Goal: Use online tool/utility: Use online tool/utility

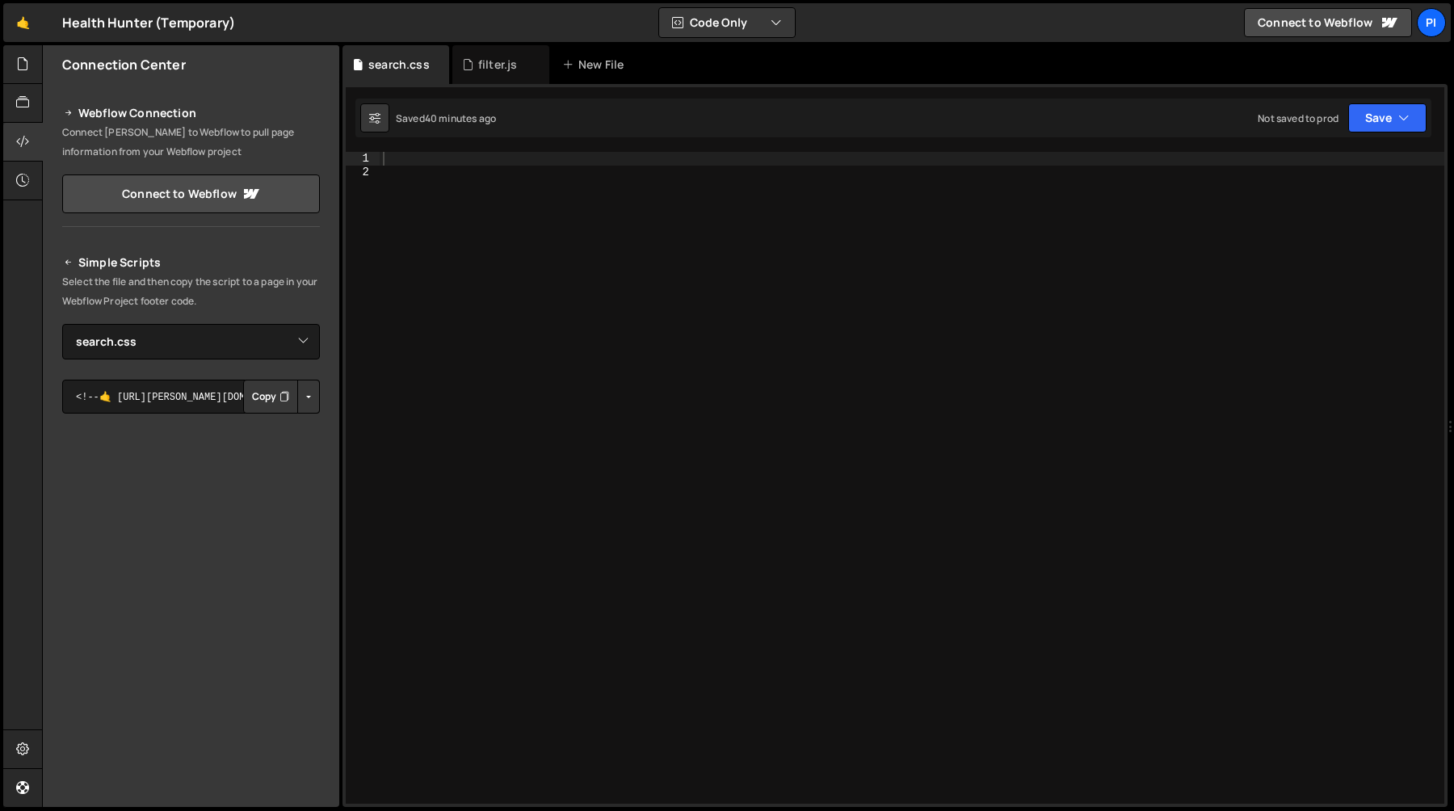
select select "45743"
click at [510, 177] on div at bounding box center [912, 491] width 1064 height 678
paste textarea "hh-home_hero-form-label-group_wrap"
paste textarea "hh-home_hero-form-label_wrap"
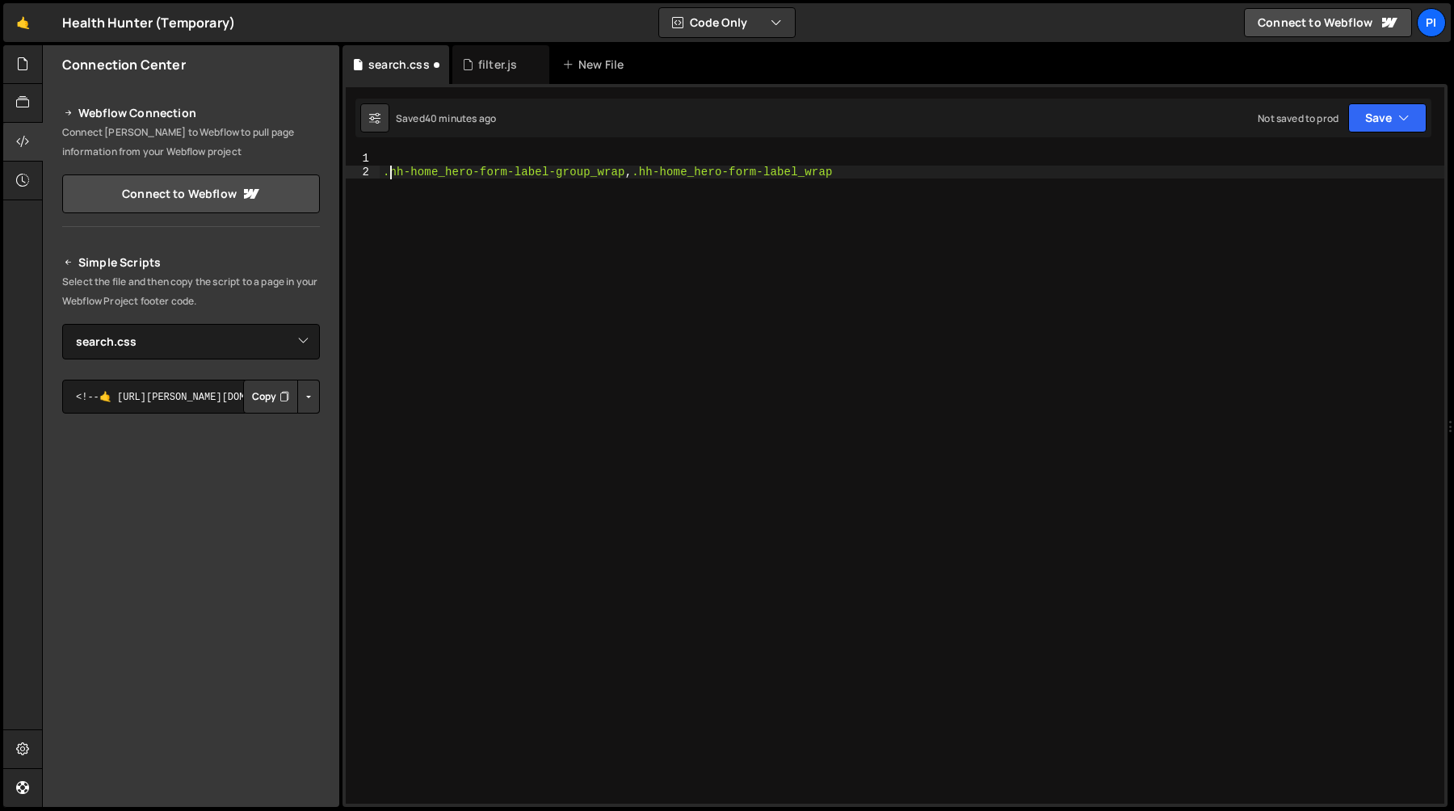
type textarea ".hh-home_hero-form-label-group_wrap, .hh-home_hero-form-label_wrap"
click at [466, 162] on div ".hh-home_hero-form-label-group_wrap , .hh-home_hero-form-label_wrap" at bounding box center [912, 491] width 1064 height 678
paste textarea "header_wrap is-search-page-filter is-sticky"
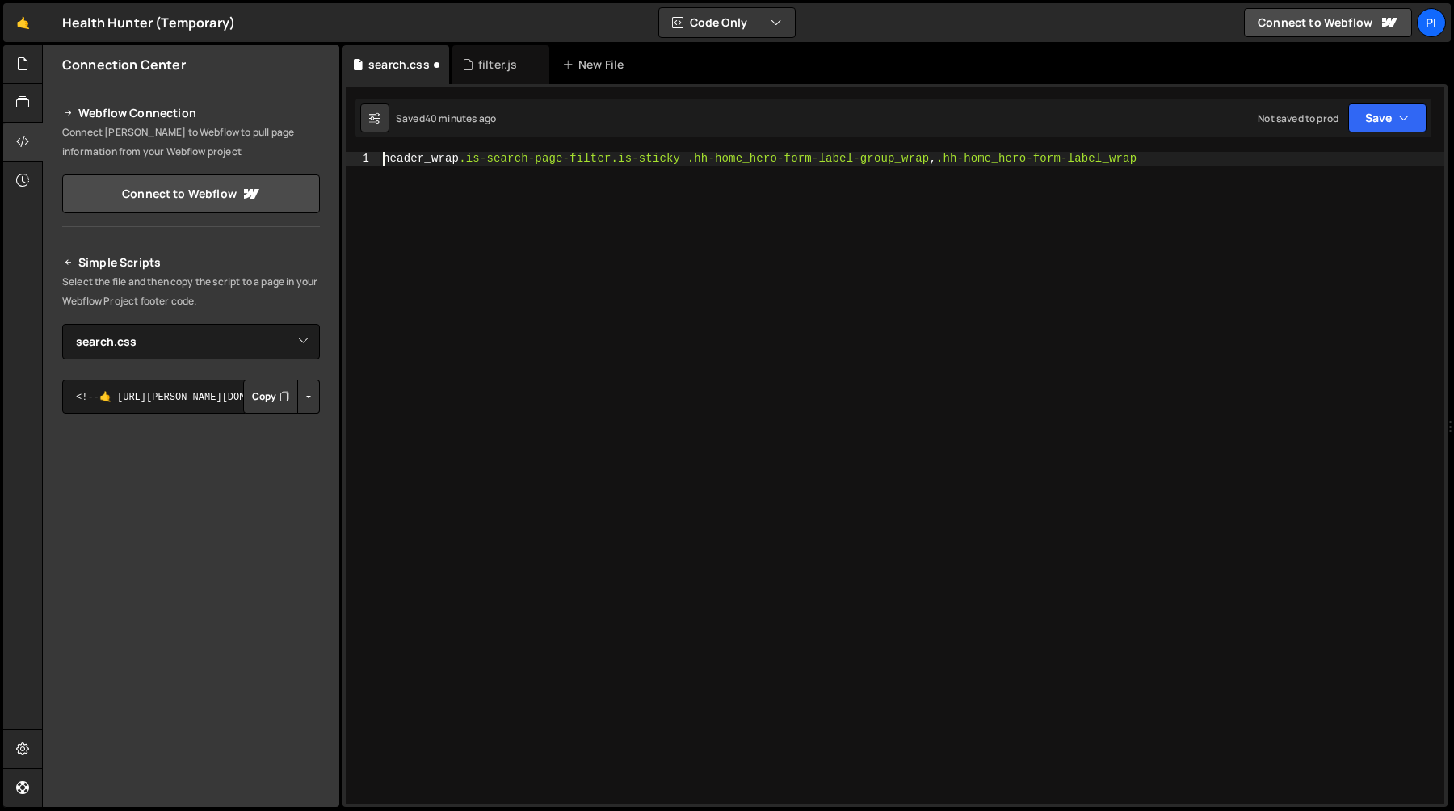
scroll to position [0, 1]
click at [949, 164] on div ".header_wrap.is-search-page-filter.is-sticky .hh-home_hero-form-label-group_wra…" at bounding box center [912, 491] width 1064 height 678
paste textarea "eader_wrap.is-search-page-filter.is-sticky.h"
type textarea ".header_wrap.is-search-page-filter.is-sticky .hh-home_hero-form-label-group_wra…"
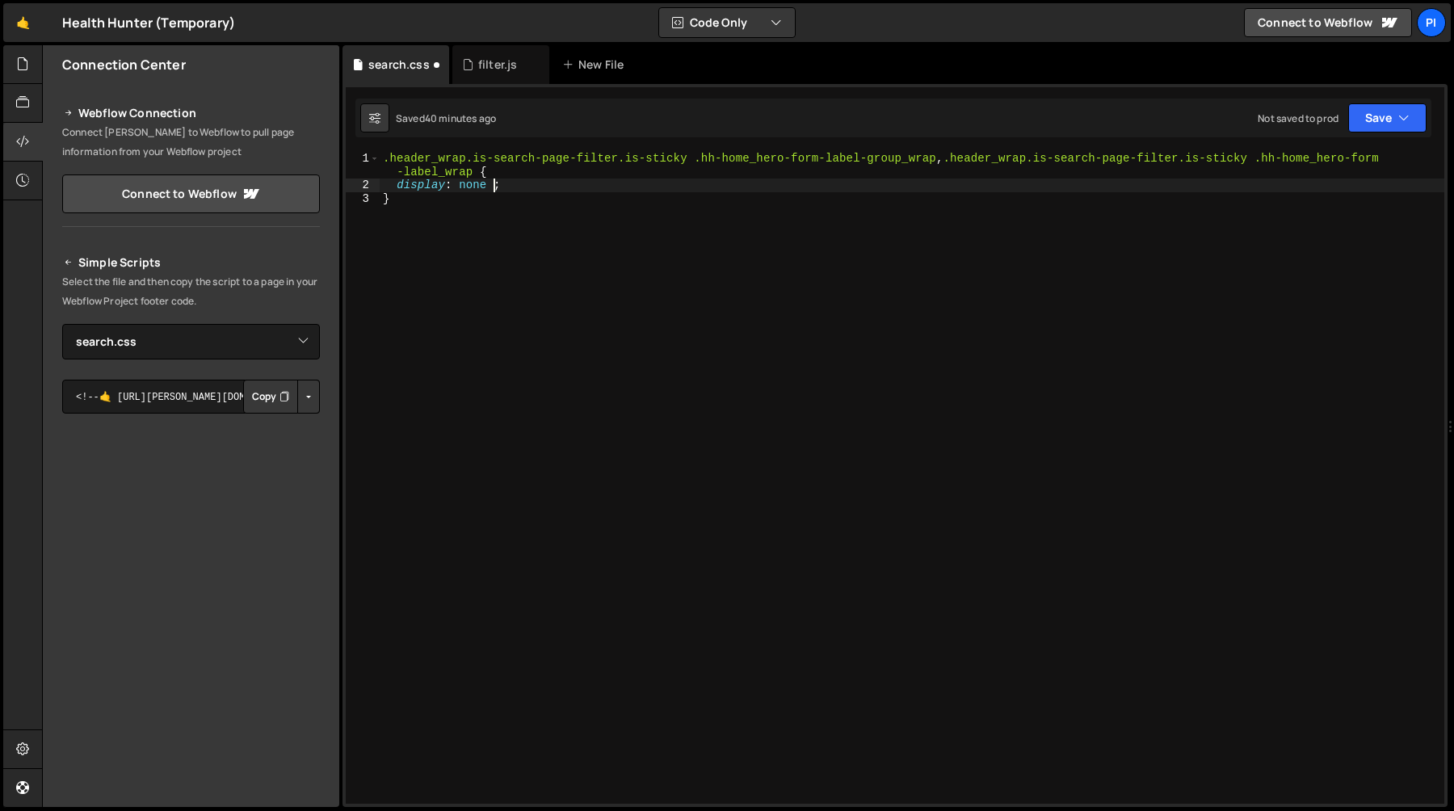
scroll to position [0, 8]
type textarea ".header_wrap.is-search-page-filter.is-sticky .hh-home_hero-form-label_wrap {"
click at [501, 225] on div ".header_wrap.is-search-page-filter.is-sticky .hh-home_hero-form-label-group_wra…" at bounding box center [912, 491] width 1064 height 678
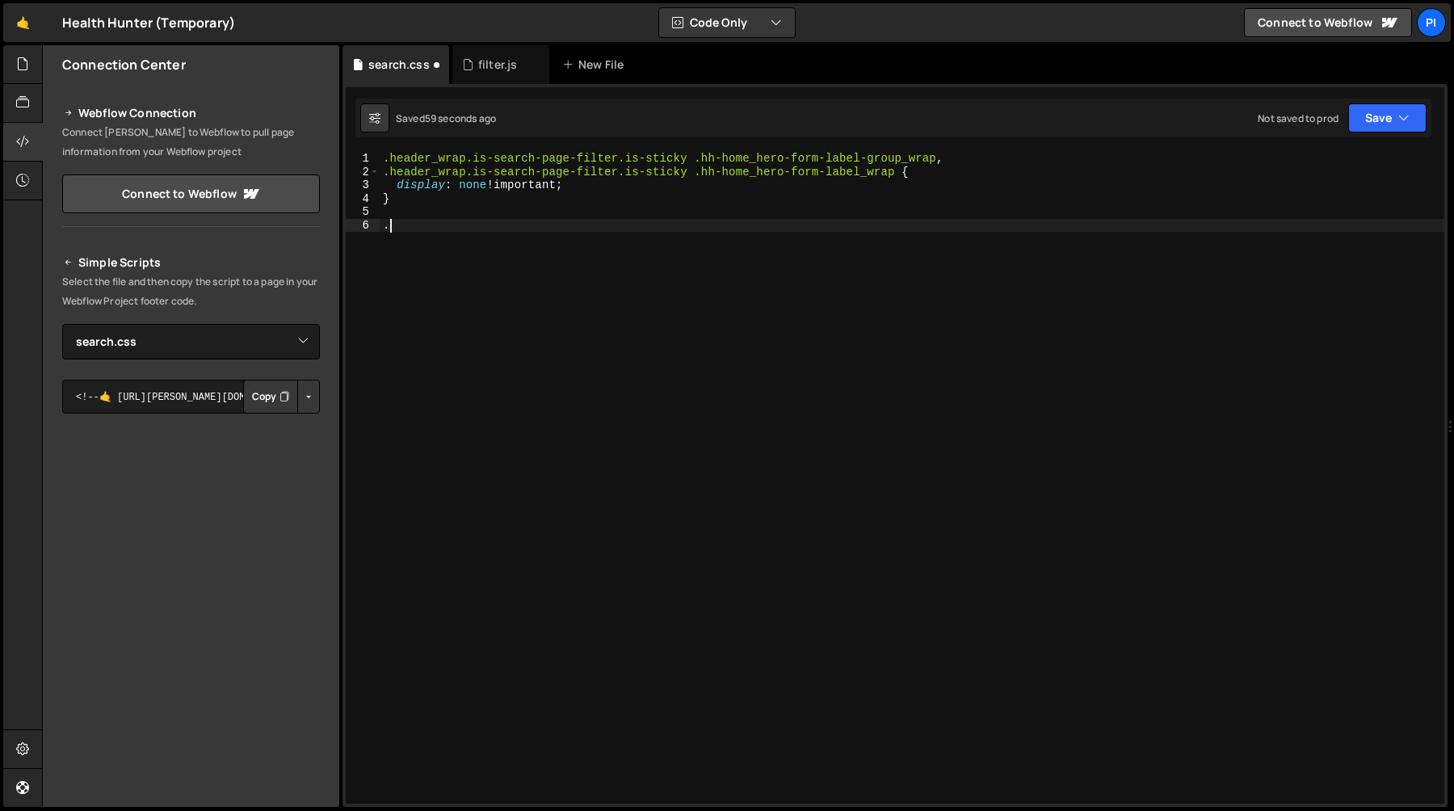
paste textarea "hh-home_hero-form_fields"
click at [686, 169] on div ".header_wrap.is-search-page-filter.is-sticky .hh-home_hero-form-label-group_wra…" at bounding box center [912, 491] width 1064 height 678
type textarea ".header_wrap.is-search-page-filter.is-sticky .hh-home_hero-form-label_wrap {"
click at [625, 215] on div ".header_wrap.is-search-page-filter.is-sticky .hh-home_hero-form-label-group_wra…" at bounding box center [912, 491] width 1064 height 678
paste textarea ".header_wrap.is-search-page-filter.is-sticky"
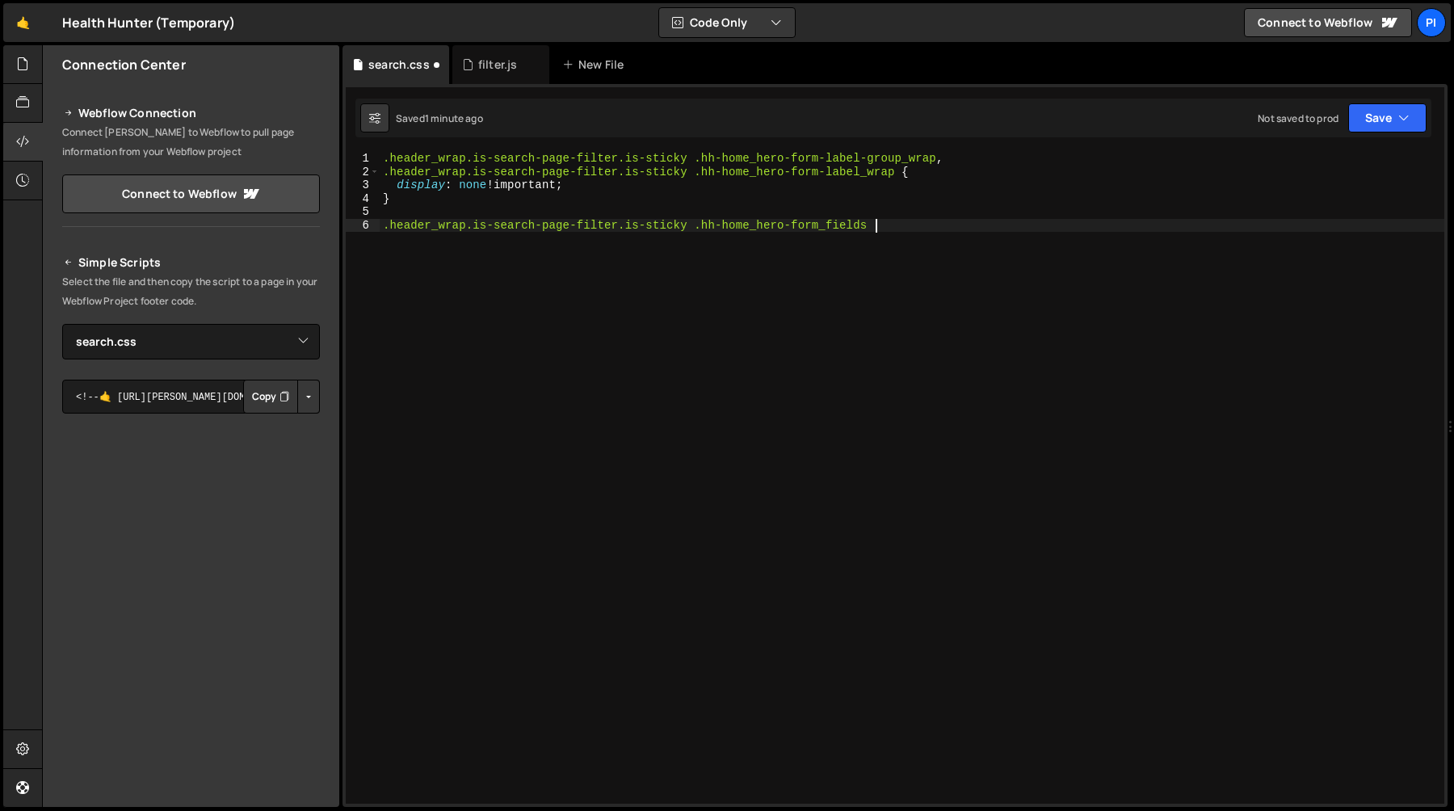
type textarea ".header_wrap.is-search-page-filter.is-sticky .hh-home_hero-form_fields {}"
type textarea "column-gap: 0.375rem;"
click at [631, 214] on div ".header_wrap.is-search-page-filter.is-sticky .hh-home_hero-form-label-group_wra…" at bounding box center [912, 491] width 1064 height 678
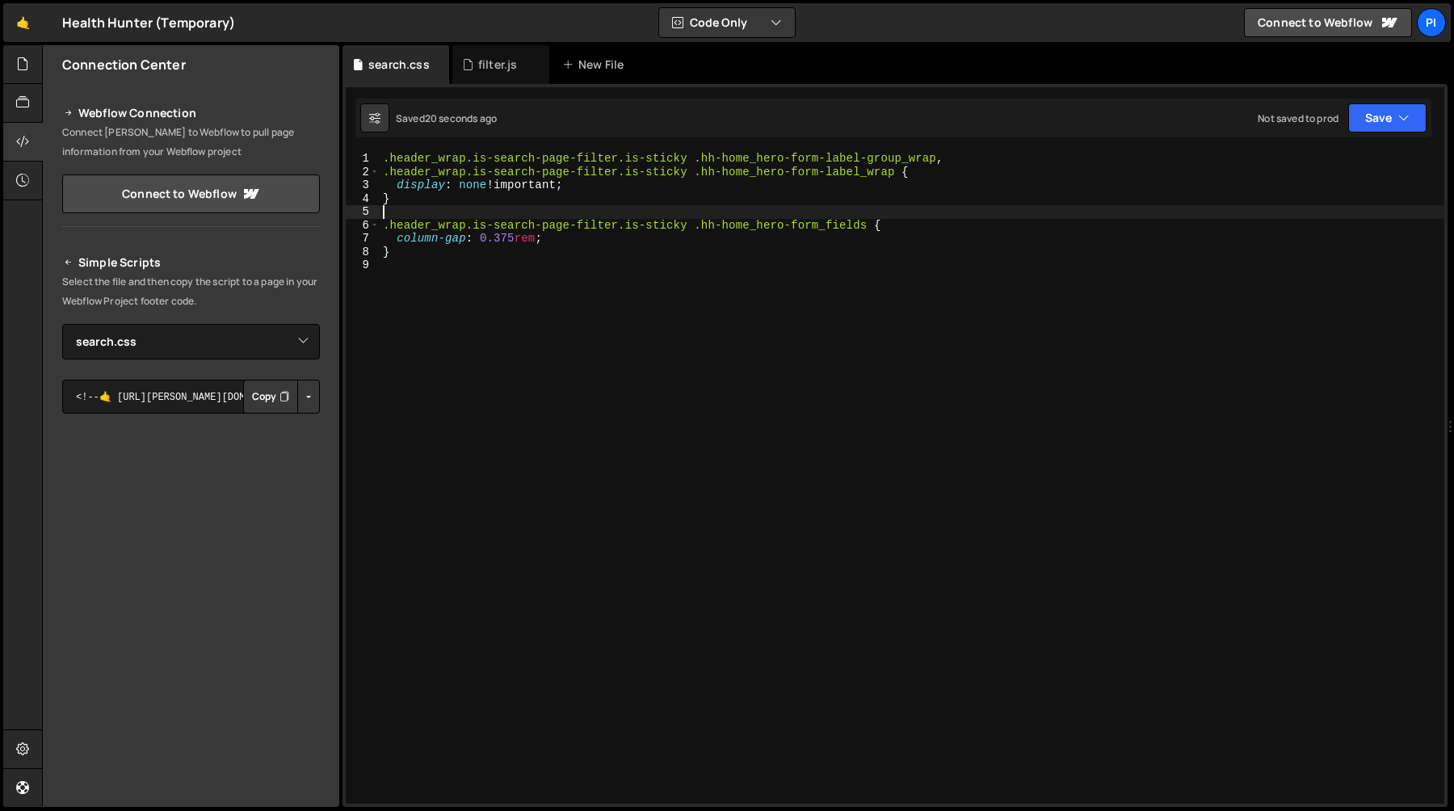
click at [413, 237] on div ".header_wrap.is-search-page-filter.is-sticky .hh-home_hero-form-label-group_wra…" at bounding box center [912, 491] width 1064 height 678
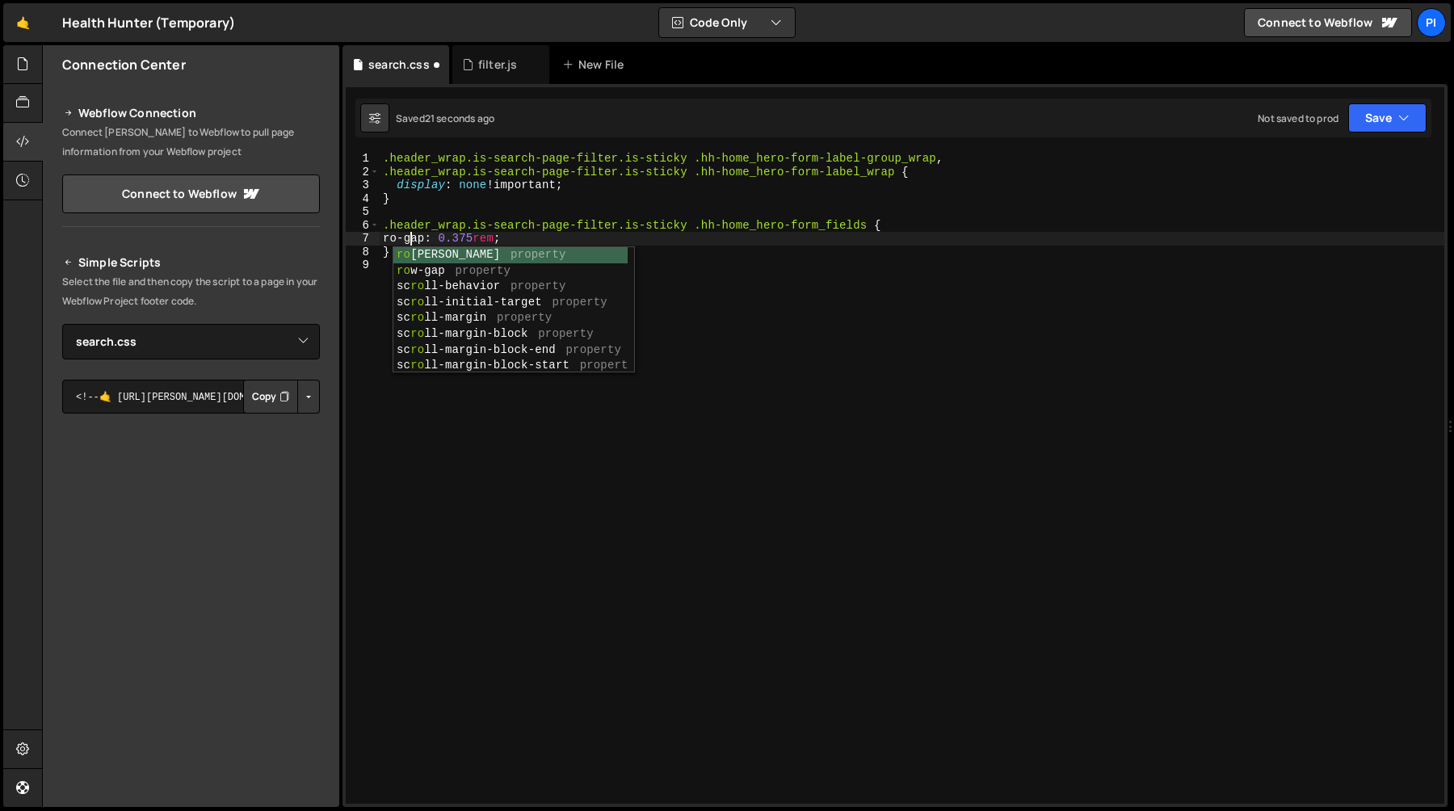
scroll to position [0, 2]
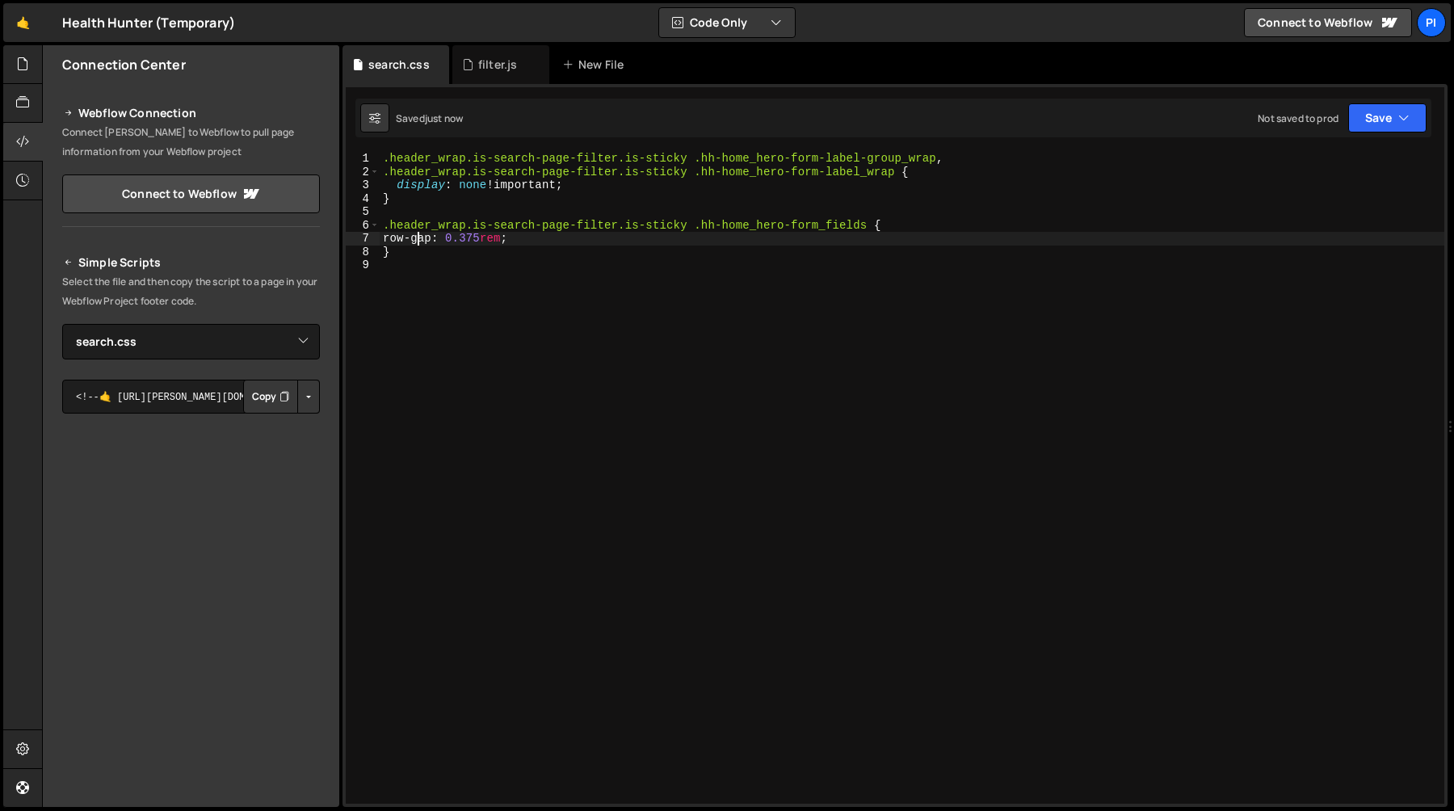
type textarea "row-gap: 0.375rem;"
click at [486, 260] on div ".header_wrap.is-search-page-filter.is-sticky .hh-home_hero-form-label-group_wra…" at bounding box center [912, 491] width 1064 height 678
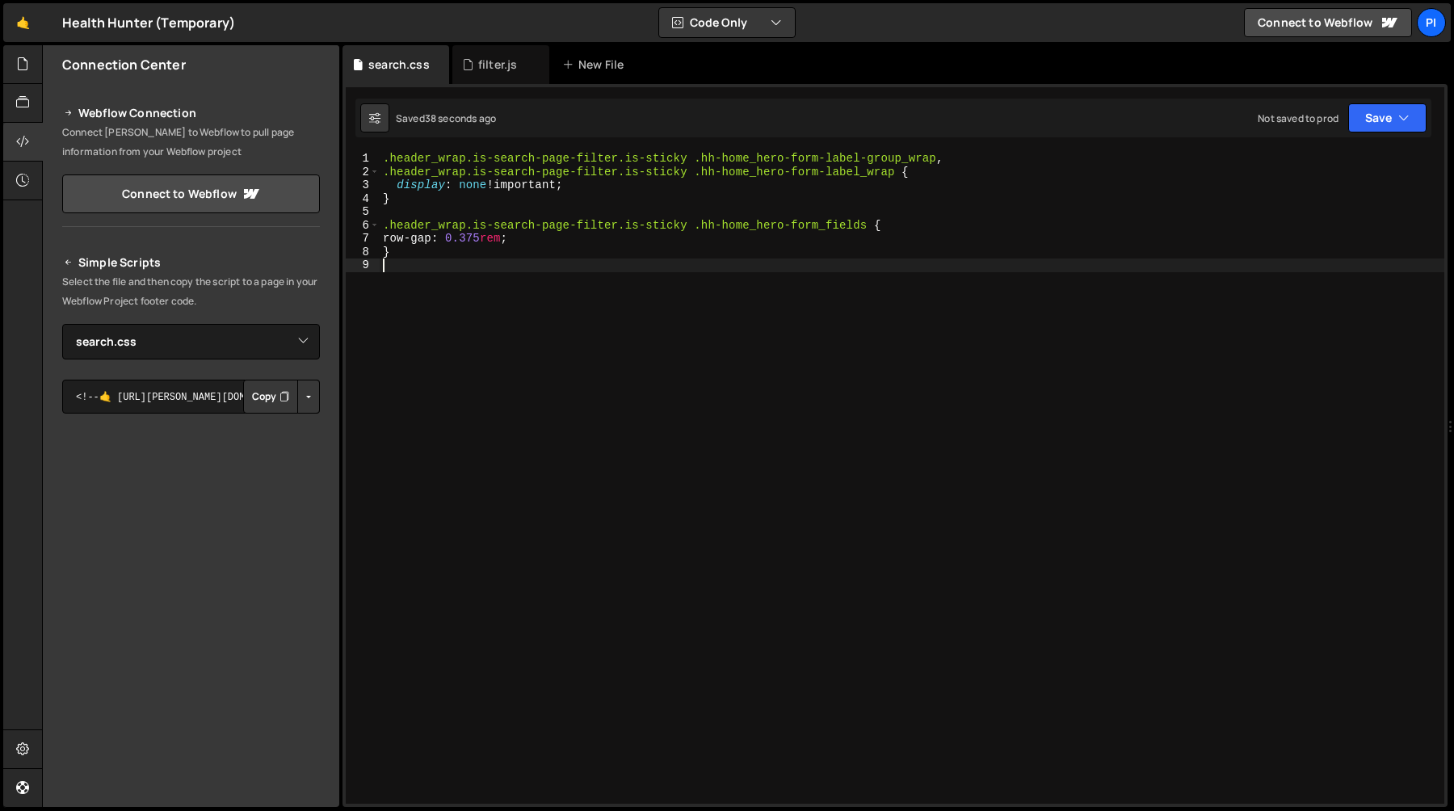
scroll to position [0, 0]
paste textarea ".hh-home_hero-form_form"
click at [695, 225] on div ".header_wrap.is-search-page-filter.is-sticky .hh-home_hero-form-label-group_wra…" at bounding box center [915, 491] width 1058 height 678
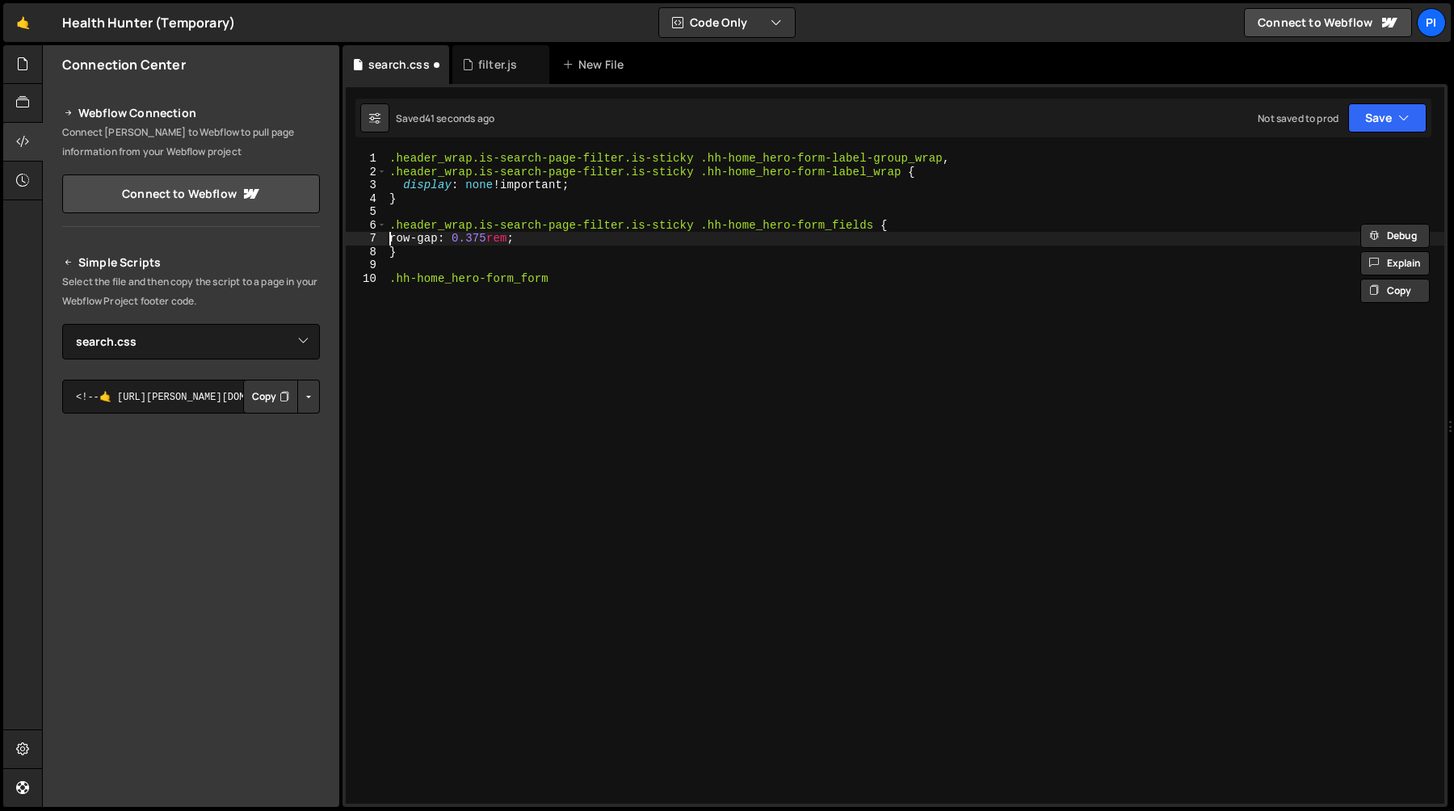
type textarea "}"
paste textarea ".header_wrap.is-search-page-filter.is-sticky"
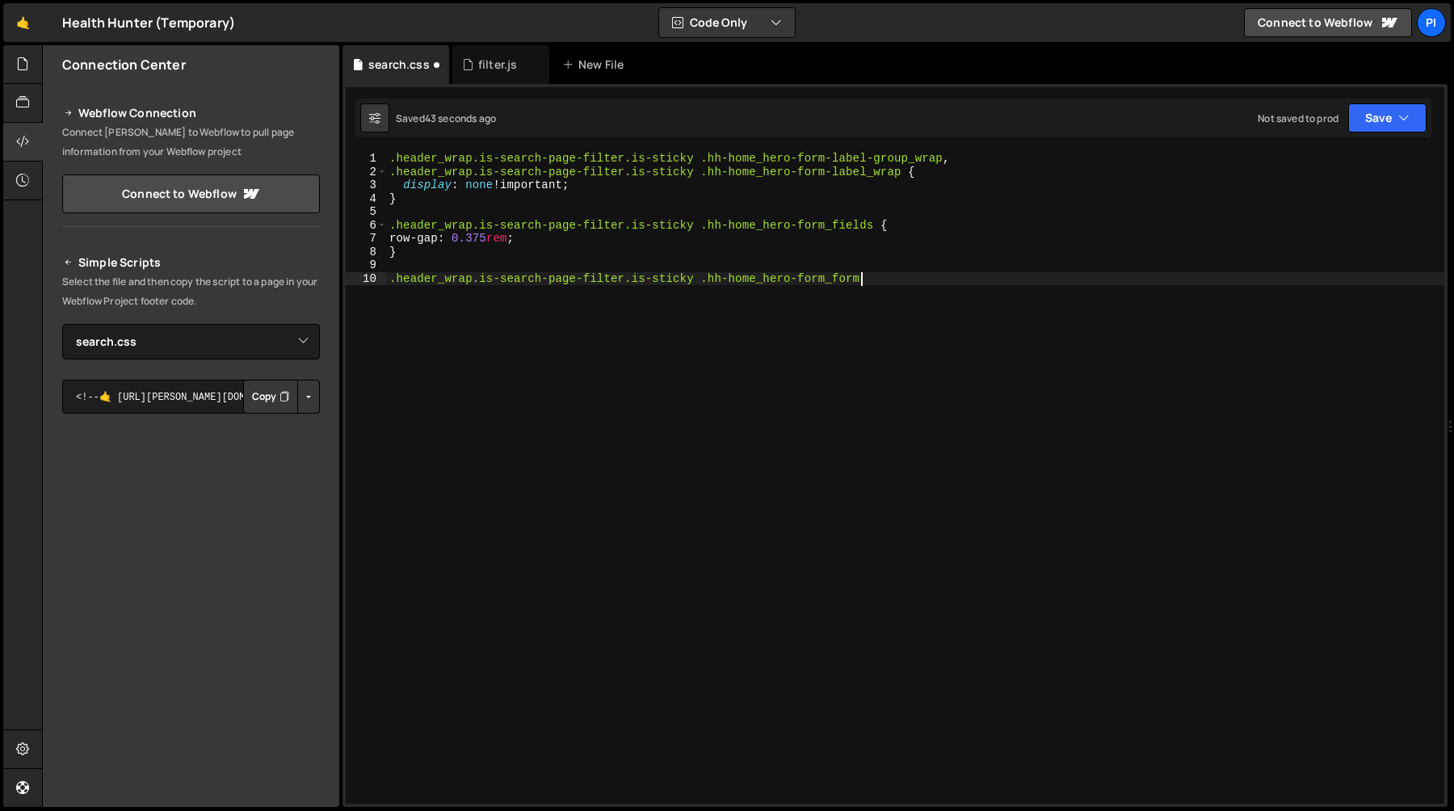
click at [894, 278] on div ".header_wrap.is-search-page-filter.is-sticky .hh-home_hero-form-label-group_wra…" at bounding box center [915, 491] width 1058 height 678
type textarea ".header_wrap.is-search-page-filter.is-sticky .hh-home_hero-form_form"
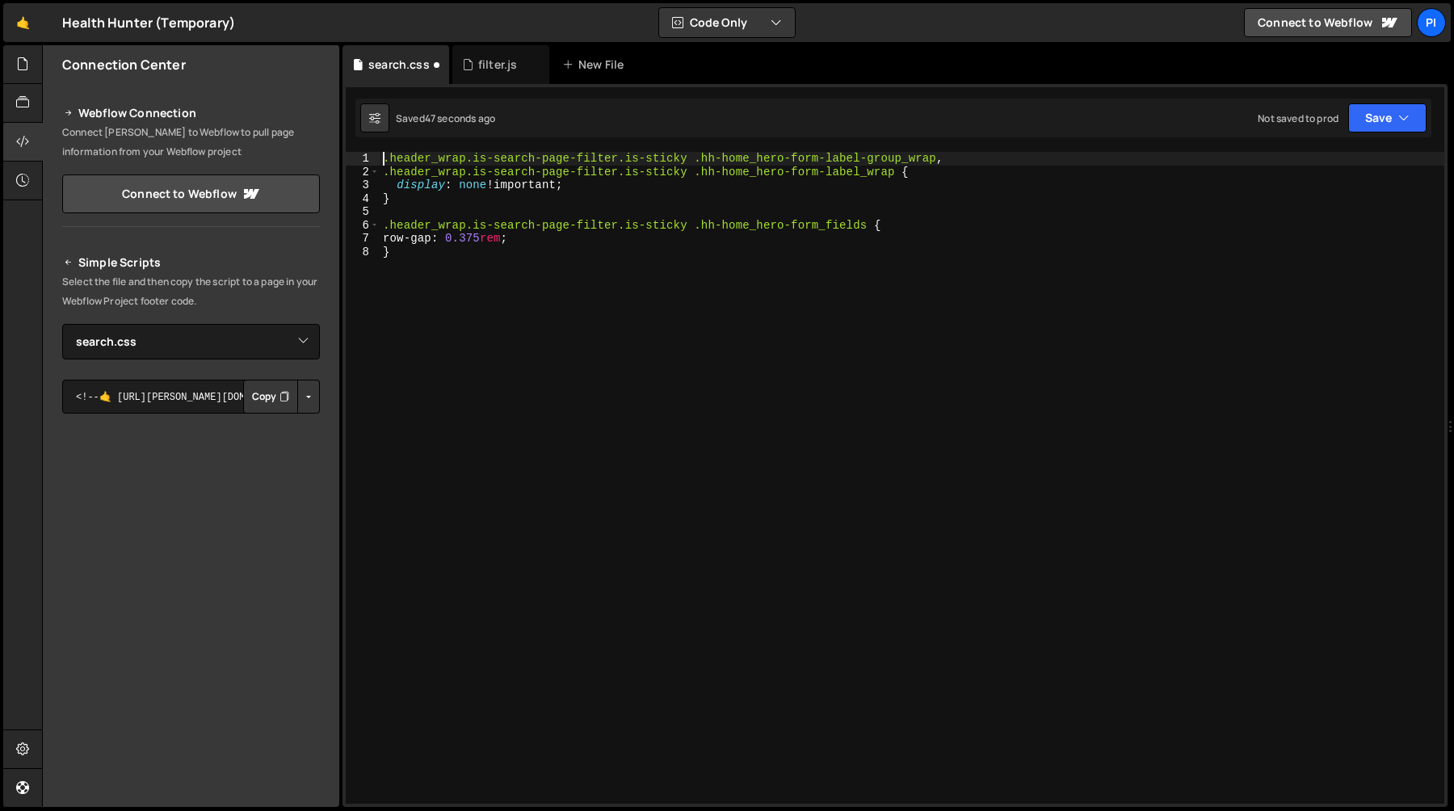
type textarea ".header_wrap.is-search-page-filter.is-sticky .hh-home_hero-form-label-group_wra…"
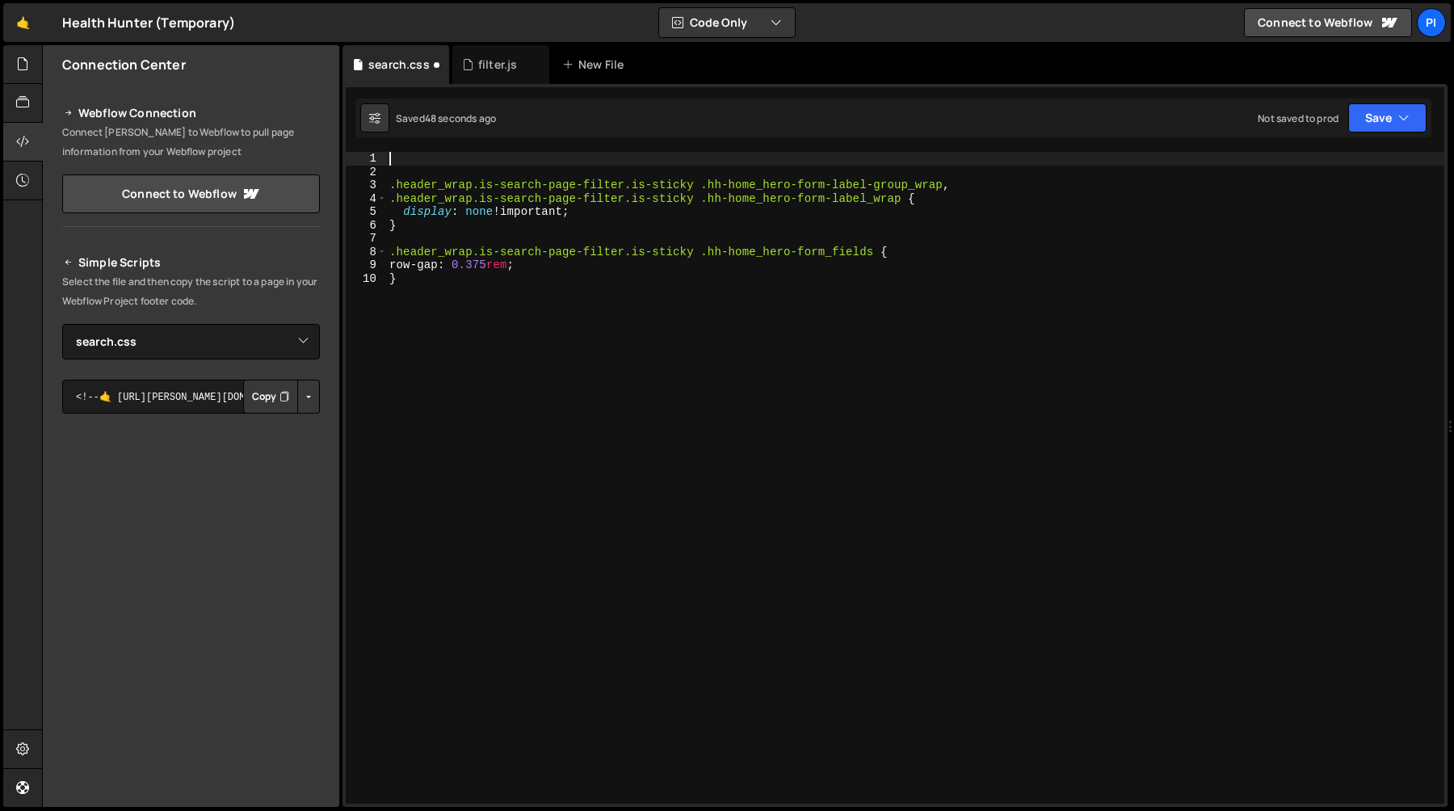
paste textarea ".header_wrap.is-search-page-filter.is-sticky .hh-home_hero-form_form"
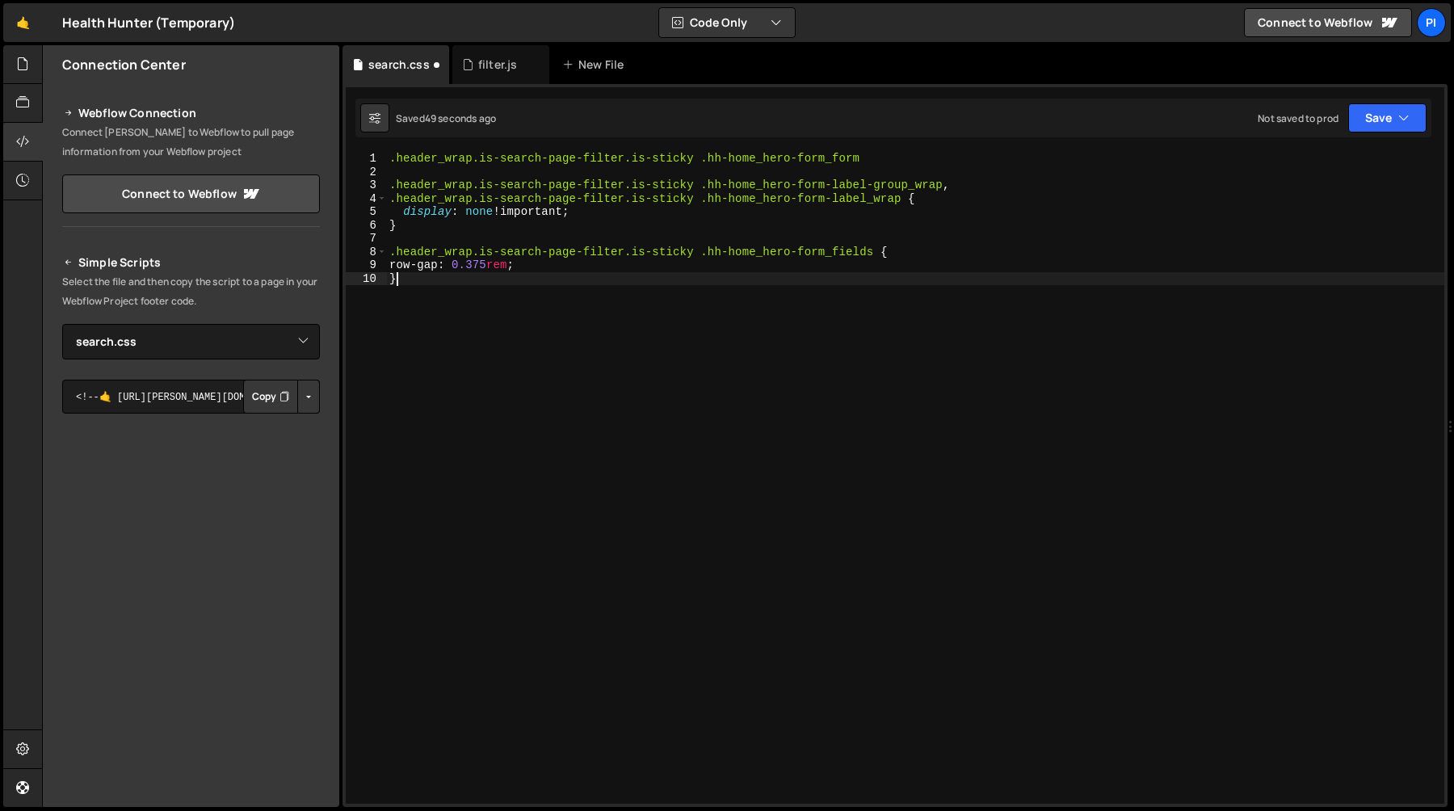
click at [503, 279] on div ".header_wrap.is-search-page-filter.is-sticky .hh-home_hero-form_form .header_wr…" at bounding box center [915, 491] width 1058 height 678
type textarea ".header_wrap.is-search-page-filter.is-sticky .hh-home_hero-form_fields { row-ga…"
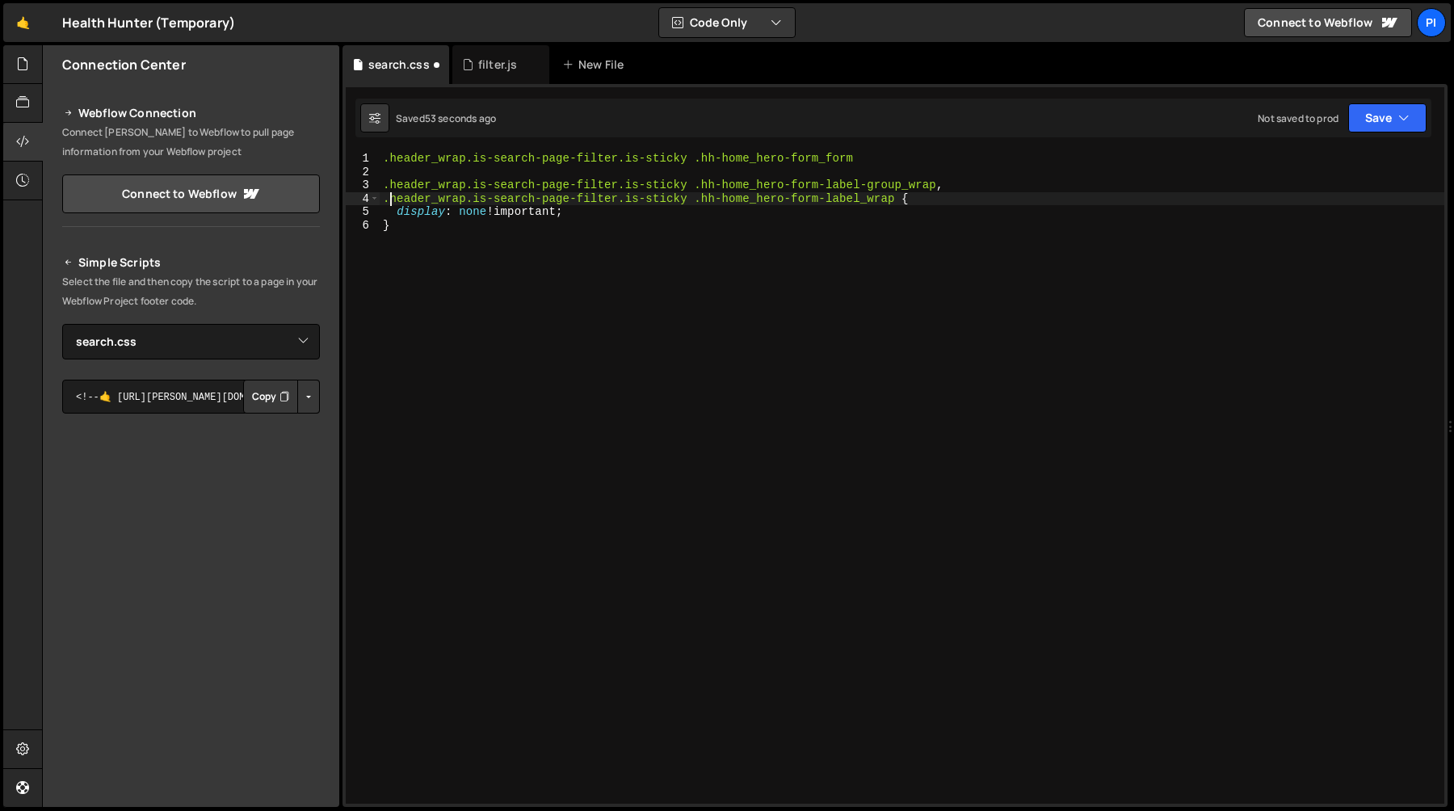
type textarea ".header_wrap.is-search-page-filter.is-sticky .hh-home_hero-form-label-group_wra…"
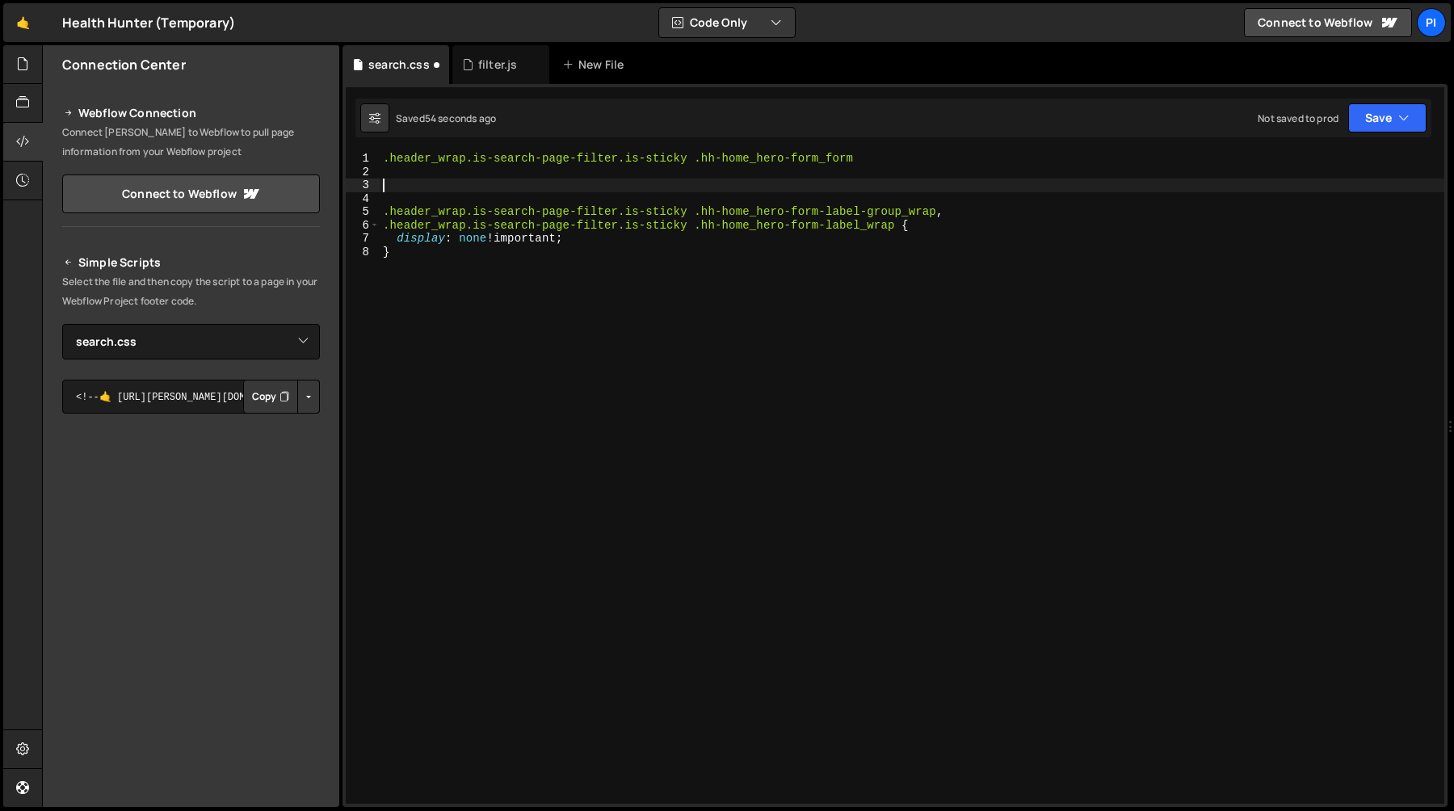
paste textarea "}"
type textarea "}"
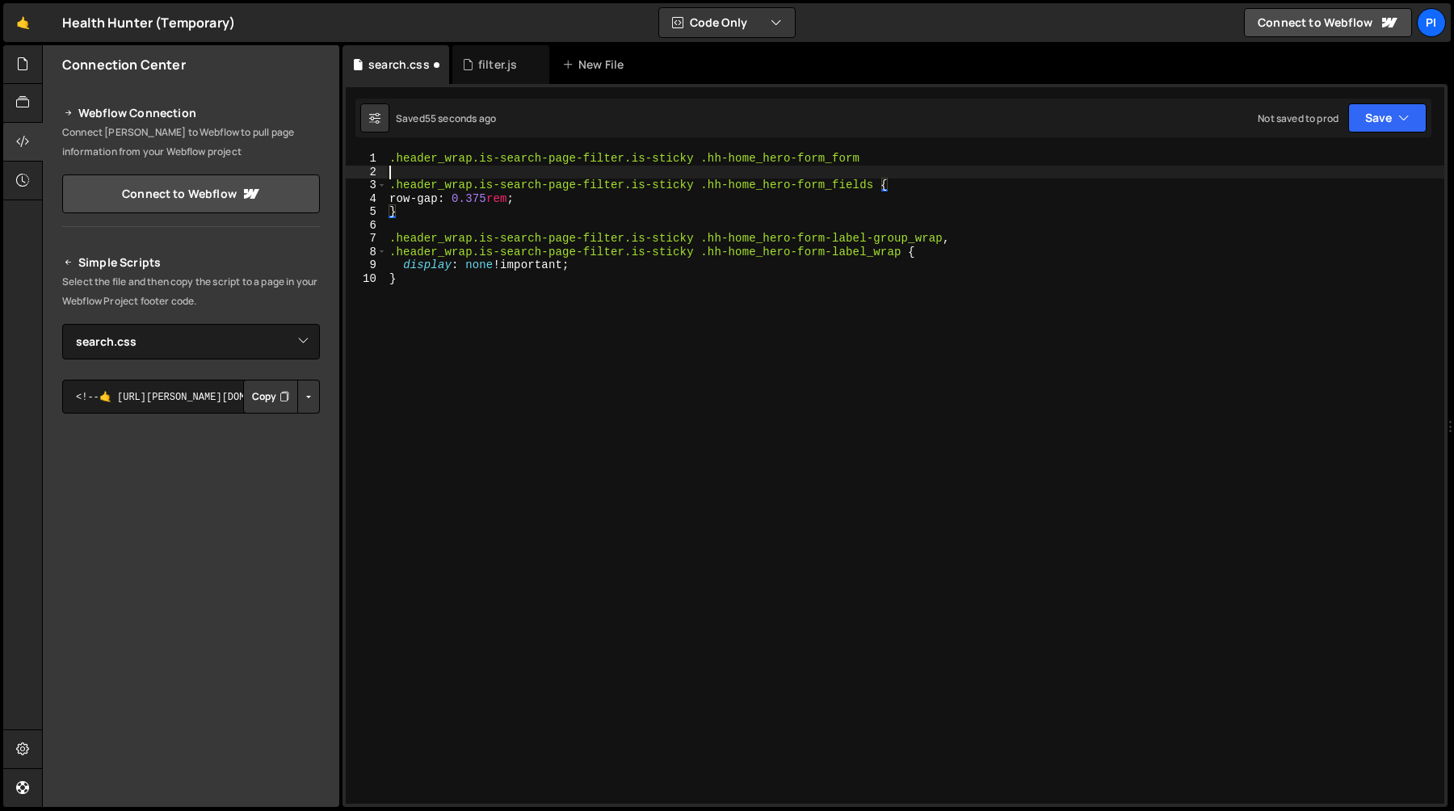
click at [891, 166] on div ".header_wrap.is-search-page-filter.is-sticky .hh-home_hero-form_form .header_wr…" at bounding box center [915, 491] width 1058 height 678
click at [893, 154] on div ".header_wrap.is-search-page-filter.is-sticky .hh-home_hero-form_form .header_wr…" at bounding box center [915, 491] width 1058 height 678
type textarea ".header_wrap.is-search-page-filter.is-sticky .hh-home_hero-form_form{}"
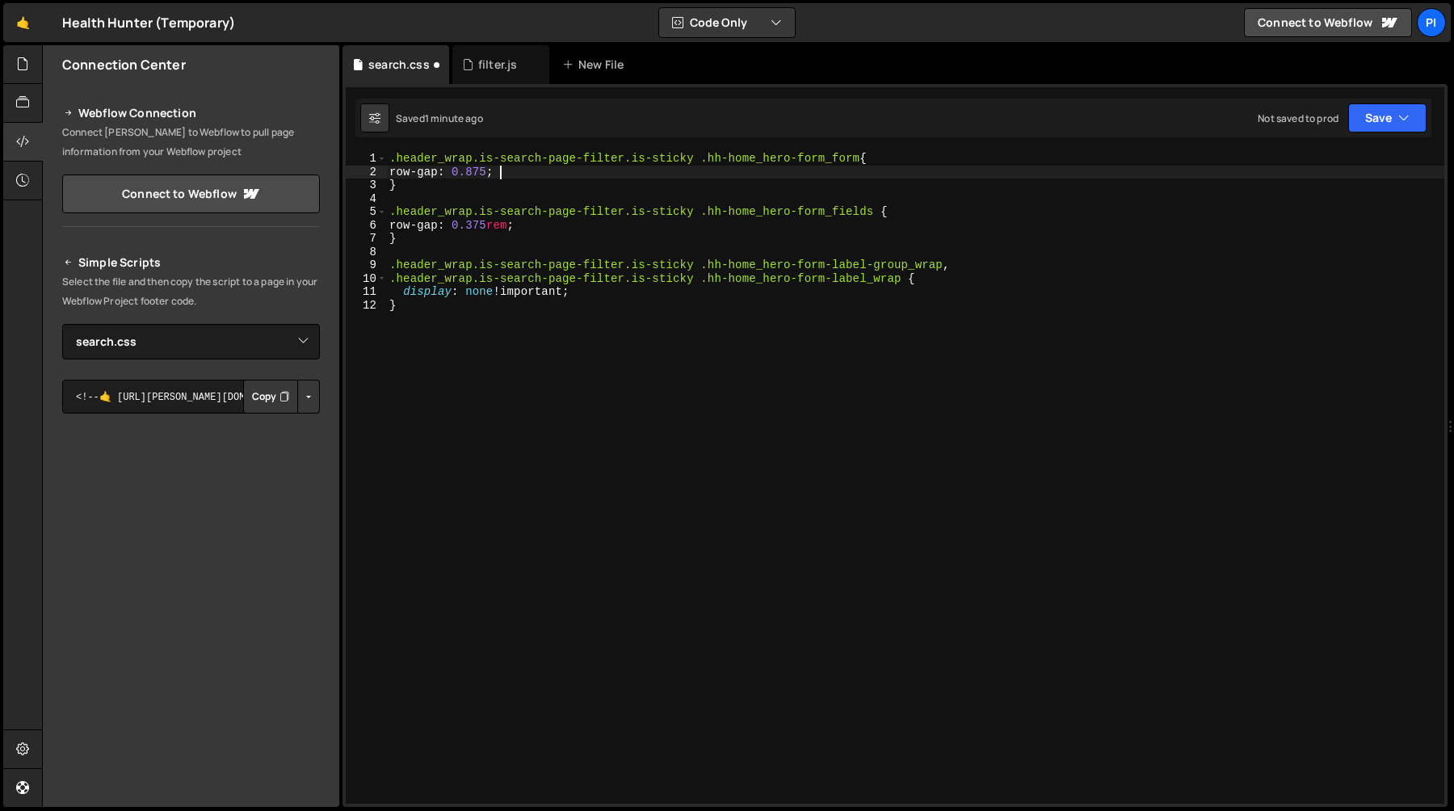
scroll to position [0, 9]
type textarea "row-gap: 0.875rem;"
click at [510, 326] on div ".header_wrap.is-search-page-filter.is-sticky .hh-home_hero-form_form { row-gap …" at bounding box center [915, 491] width 1058 height 678
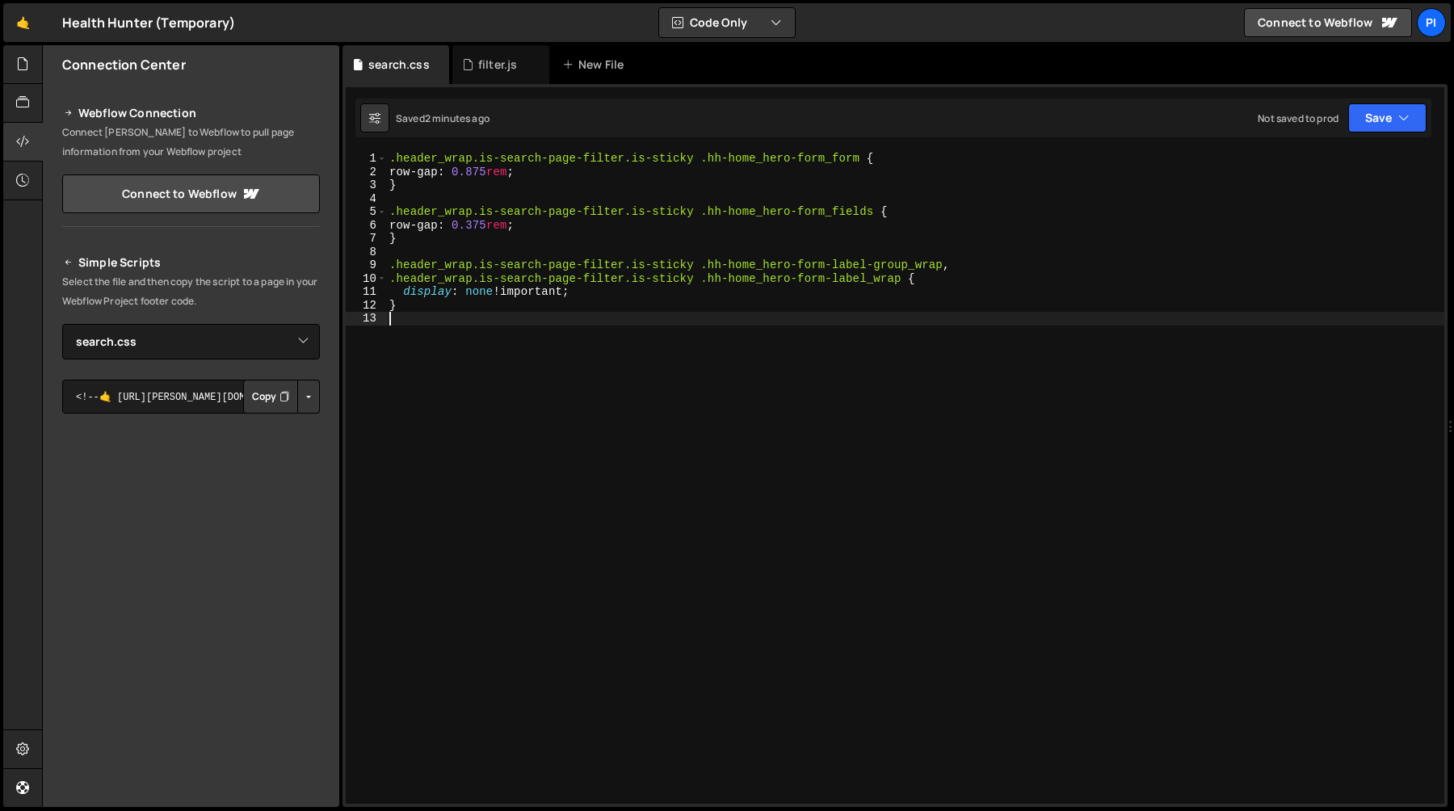
scroll to position [0, 0]
paste textarea "filters_results_actions"
click at [697, 266] on div ".header_wrap.is-search-page-filter.is-sticky .hh-home_hero-form_form { row-gap …" at bounding box center [915, 491] width 1058 height 678
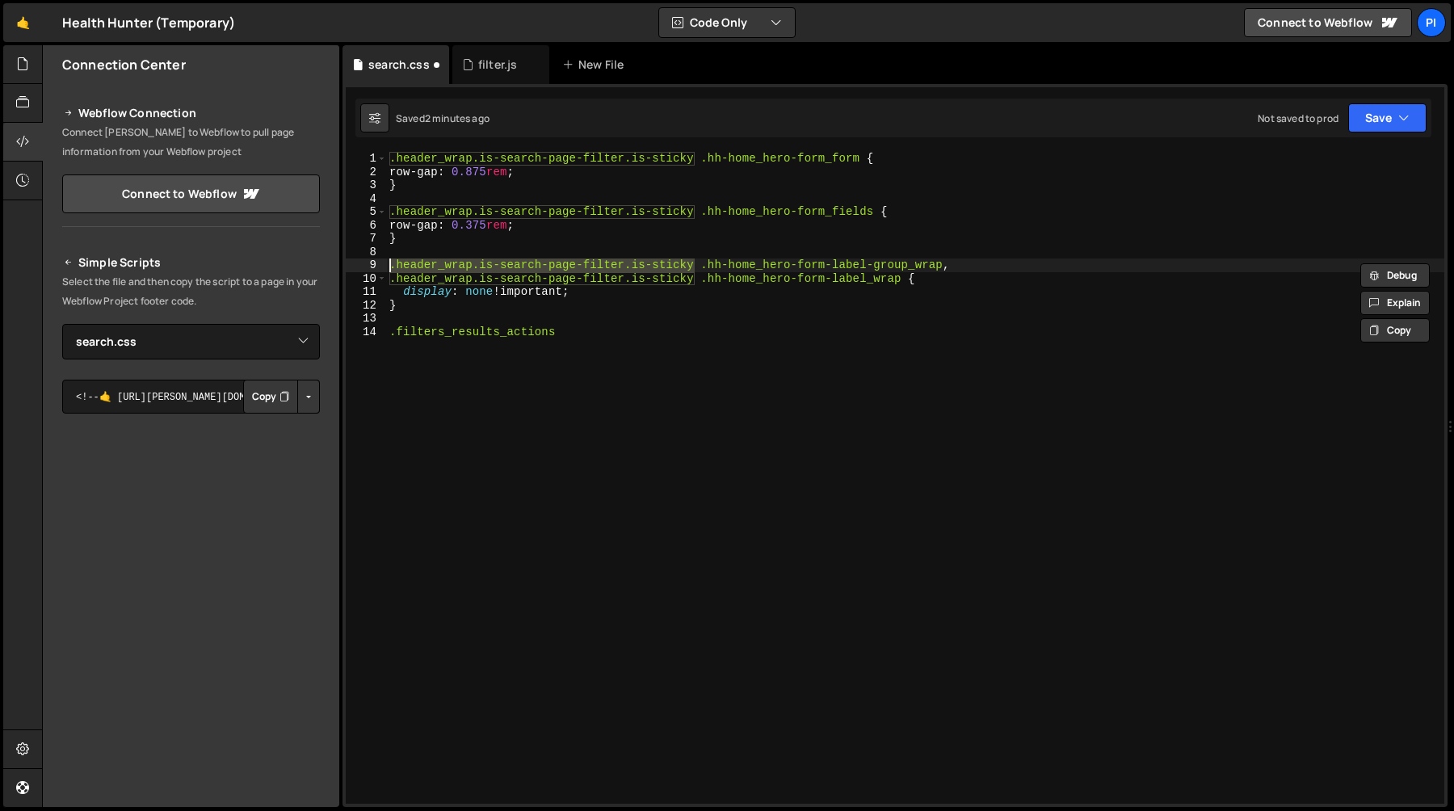
click at [619, 329] on div ".header_wrap.is-search-page-filter.is-sticky .hh-home_hero-form_form { row-gap …" at bounding box center [915, 491] width 1058 height 678
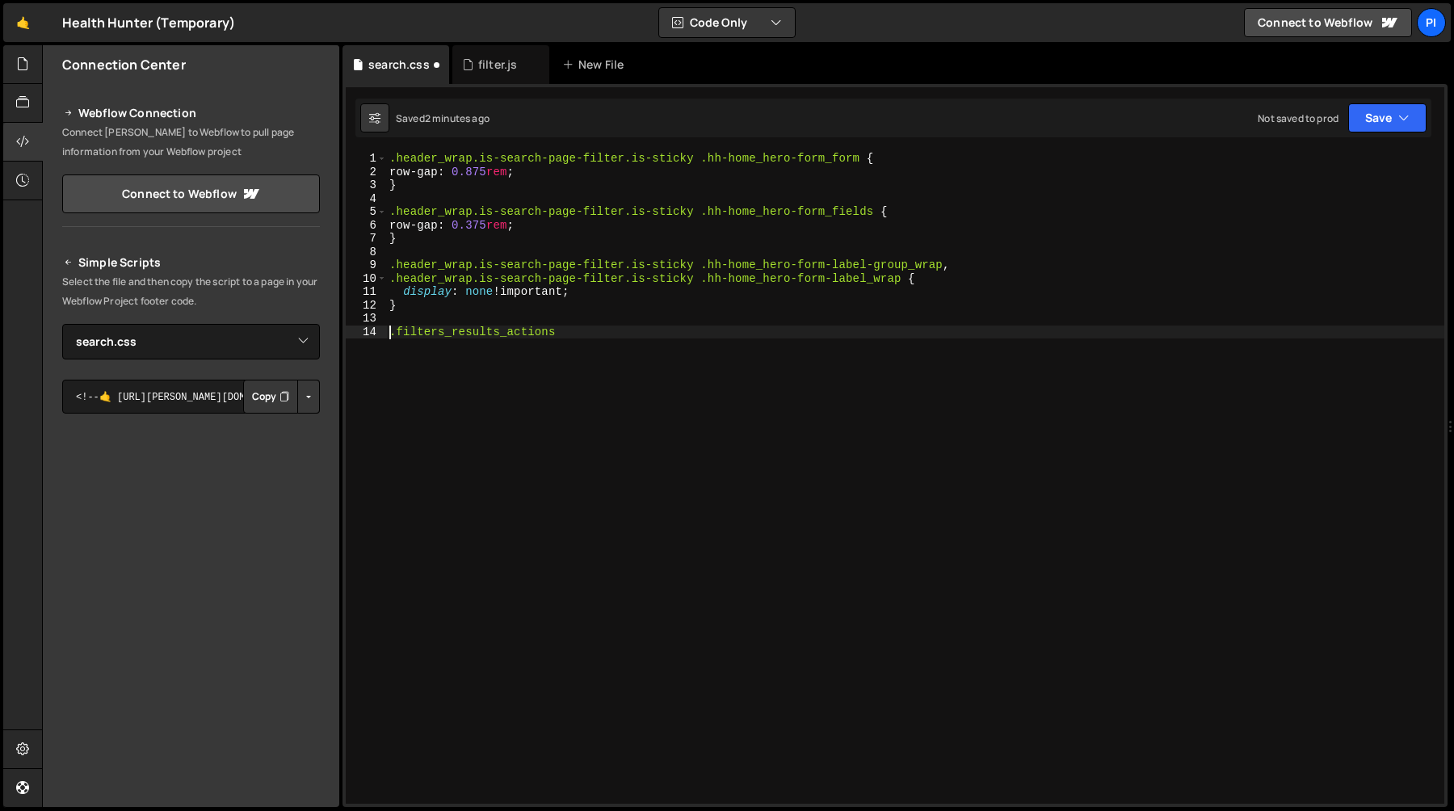
paste textarea ".header_wrap.is-search-page-filter.is-sticky"
type textarea ".header_wrap.is-search-page-filter.is-sticky .filters_results_actions {}"
type textarea "display: none !important;"
click at [509, 397] on div ".header_wrap.is-search-page-filter.is-sticky .hh-home_hero-form_form { row-gap …" at bounding box center [915, 491] width 1058 height 678
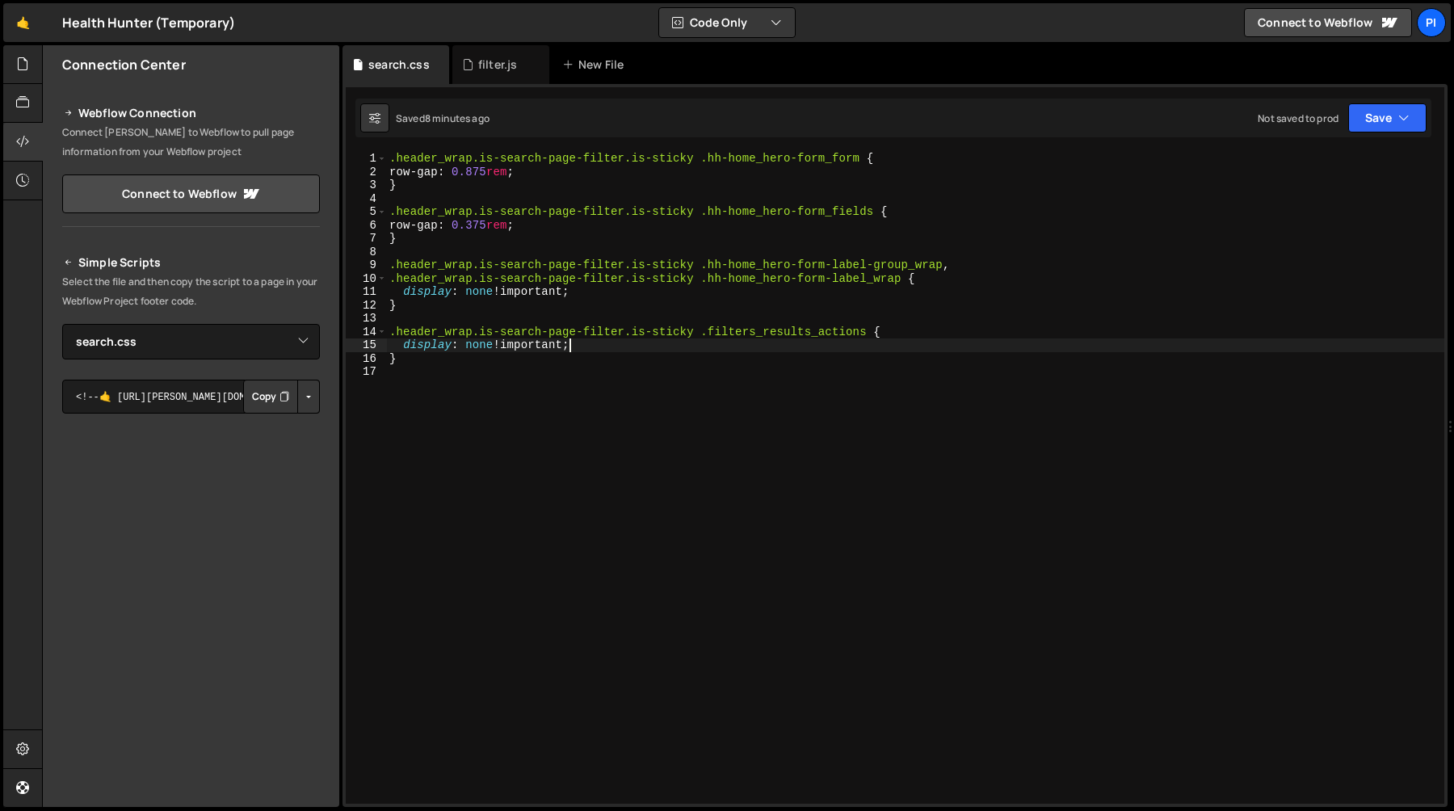
scroll to position [0, 0]
click at [392, 334] on div ".header_wrap.is-search-page-filter.is-sticky .hh-home_hero-form_form { row-gap …" at bounding box center [915, 491] width 1058 height 678
type textarea ".header_wrap.is-search-page-filter.is-sticky .filters_results_actions {"
click at [622, 333] on div ".header_wrap.is-search-page-filter.is-sticky .hh-home_hero-form_form { row-gap …" at bounding box center [915, 491] width 1058 height 678
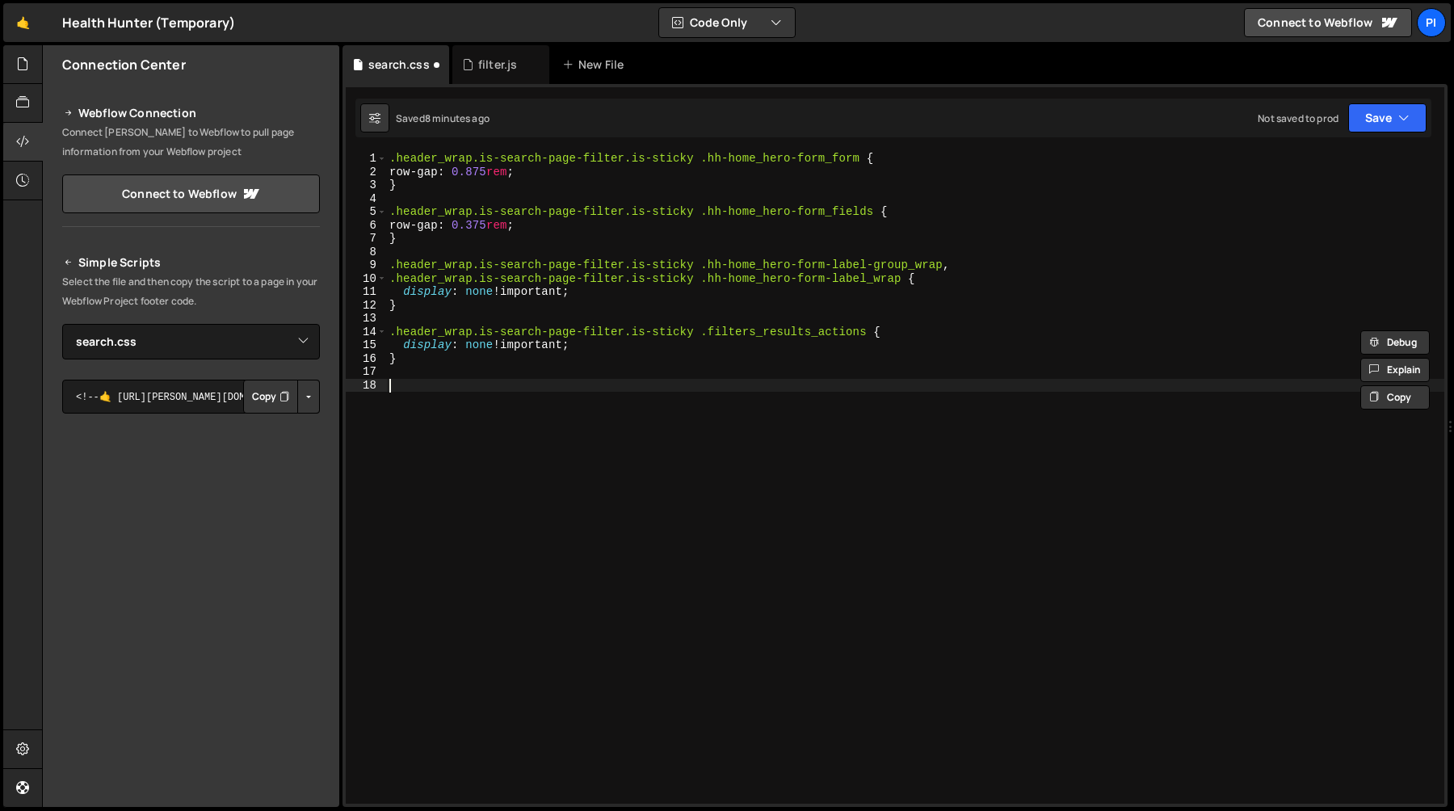
click at [531, 411] on div ".header_wrap.is-search-page-filter.is-sticky .hh-home_hero-form_form { row-gap …" at bounding box center [915, 491] width 1058 height 678
paste textarea ".header_wrap.is-search-page-filter"
type textarea ".header_wrap.is-search-page-filter"
paste textarea ".header_wrap.is-search-page-filter"
type textarea ".header_wrap.is-search-page-filter"
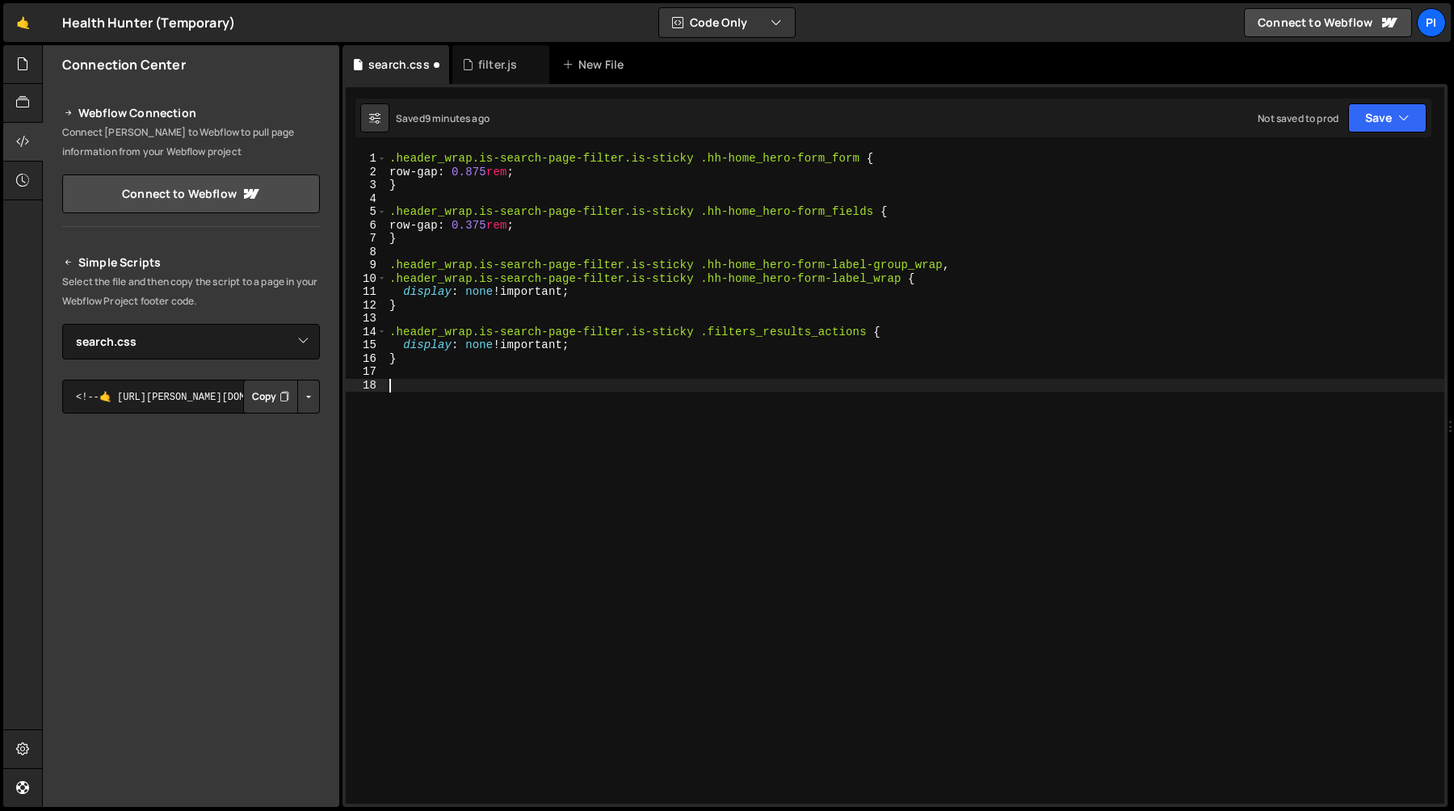
paste textarea "}"
type textarea "}"
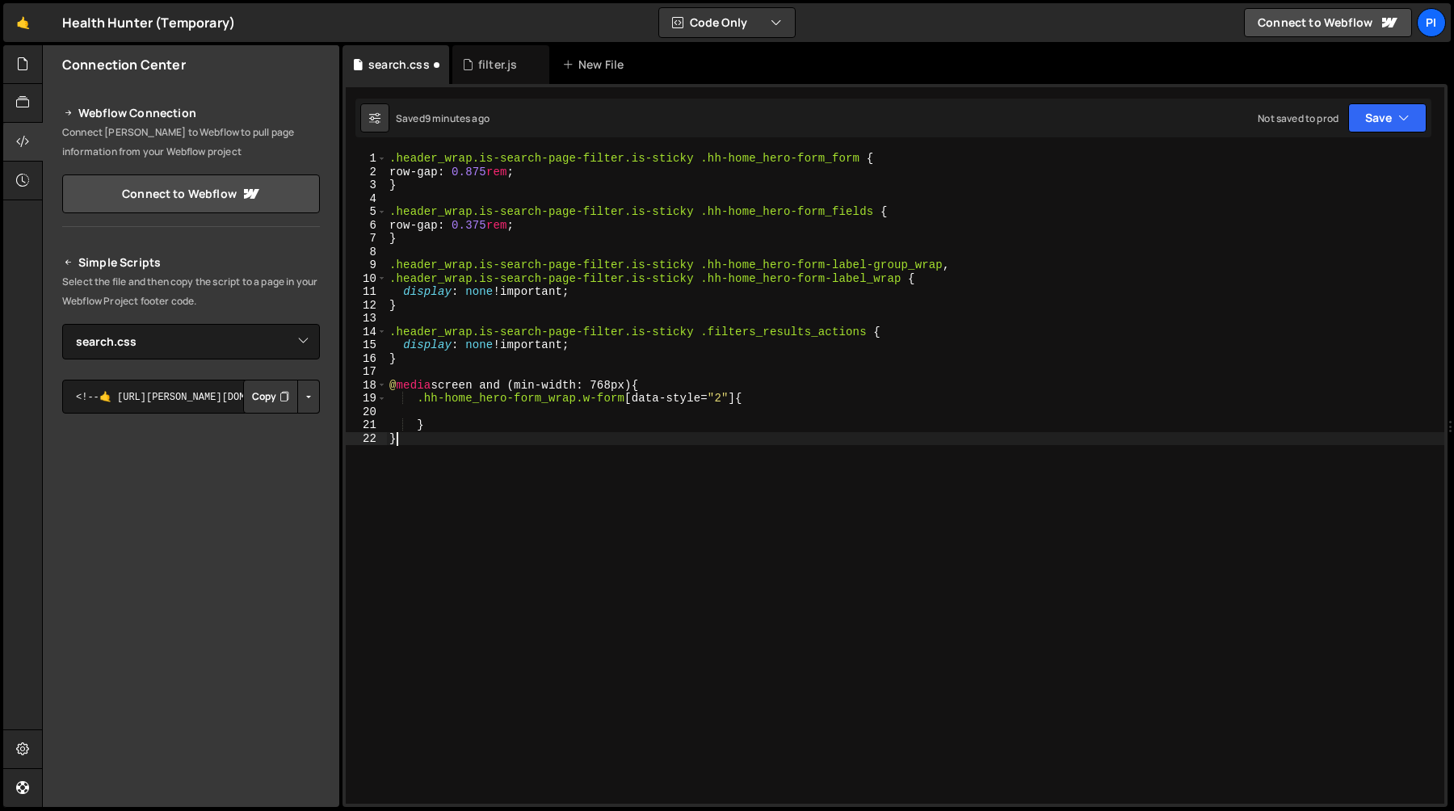
scroll to position [0, 2]
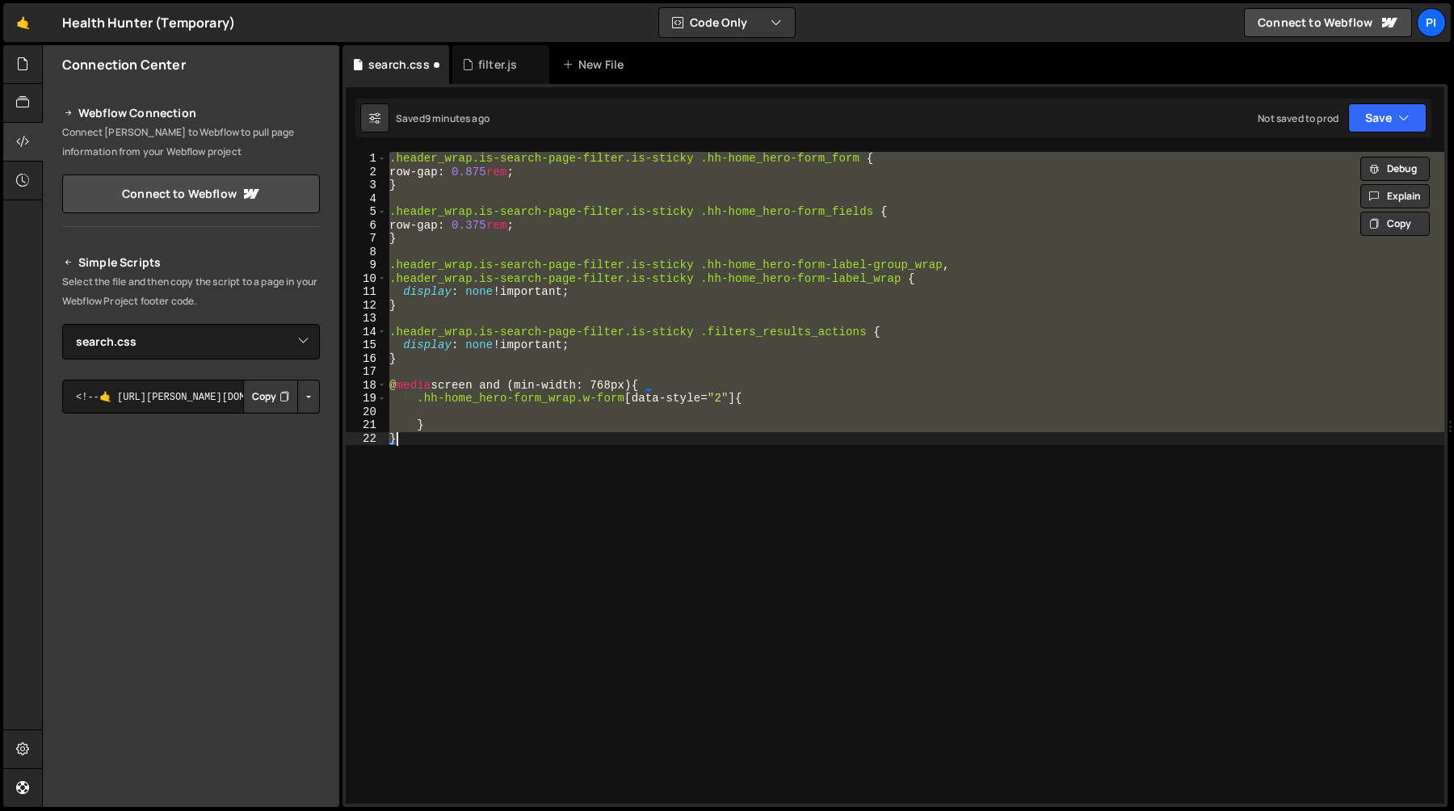
click at [540, 428] on div ".header_wrap.is-search-page-filter.is-sticky .hh-home_hero-form_form { row-gap …" at bounding box center [915, 491] width 1058 height 678
click at [506, 392] on div ".header_wrap.is-search-page-filter.is-sticky .hh-home_hero-form_form { row-gap …" at bounding box center [915, 478] width 1058 height 652
type textarea ".hh-home_hero-form_wrap.w-form[data-style="2"] {"
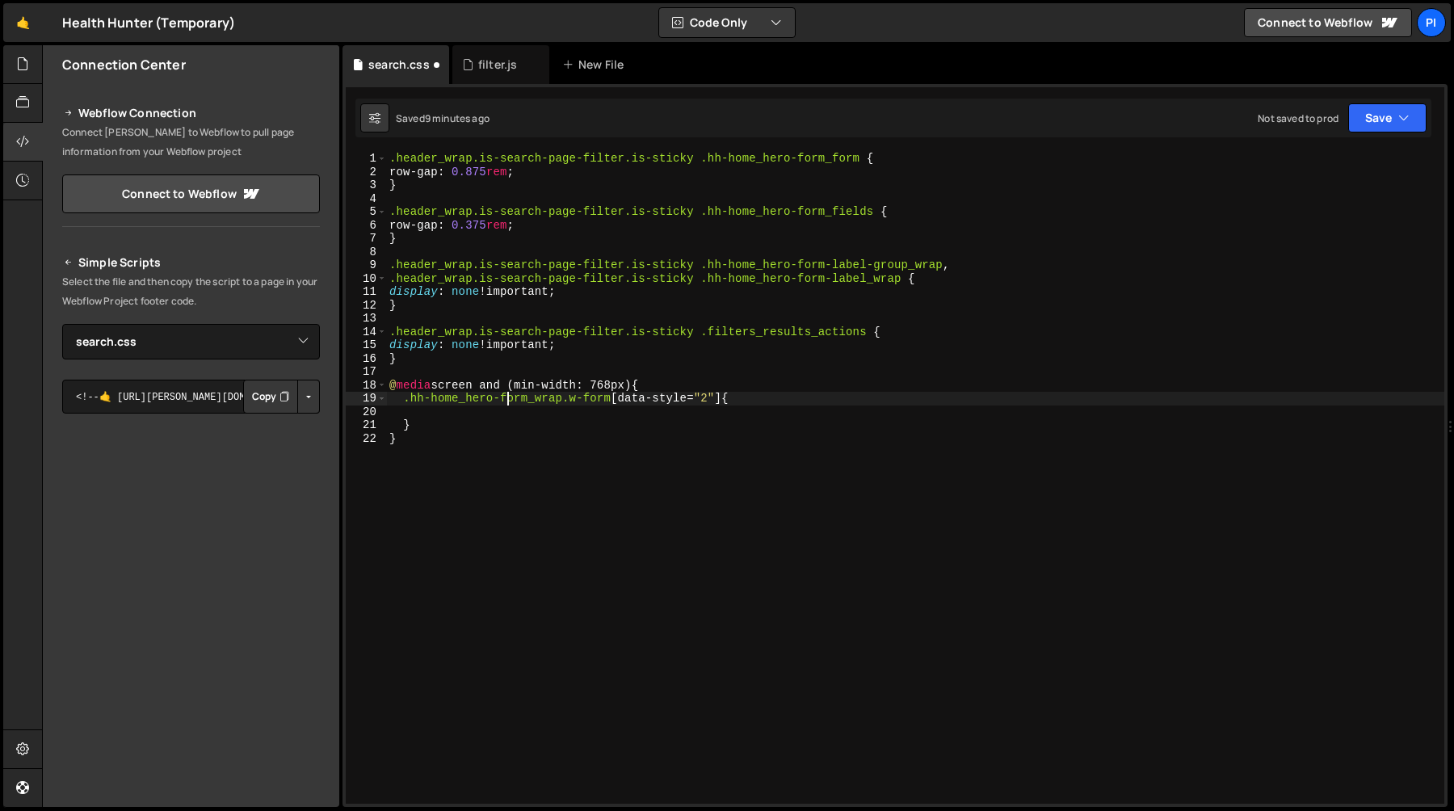
click at [504, 407] on div ".header_wrap.is-search-page-filter.is-sticky .hh-home_hero-form_form { row-gap …" at bounding box center [915, 491] width 1058 height 678
type textarea "}"
click at [478, 432] on div ".header_wrap.is-search-page-filter.is-sticky .hh-home_hero-form_form { row-gap …" at bounding box center [915, 491] width 1058 height 678
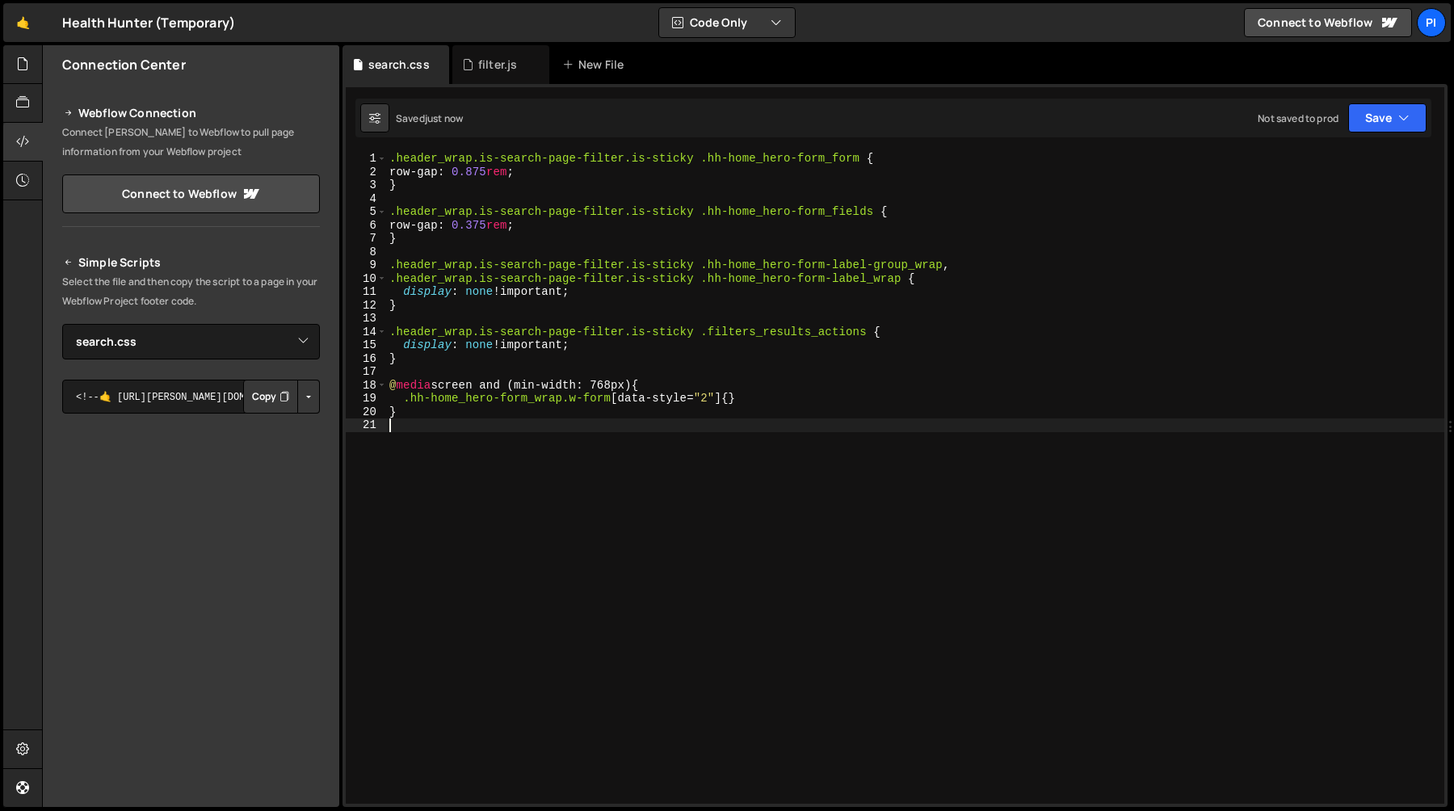
click at [725, 397] on div ".header_wrap.is-search-page-filter.is-sticky .hh-home_hero-form_form { row-gap …" at bounding box center [915, 491] width 1058 height 678
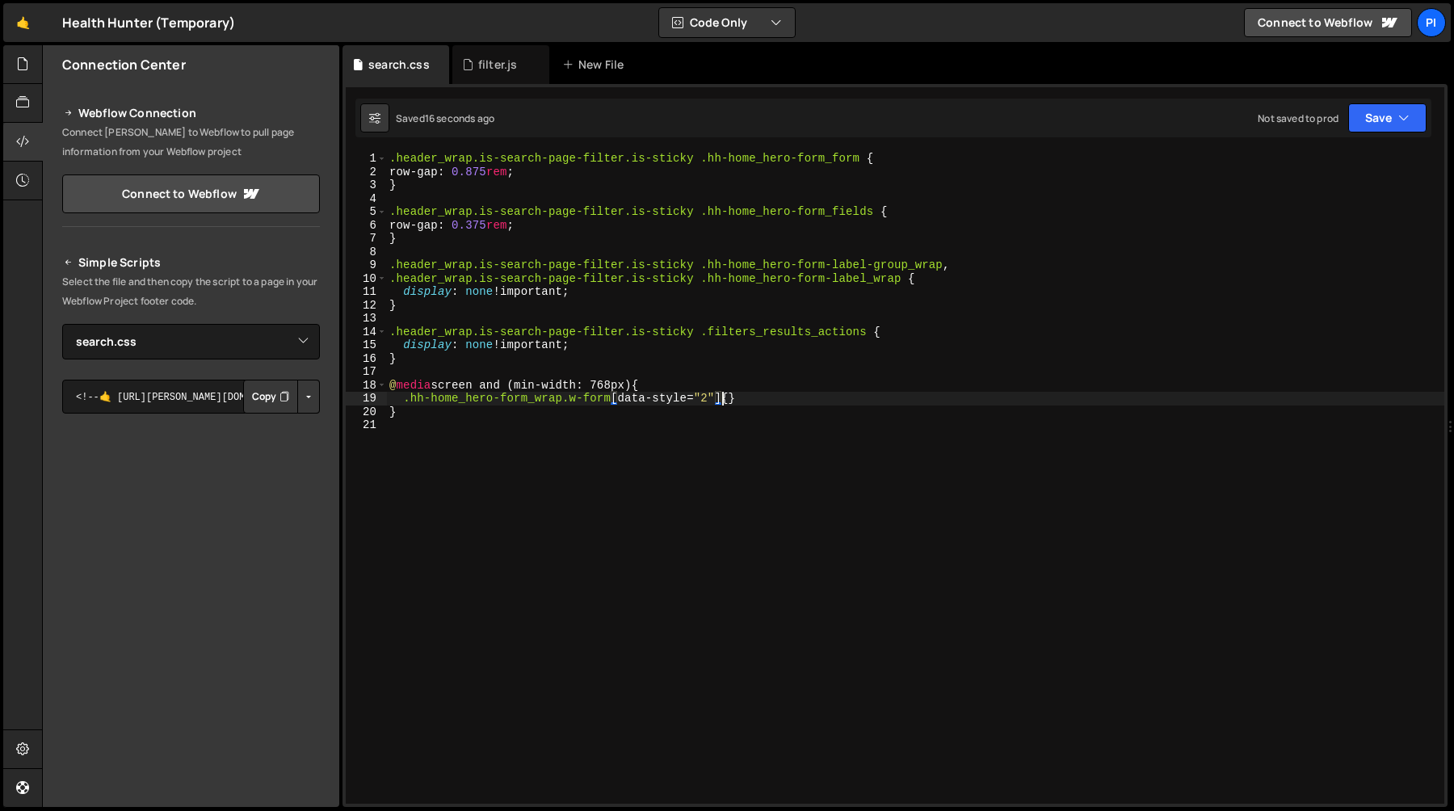
click at [562, 401] on div ".header_wrap.is-search-page-filter.is-sticky .hh-home_hero-form_form { row-gap …" at bounding box center [915, 491] width 1058 height 678
click at [737, 398] on div ".header_wrap.is-search-page-filter.is-sticky .hh-home_hero-form_form { row-gap …" at bounding box center [915, 491] width 1058 height 678
paste textarea "button[type="submit"
type textarea ".hh-home_hero-form_wrap .w-button[type="submit"] {}"
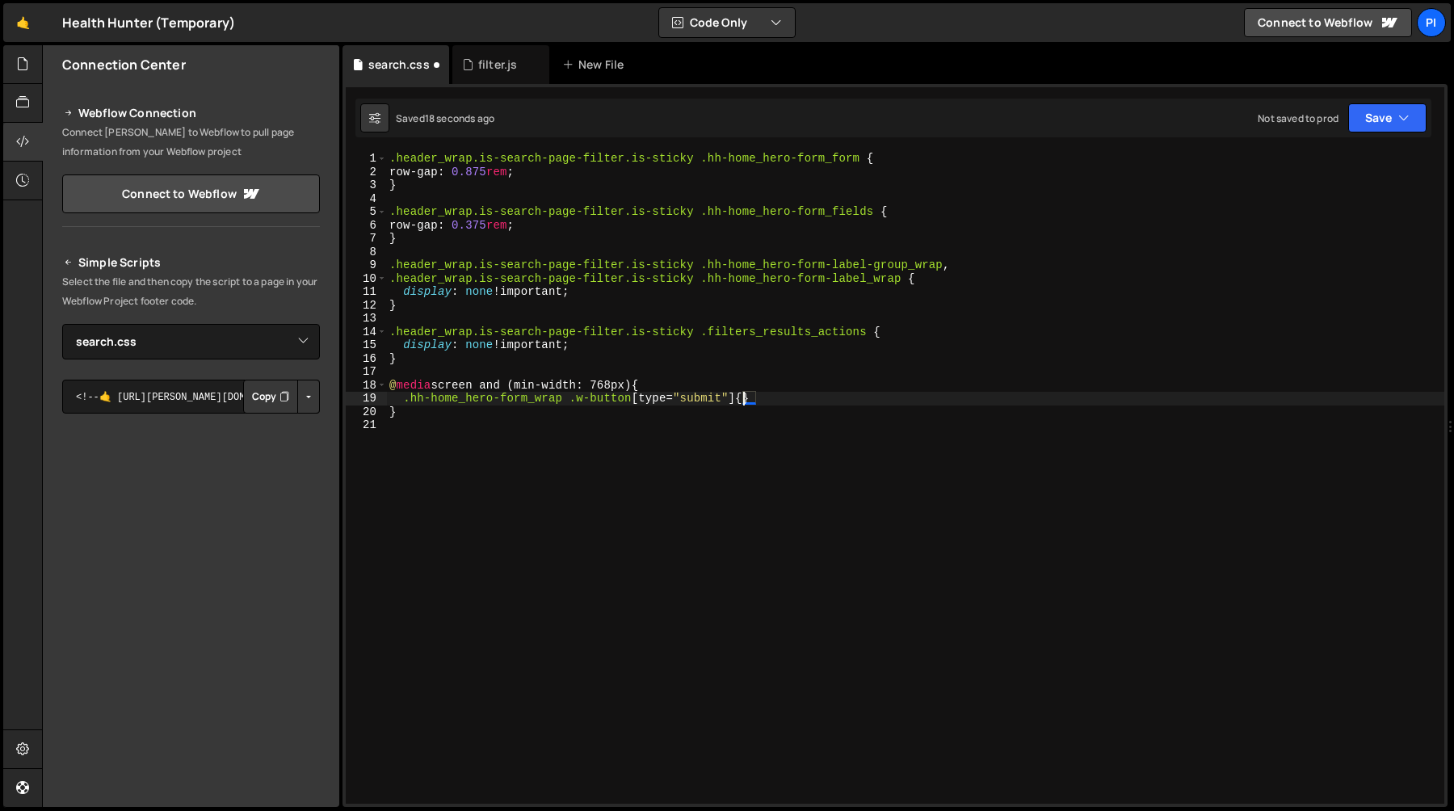
click at [752, 400] on div ".header_wrap.is-search-page-filter.is-sticky .hh-home_hero-form_form { row-gap …" at bounding box center [915, 491] width 1058 height 678
click at [530, 386] on div ".header_wrap.is-search-page-filter.is-sticky .hh-home_hero-form_form { row-gap …" at bounding box center [915, 491] width 1058 height 678
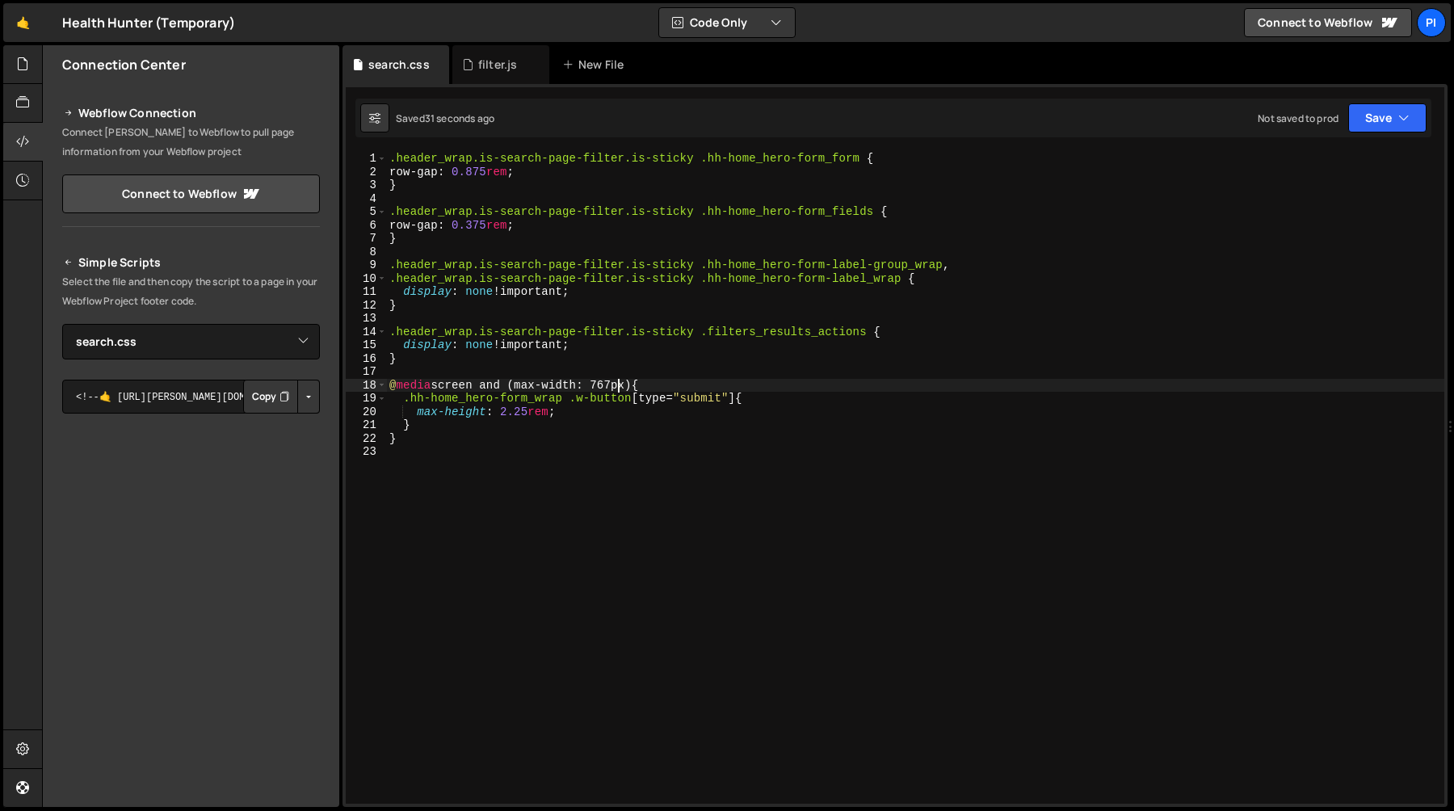
click at [581, 407] on div ".header_wrap.is-search-page-filter.is-sticky .hh-home_hero-form_form { row-gap …" at bounding box center [915, 491] width 1058 height 678
type textarea "max-height: 2.25rem;"
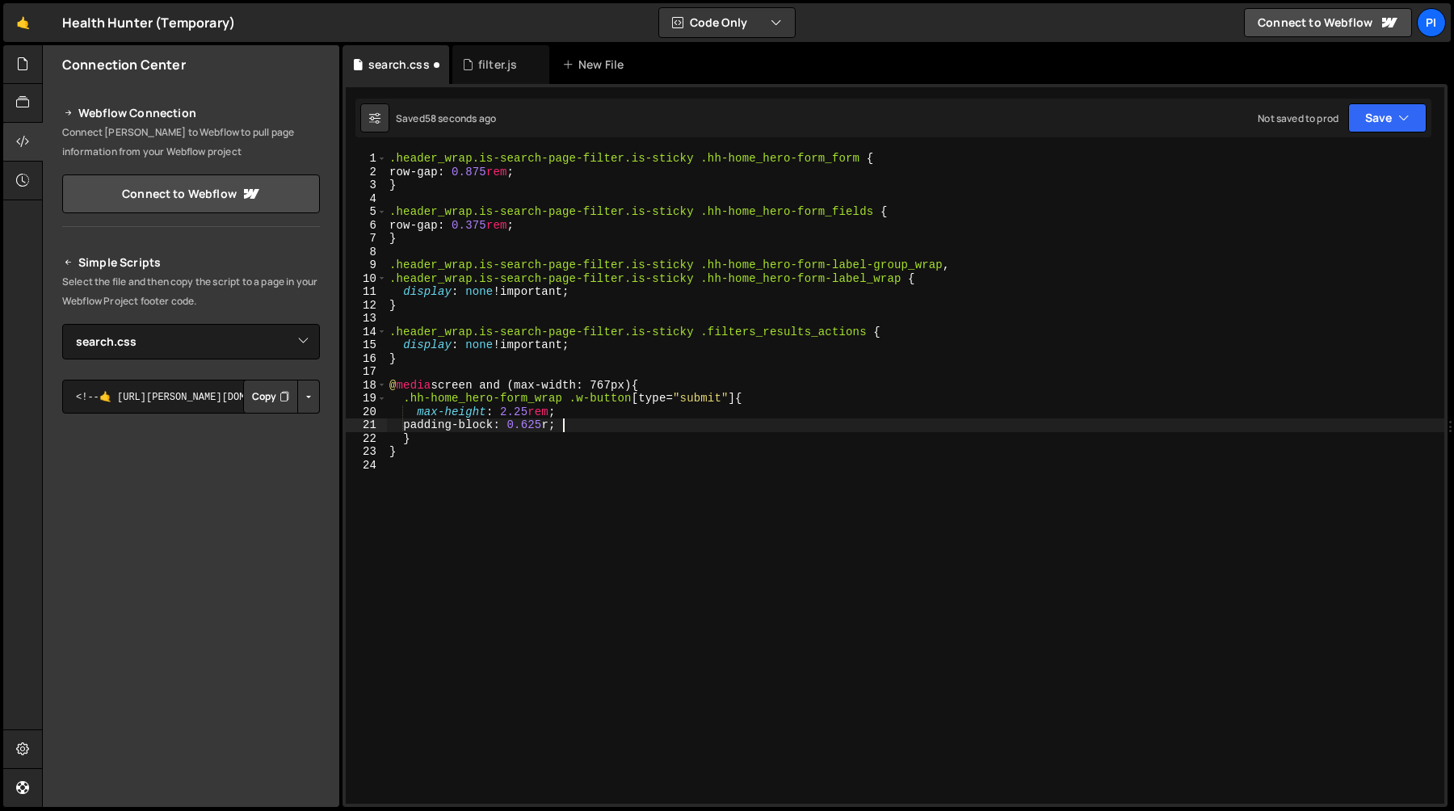
scroll to position [0, 12]
type textarea "max-height: 2.25rem;"
click at [548, 425] on div ".header_wrap.is-search-page-filter.is-sticky .hh-home_hero-form_form { row-gap …" at bounding box center [915, 491] width 1058 height 678
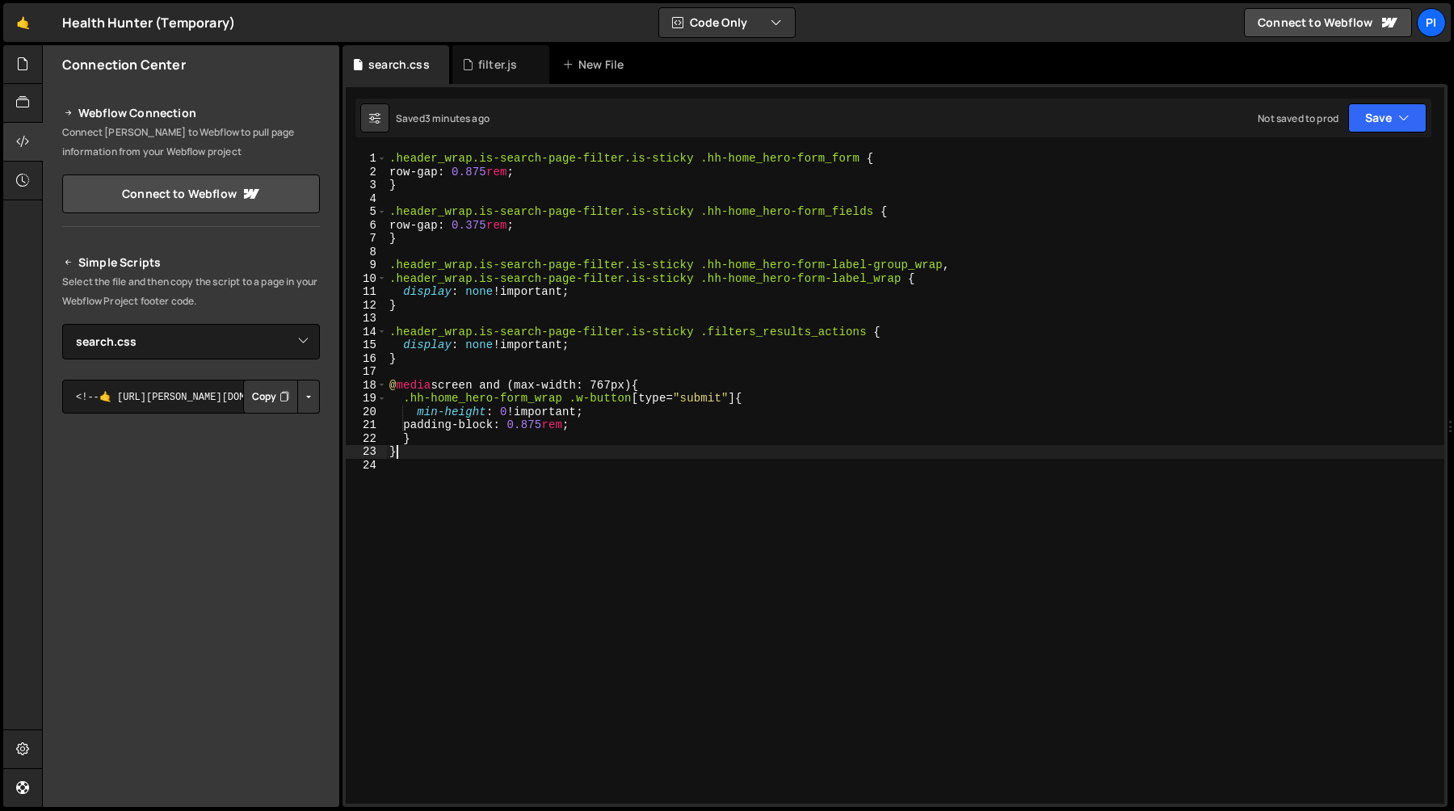
click at [448, 445] on div ".header_wrap.is-search-page-filter.is-sticky .hh-home_hero-form_form { row-gap …" at bounding box center [915, 491] width 1058 height 678
type textarea "}"
paste textarea "hh-home_hero-form_input-group"
type textarea "hh-home_hero-form_input-group"
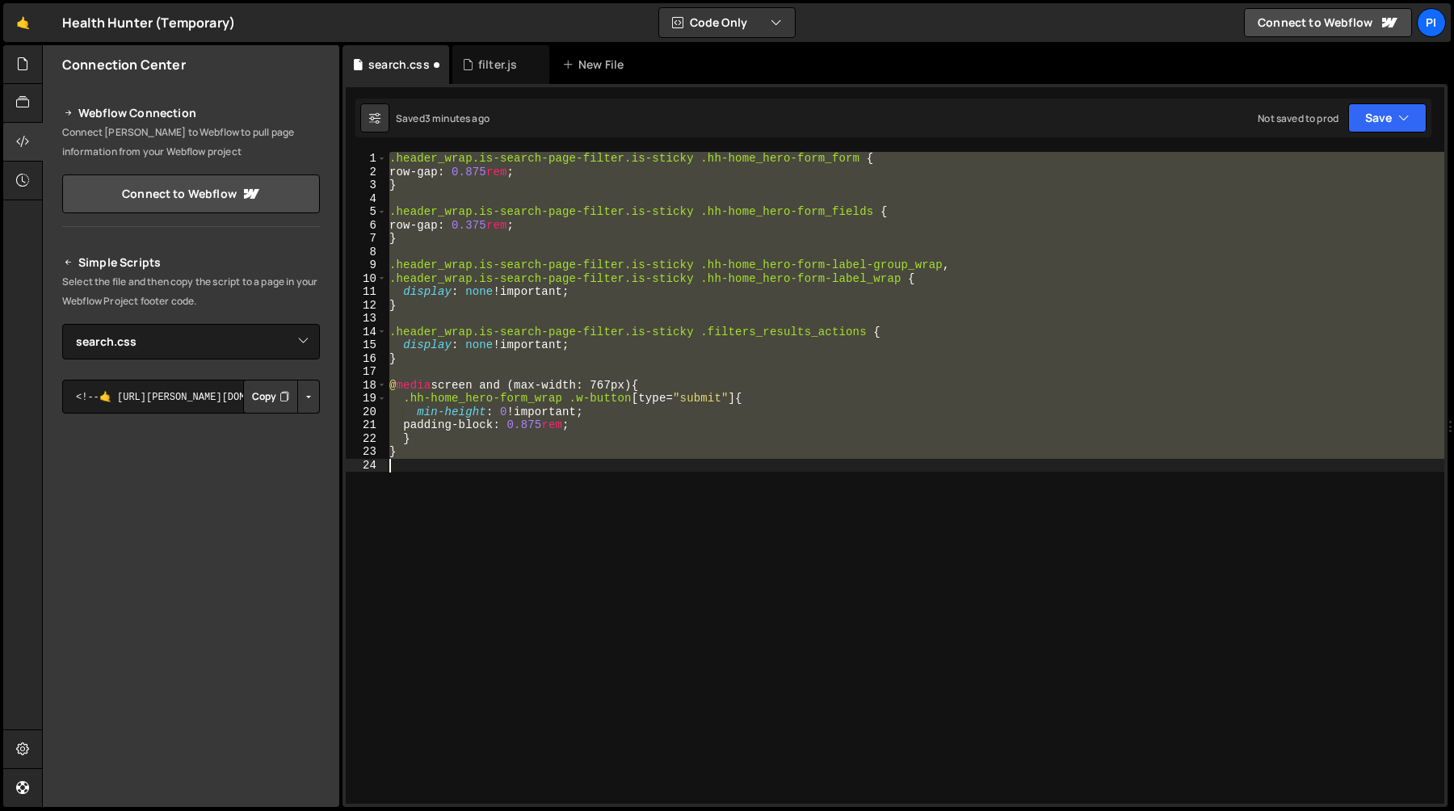
click at [451, 443] on div ".header_wrap.is-search-page-filter.is-sticky .hh-home_hero-form_form { row-gap …" at bounding box center [915, 478] width 1058 height 652
type textarea "}"
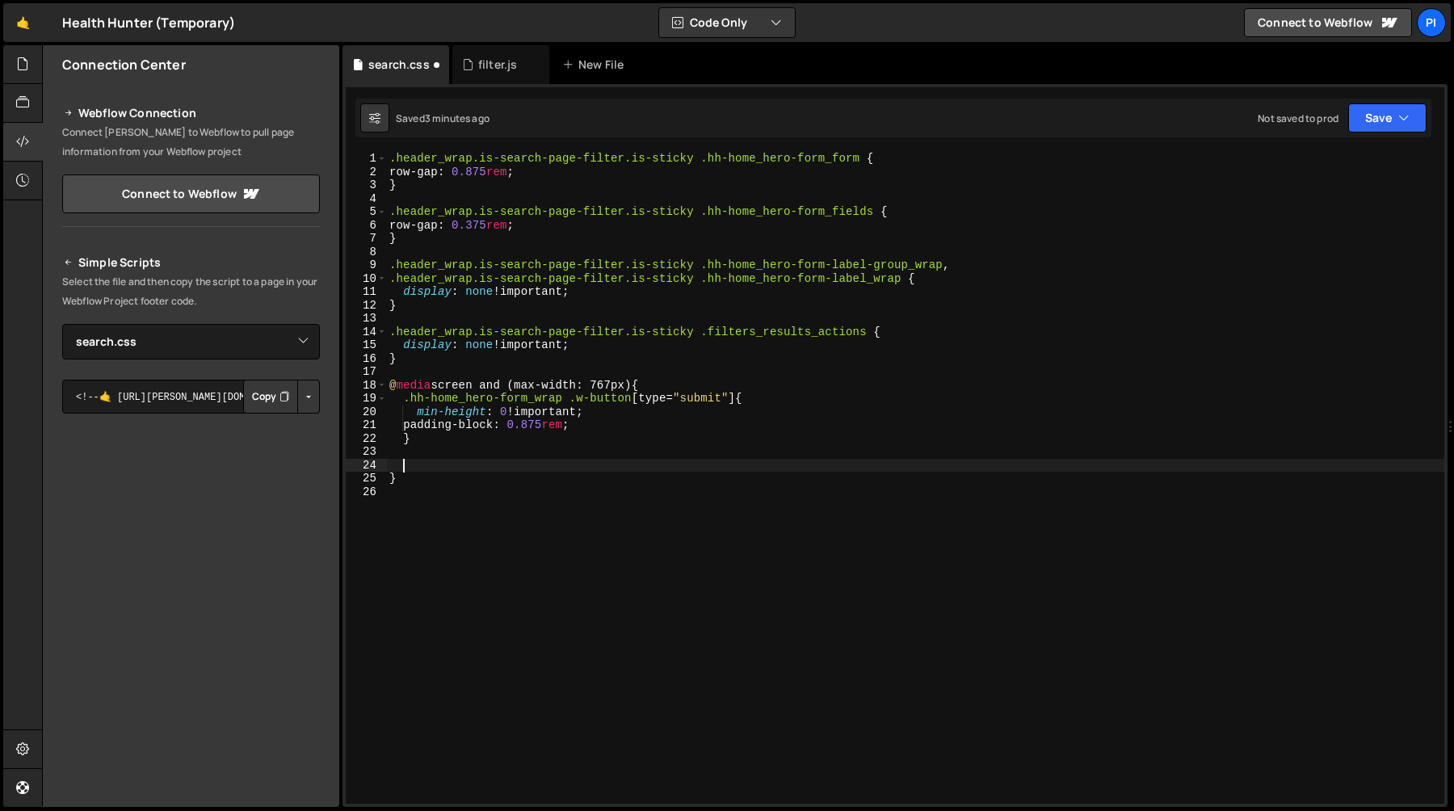
paste textarea "hh-home_hero-form_input-group"
click at [560, 399] on div ".header_wrap.is-search-page-filter.is-sticky .hh-home_hero-form_form { row-gap …" at bounding box center [915, 491] width 1058 height 678
paste textarea ".w-form[data-style="2"]"
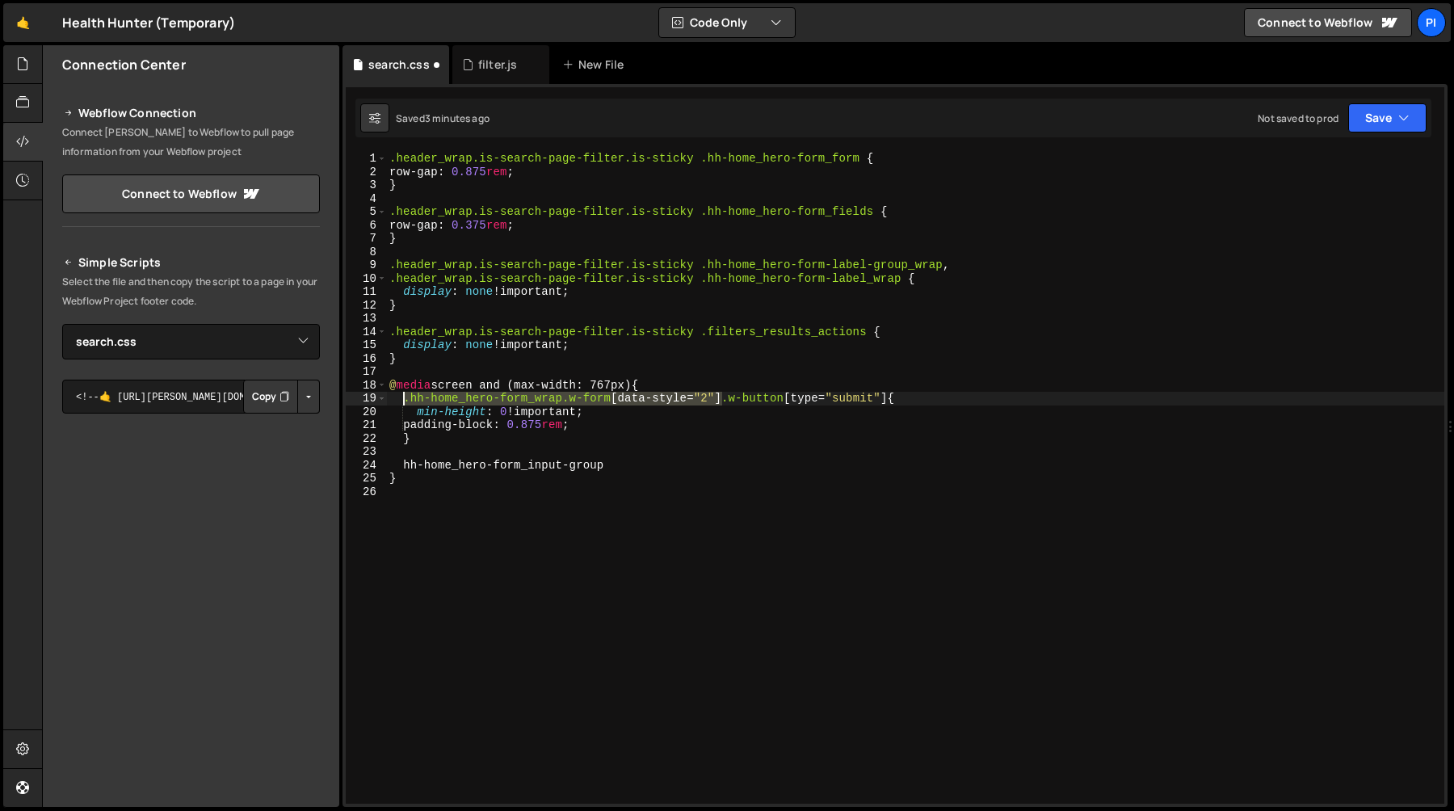
click at [404, 401] on div ".header_wrap.is-search-page-filter.is-sticky .hh-home_hero-form_form { row-gap …" at bounding box center [915, 491] width 1058 height 678
click at [402, 466] on div ".header_wrap.is-search-page-filter.is-sticky .hh-home_hero-form_form { row-gap …" at bounding box center [915, 491] width 1058 height 678
paste textarea ".hh-home_hero-form_wrap.w-form[data-style="2"]"
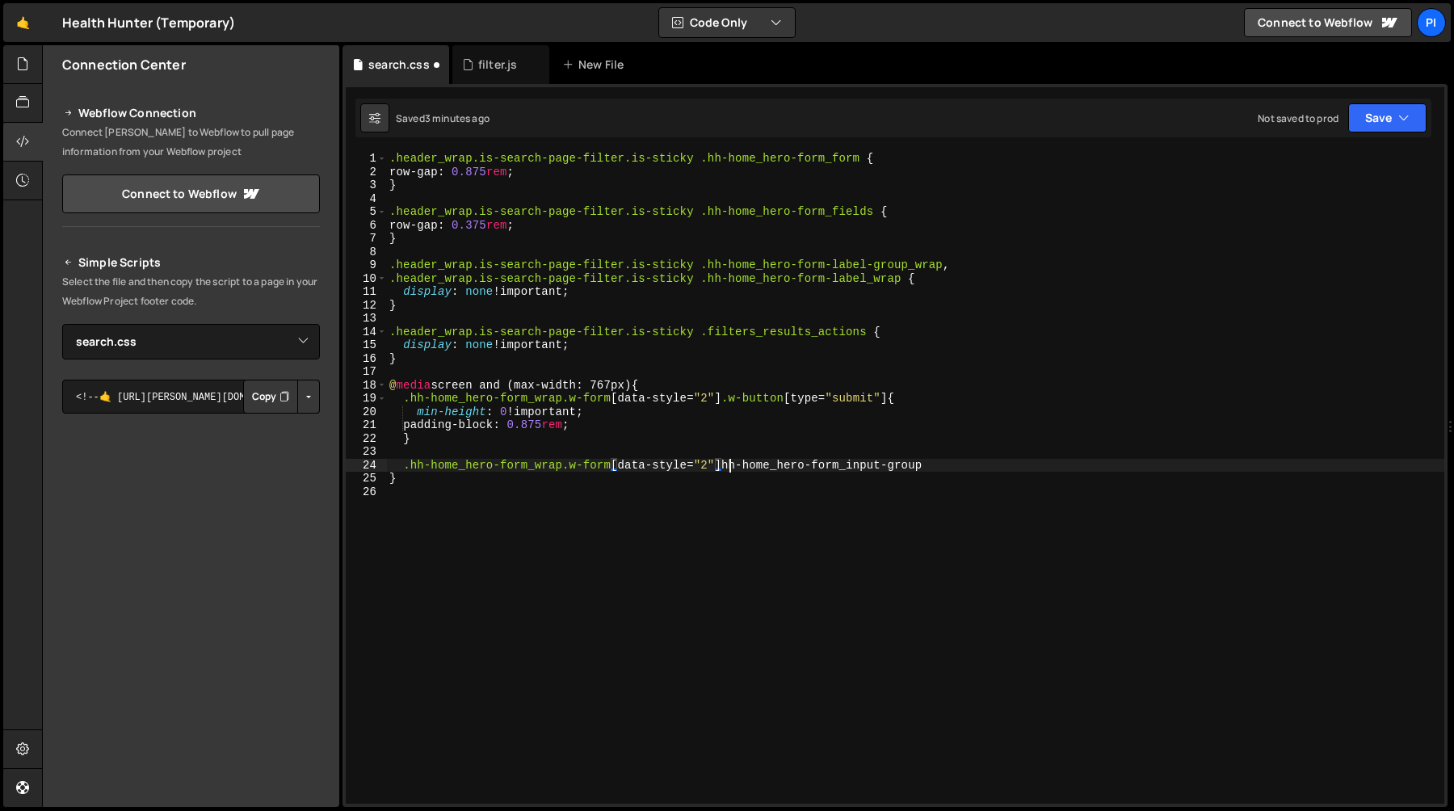
scroll to position [0, 23]
type textarea ".hh-home_hero-form_wrap.w-form[data-style="2"] .hh-home_hero-form_input-group {}"
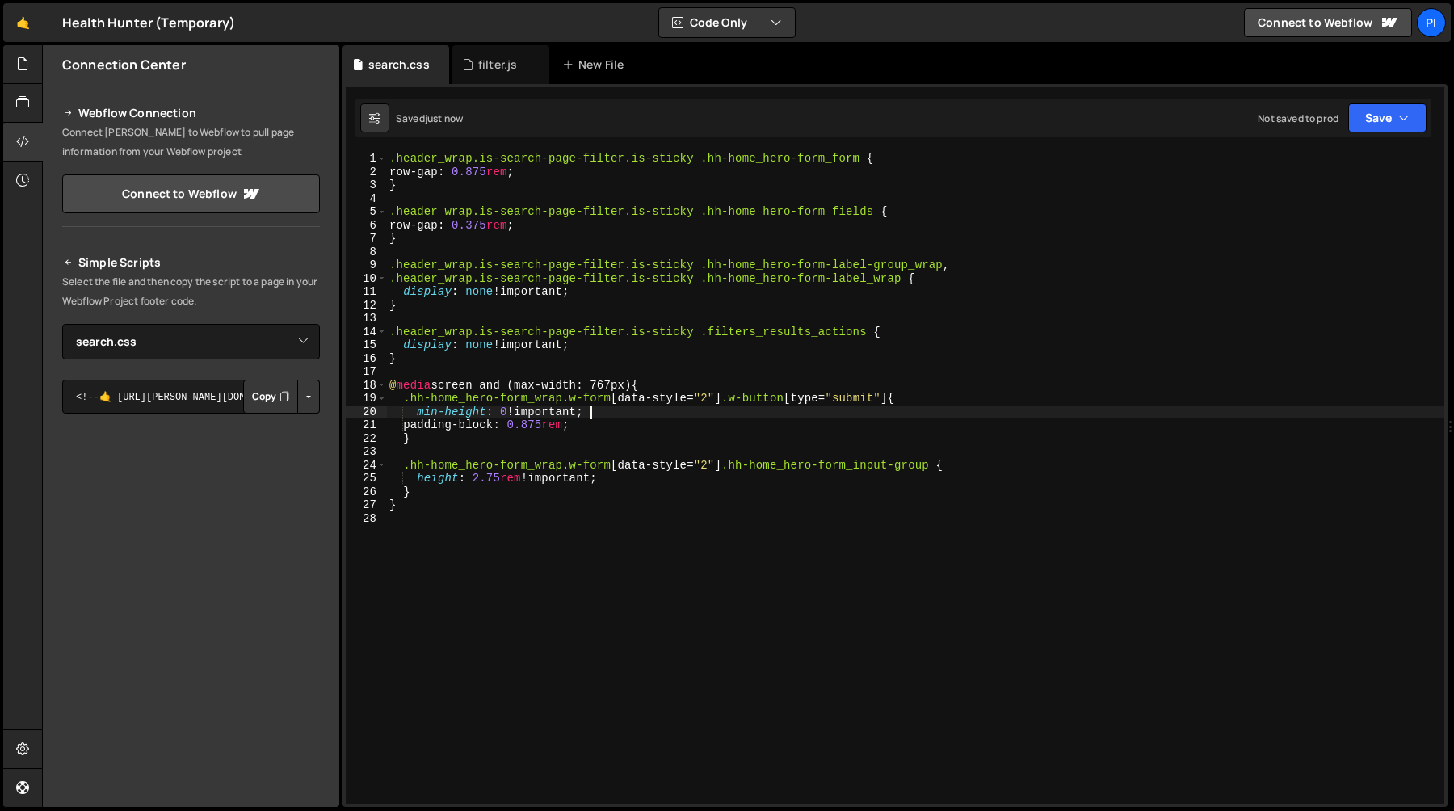
click at [614, 412] on div ".header_wrap.is-search-page-filter.is-sticky .hh-home_hero-form_form { row-gap …" at bounding box center [915, 491] width 1058 height 678
click at [401, 468] on div ".header_wrap.is-search-page-filter.is-sticky .hh-home_hero-form_form { row-gap …" at bounding box center [915, 491] width 1058 height 678
click at [422, 485] on div ".header_wrap.is-search-page-filter.is-sticky .hh-home_hero-form_form { row-gap …" at bounding box center [915, 491] width 1058 height 678
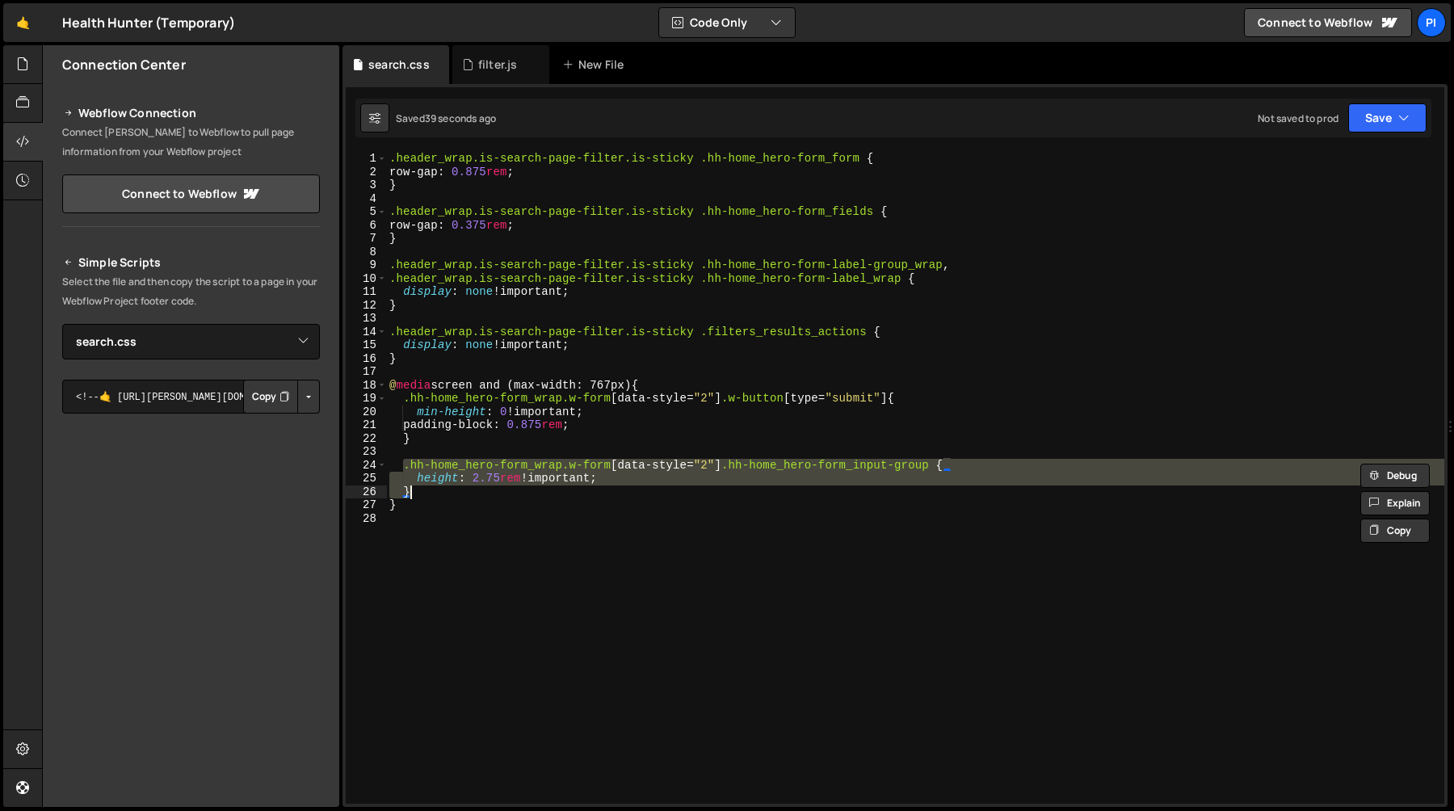
click at [431, 493] on div ".header_wrap.is-search-page-filter.is-sticky .hh-home_hero-form_form { row-gap …" at bounding box center [915, 478] width 1058 height 652
type textarea "}"
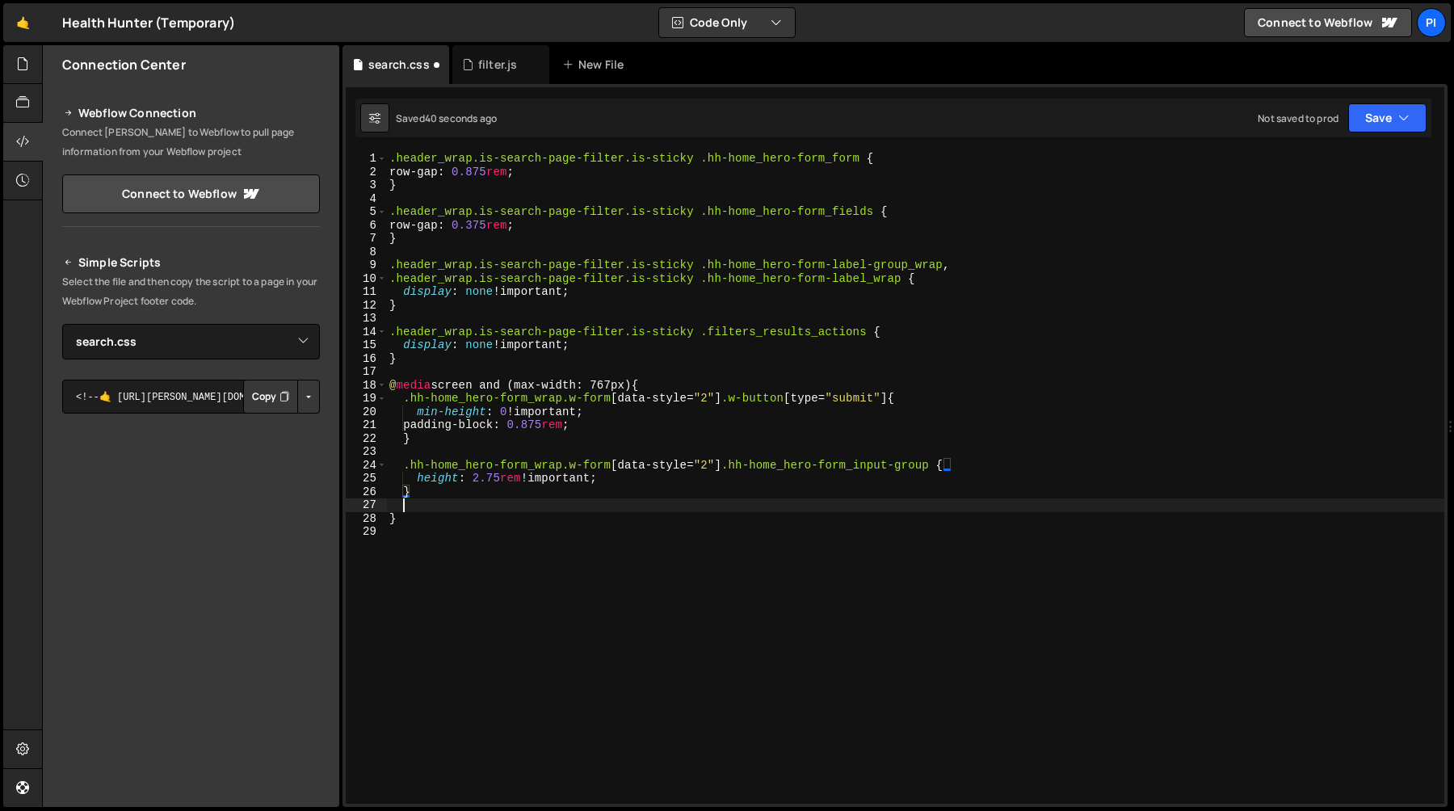
scroll to position [0, 0]
paste textarea "}"
click at [731, 521] on div ".header_wrap.is-search-page-filter.is-sticky .hh-home_hero-form_form { row-gap …" at bounding box center [915, 491] width 1058 height 678
click at [737, 520] on div ".header_wrap.is-search-page-filter.is-sticky .hh-home_hero-form_form { row-gap …" at bounding box center [915, 491] width 1058 height 678
click at [938, 519] on div ".header_wrap.is-search-page-filter.is-sticky .hh-home_hero-form_form { row-gap …" at bounding box center [915, 491] width 1058 height 678
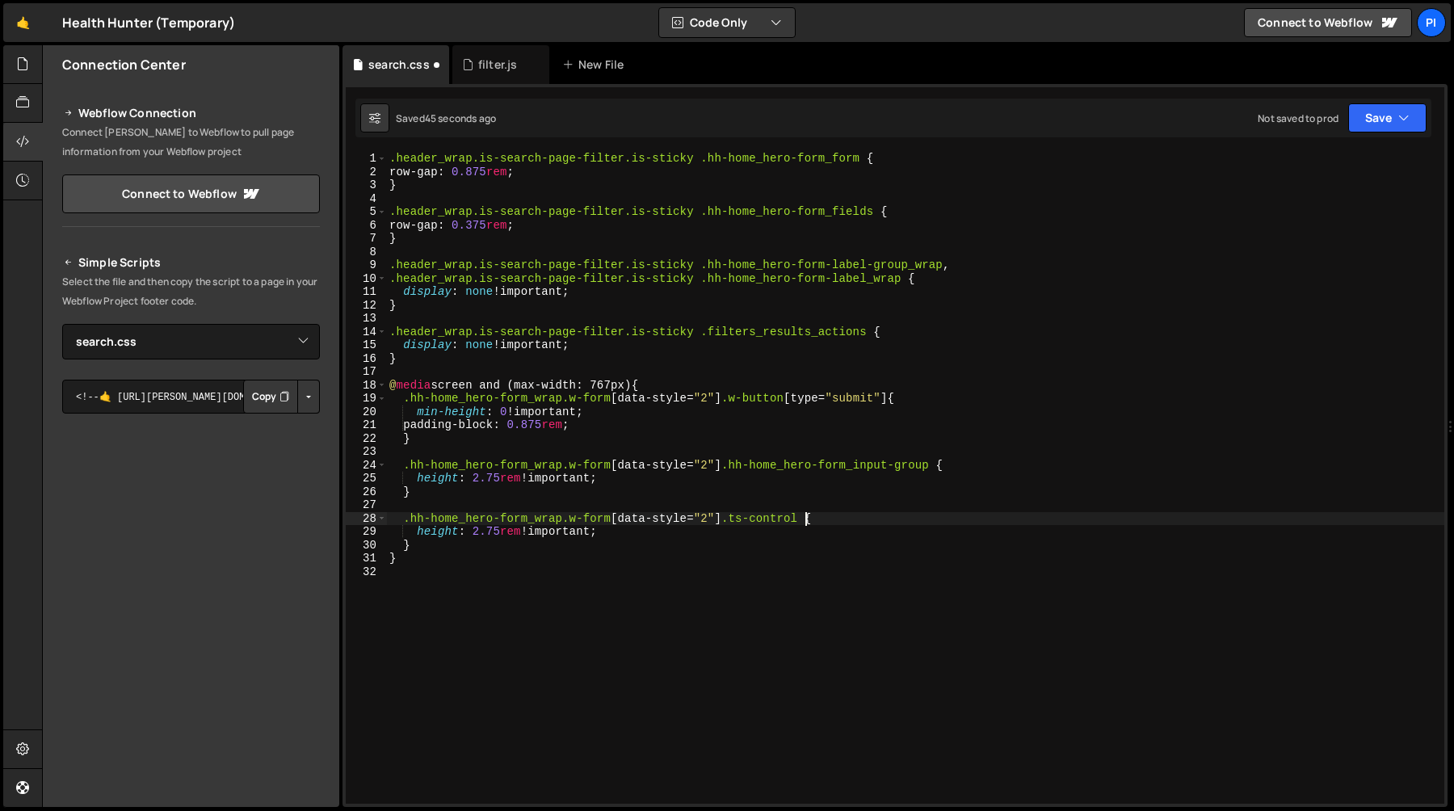
scroll to position [0, 28]
click at [437, 529] on div ".header_wrap.is-search-page-filter.is-sticky .hh-home_hero-form_form { row-gap …" at bounding box center [915, 491] width 1058 height 678
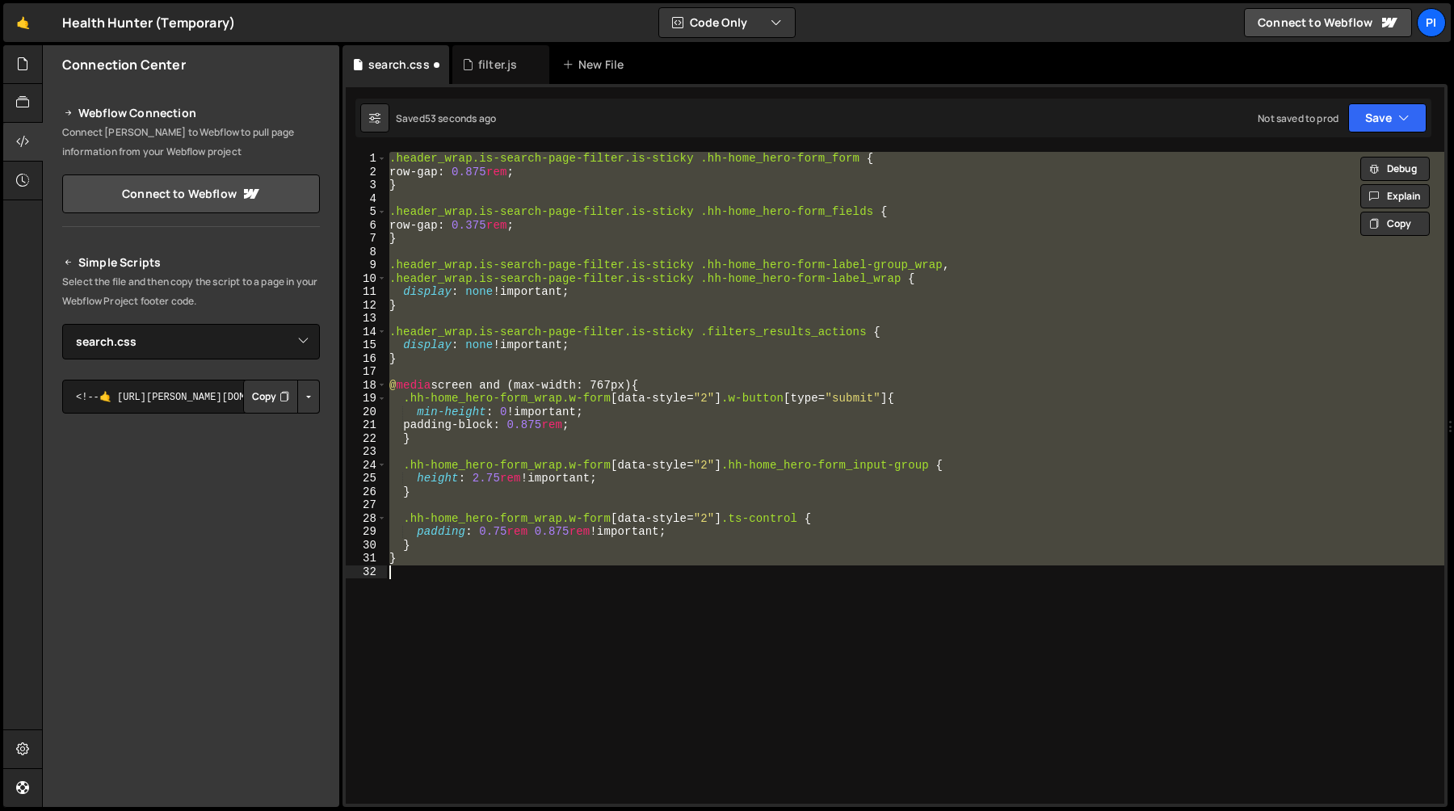
scroll to position [0, 0]
click at [573, 481] on div ".header_wrap.is-search-page-filter.is-sticky .hh-home_hero-form_form { row-gap …" at bounding box center [915, 478] width 1058 height 652
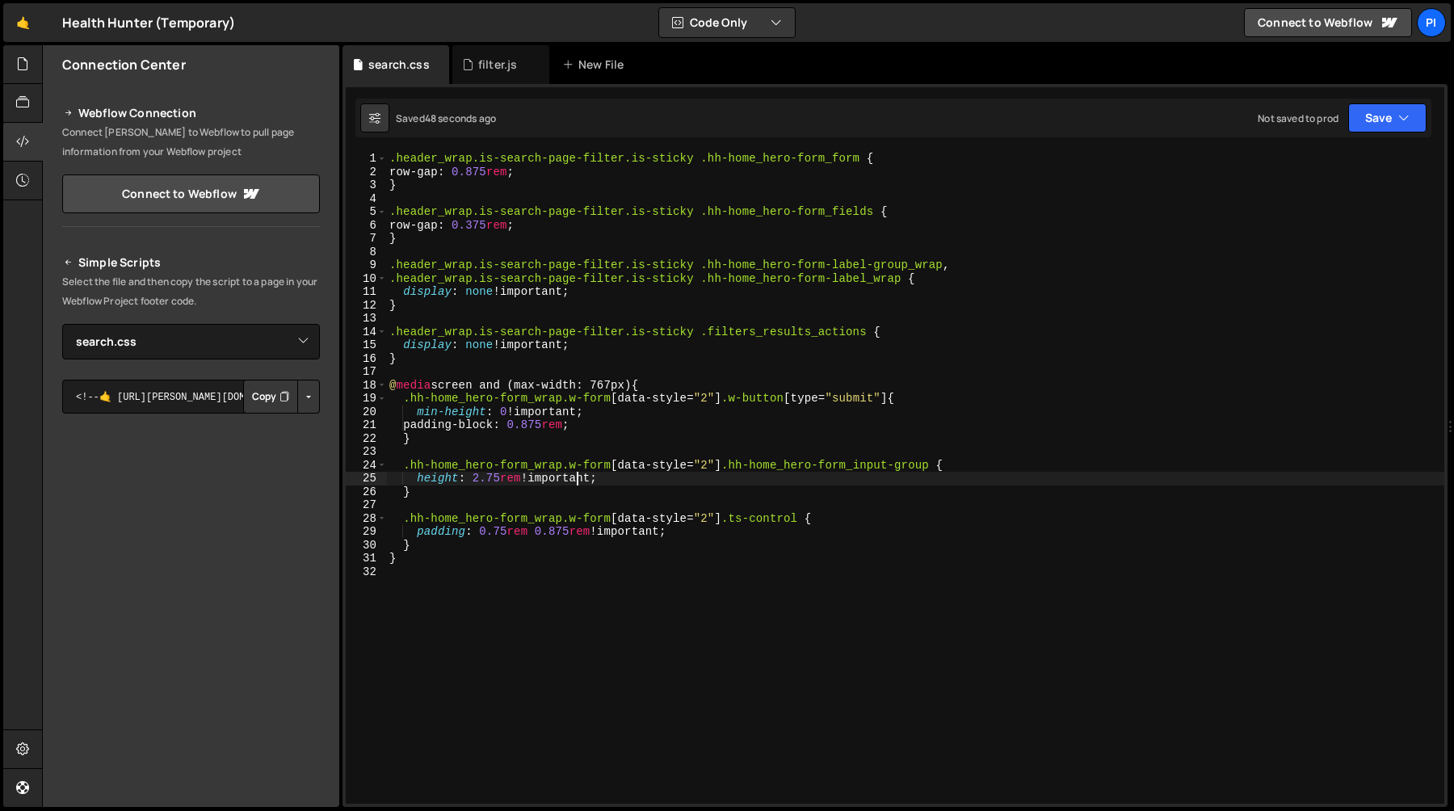
click at [584, 439] on div ".header_wrap.is-search-page-filter.is-sticky .hh-home_hero-form_form { row-gap …" at bounding box center [915, 491] width 1058 height 678
click at [712, 380] on div ".header_wrap.is-search-page-filter.is-sticky .hh-home_hero-form_form { row-gap …" at bounding box center [915, 491] width 1058 height 678
type textarea "@media screen and (max-width: 767px) {"
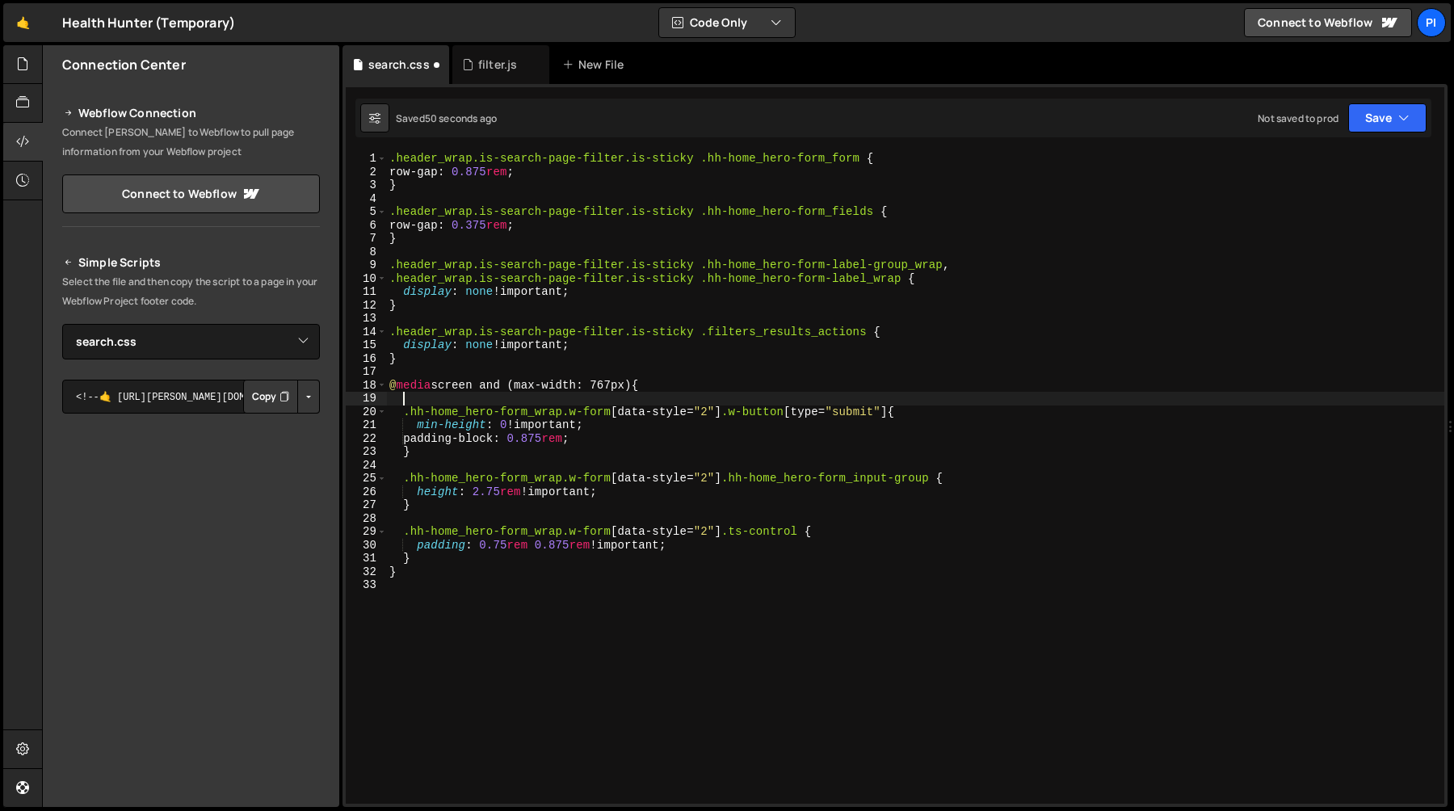
paste textarea "hh-home_hero-form_fields"
type textarea "hh-home_hero-form_fields"
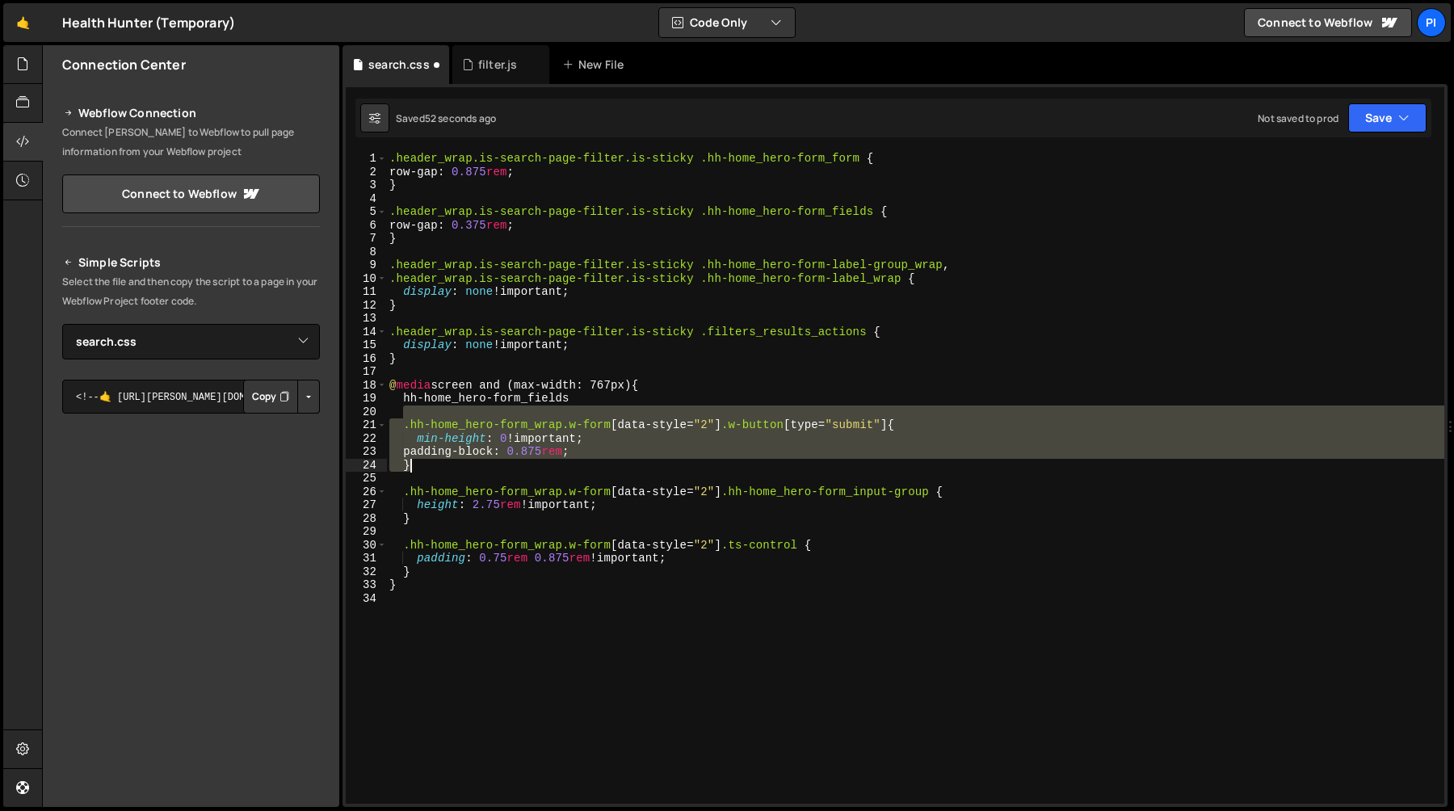
click at [430, 464] on div ".header_wrap.is-search-page-filter.is-sticky .hh-home_hero-form_form { row-gap …" at bounding box center [915, 491] width 1058 height 678
type textarea "padding-block: 0.875rem; }"
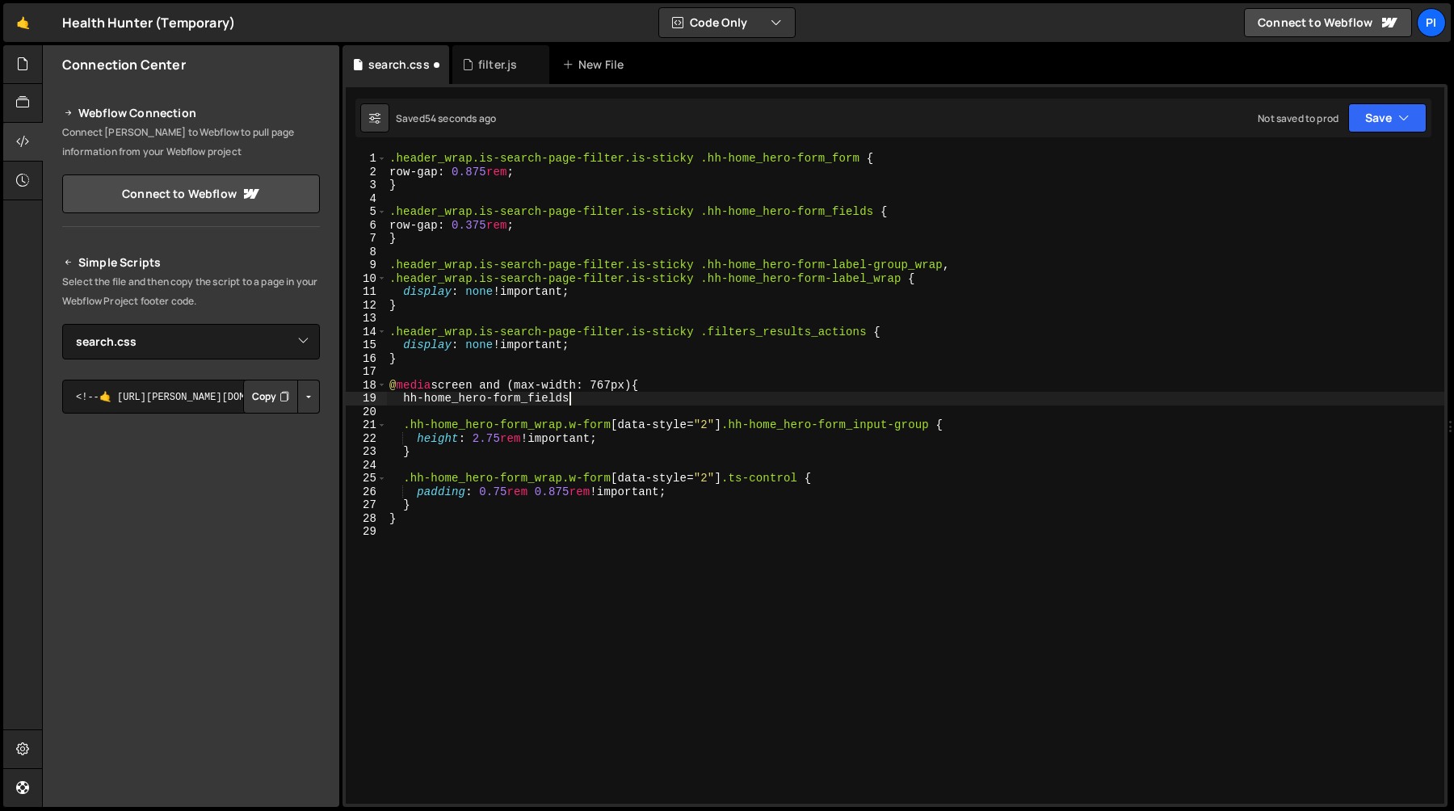
click at [418, 500] on div ".header_wrap.is-search-page-filter.is-sticky .hh-home_hero-form_form { row-gap …" at bounding box center [915, 491] width 1058 height 678
type textarea "}"
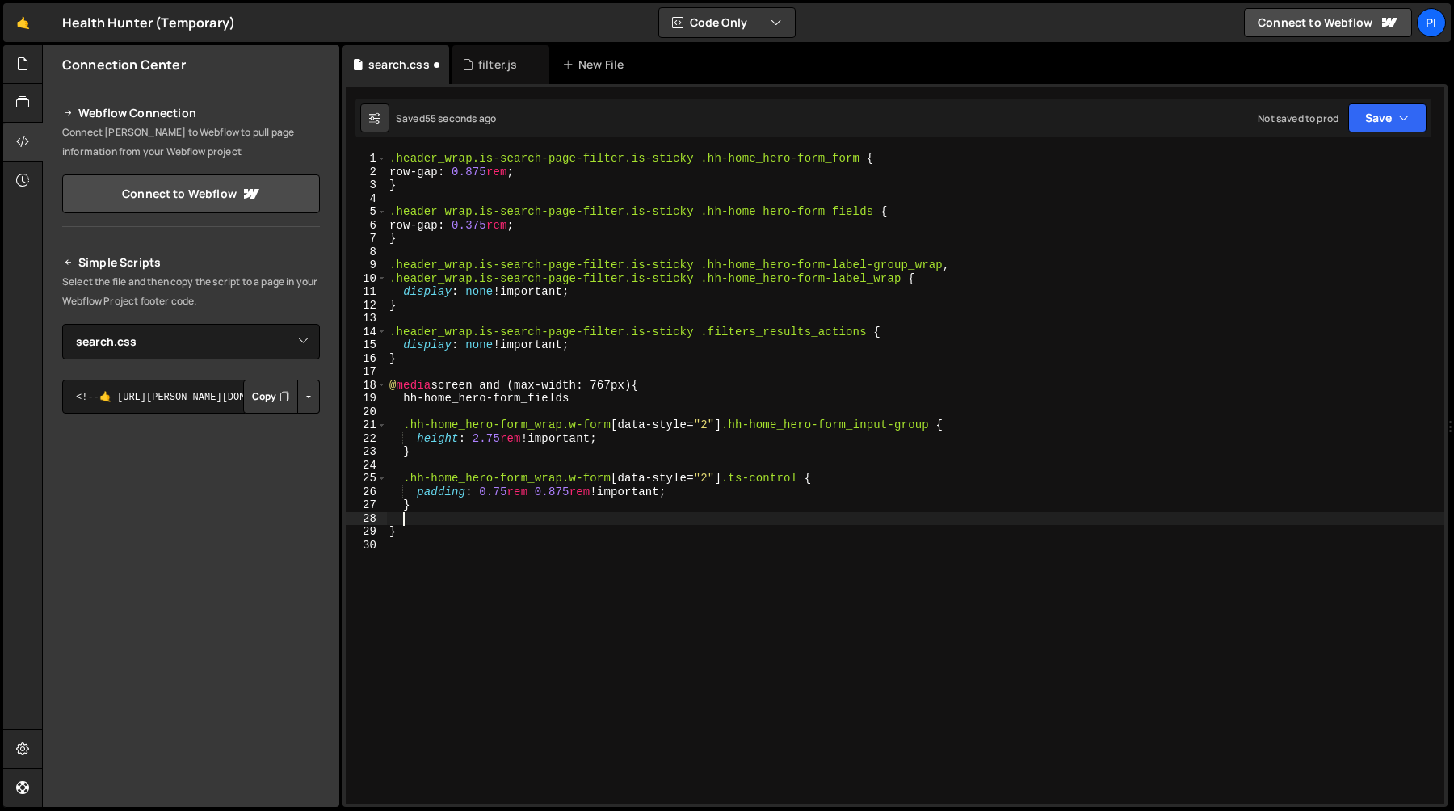
paste textarea "}"
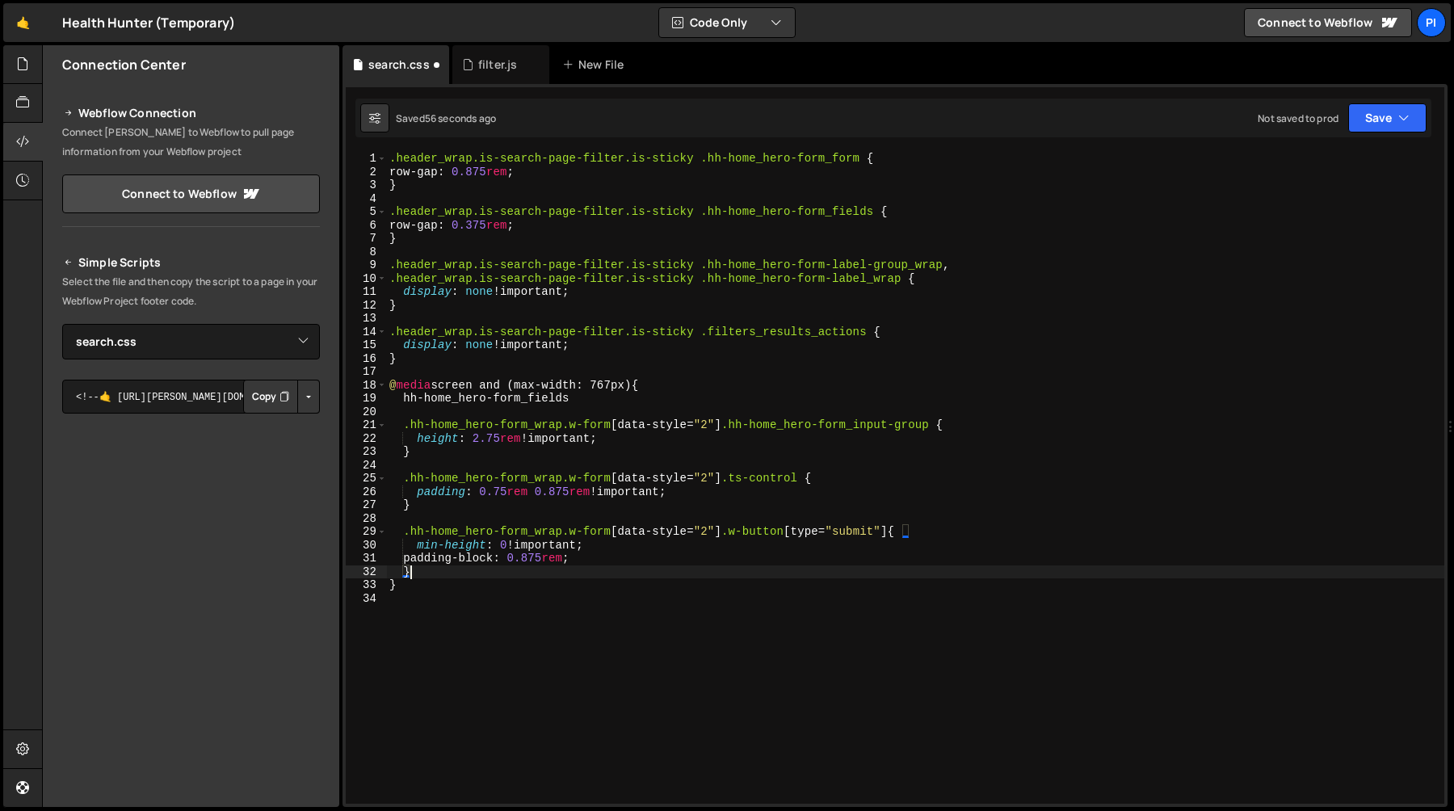
click at [401, 424] on div ".header_wrap.is-search-page-filter.is-sticky .hh-home_hero-form_form { row-gap …" at bounding box center [915, 491] width 1058 height 678
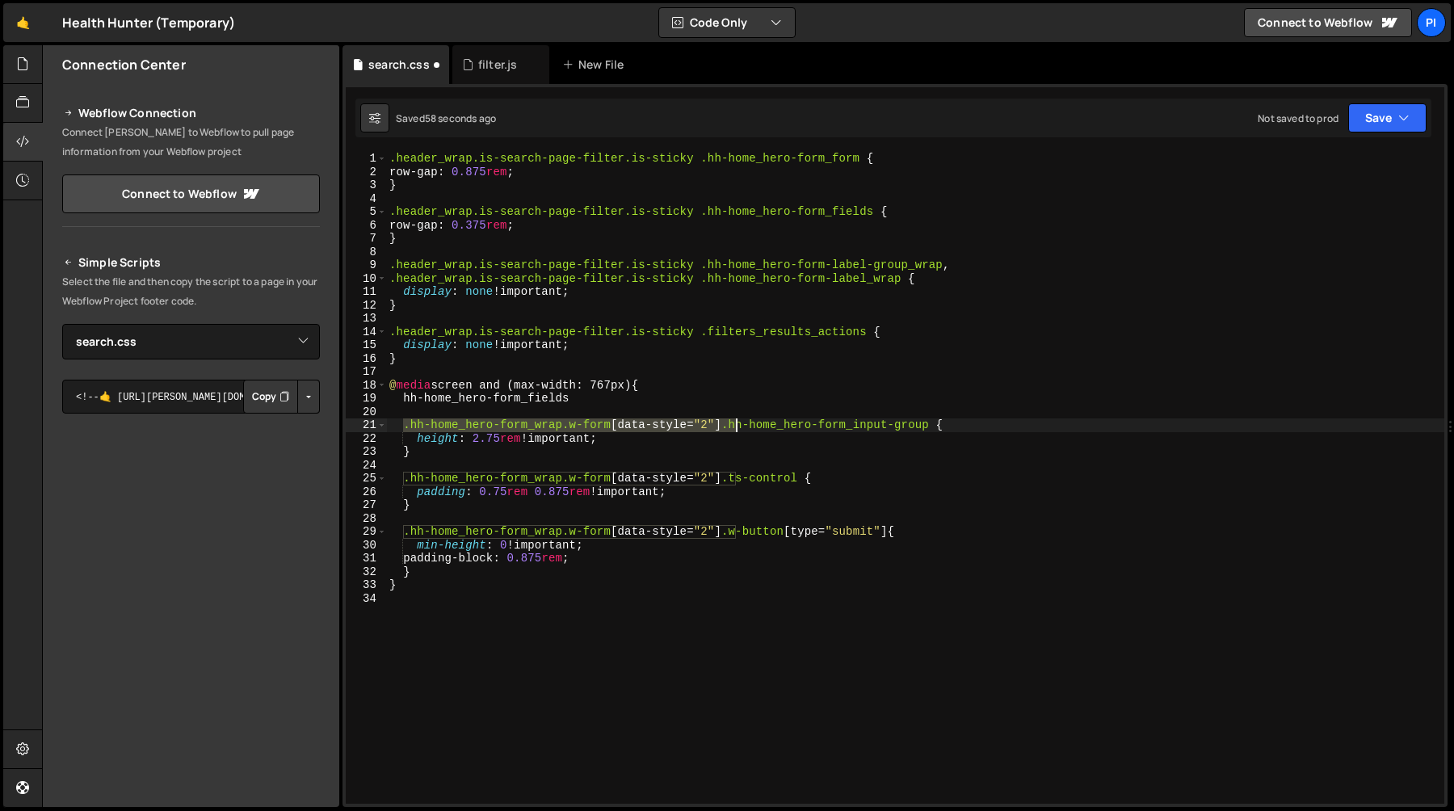
click at [733, 429] on div ".header_wrap.is-search-page-filter.is-sticky .hh-home_hero-form_form { row-gap …" at bounding box center [915, 491] width 1058 height 678
click at [401, 400] on div ".header_wrap.is-search-page-filter.is-sticky .hh-home_hero-form_form { row-gap …" at bounding box center [915, 491] width 1058 height 678
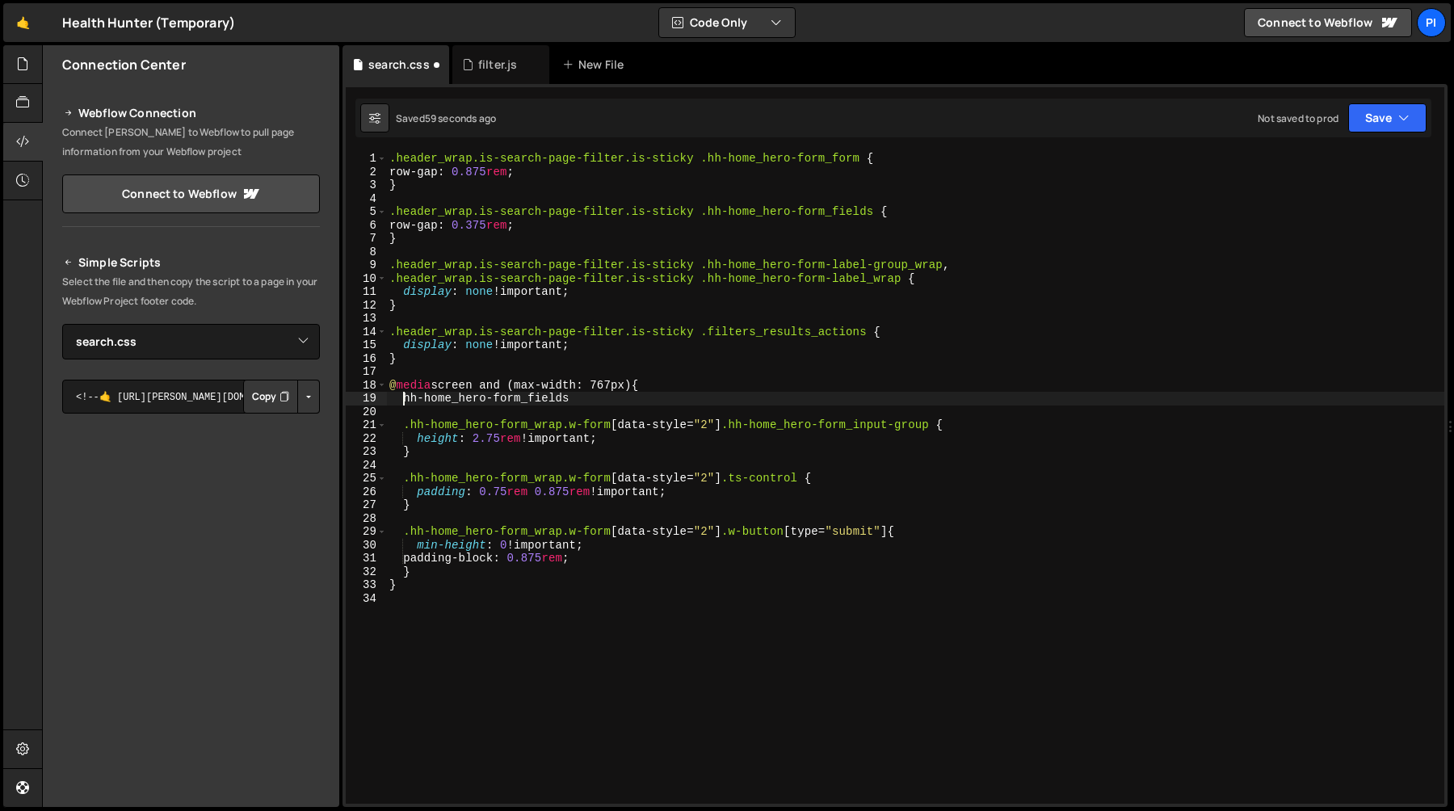
paste textarea ".hh-home_hero-form_wrap.w-form[data-style="2"] ."
click at [961, 398] on div ".header_wrap.is-search-page-filter.is-sticky .hh-home_hero-form_form { row-gap …" at bounding box center [915, 491] width 1058 height 678
type textarea ".hh-home_hero-form_wrap.w-form[data-style="2"] .hh-home_hero-form_fields {}"
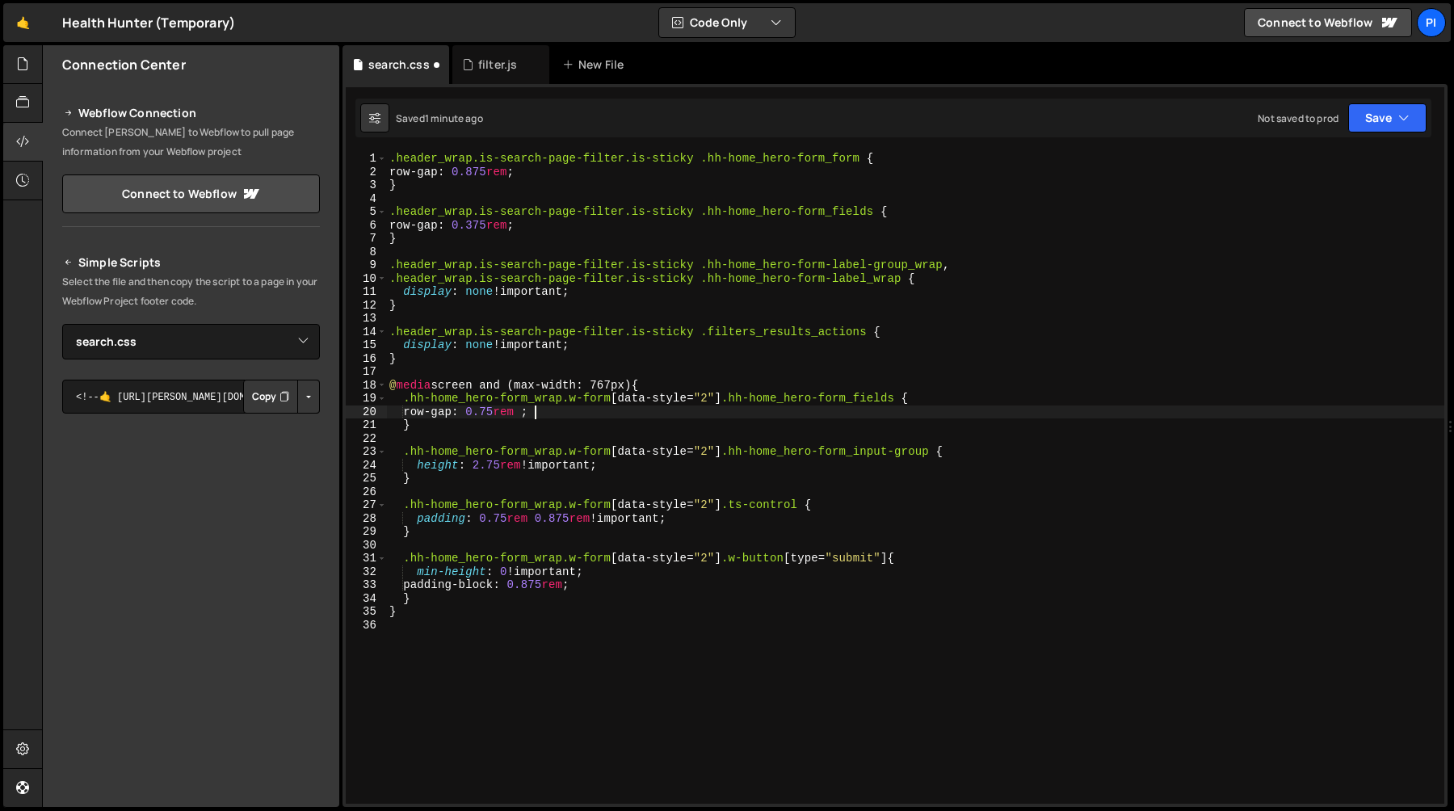
scroll to position [0, 10]
click at [721, 398] on div ".header_wrap.is-search-page-filter.is-sticky .hh-home_hero-form_form { row-gap …" at bounding box center [915, 491] width 1058 height 678
click at [401, 400] on div ".header_wrap.is-search-page-filter.is-sticky .hh-home_hero-form_form { row-gap …" at bounding box center [915, 491] width 1058 height 678
click at [418, 419] on div ".header_wrap.is-search-page-filter.is-sticky .hh-home_hero-form_form { row-gap …" at bounding box center [915, 491] width 1058 height 678
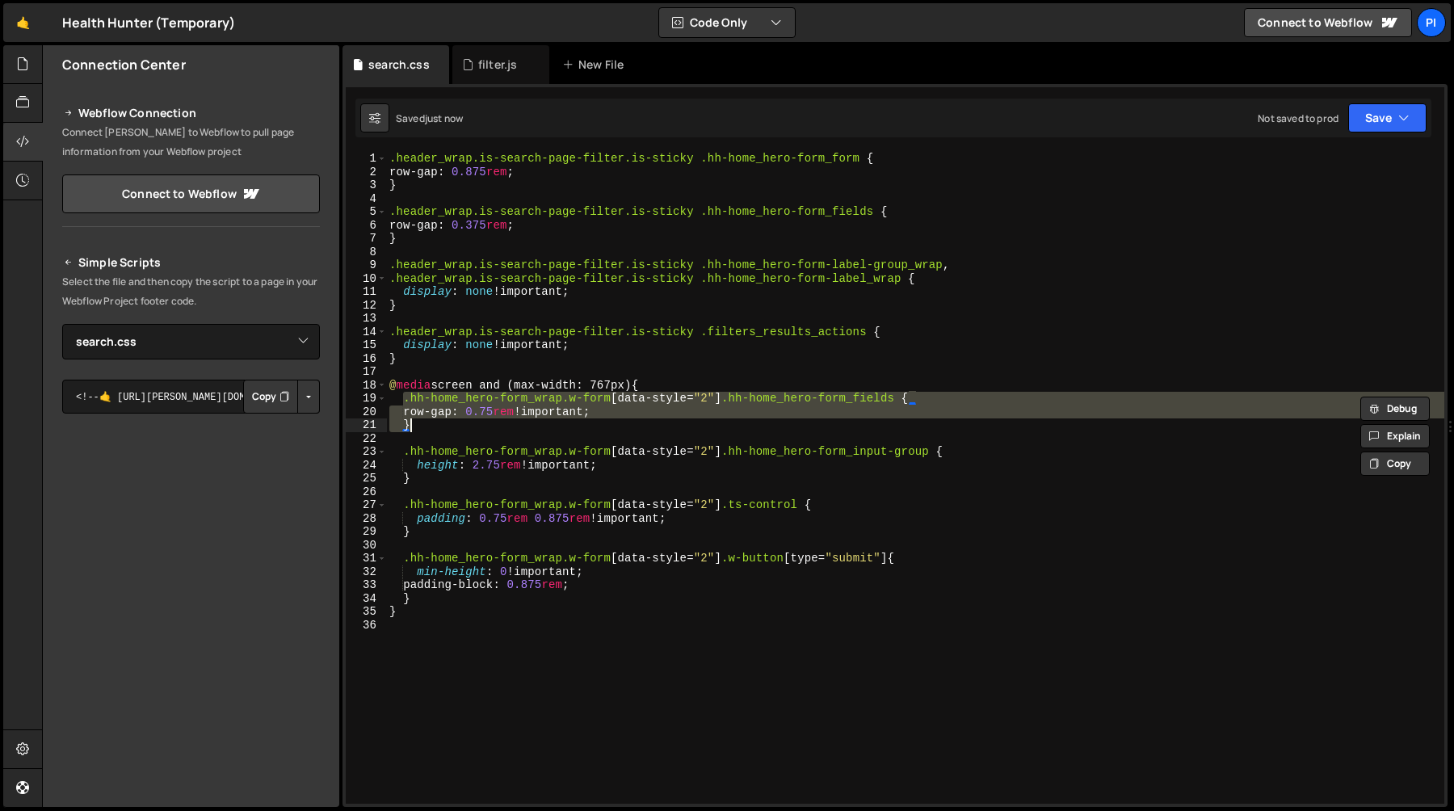
click at [733, 388] on div ".header_wrap.is-search-page-filter.is-sticky .hh-home_hero-form_form { row-gap …" at bounding box center [915, 491] width 1058 height 678
type textarea "@media screen and (max-width: 767px) {"
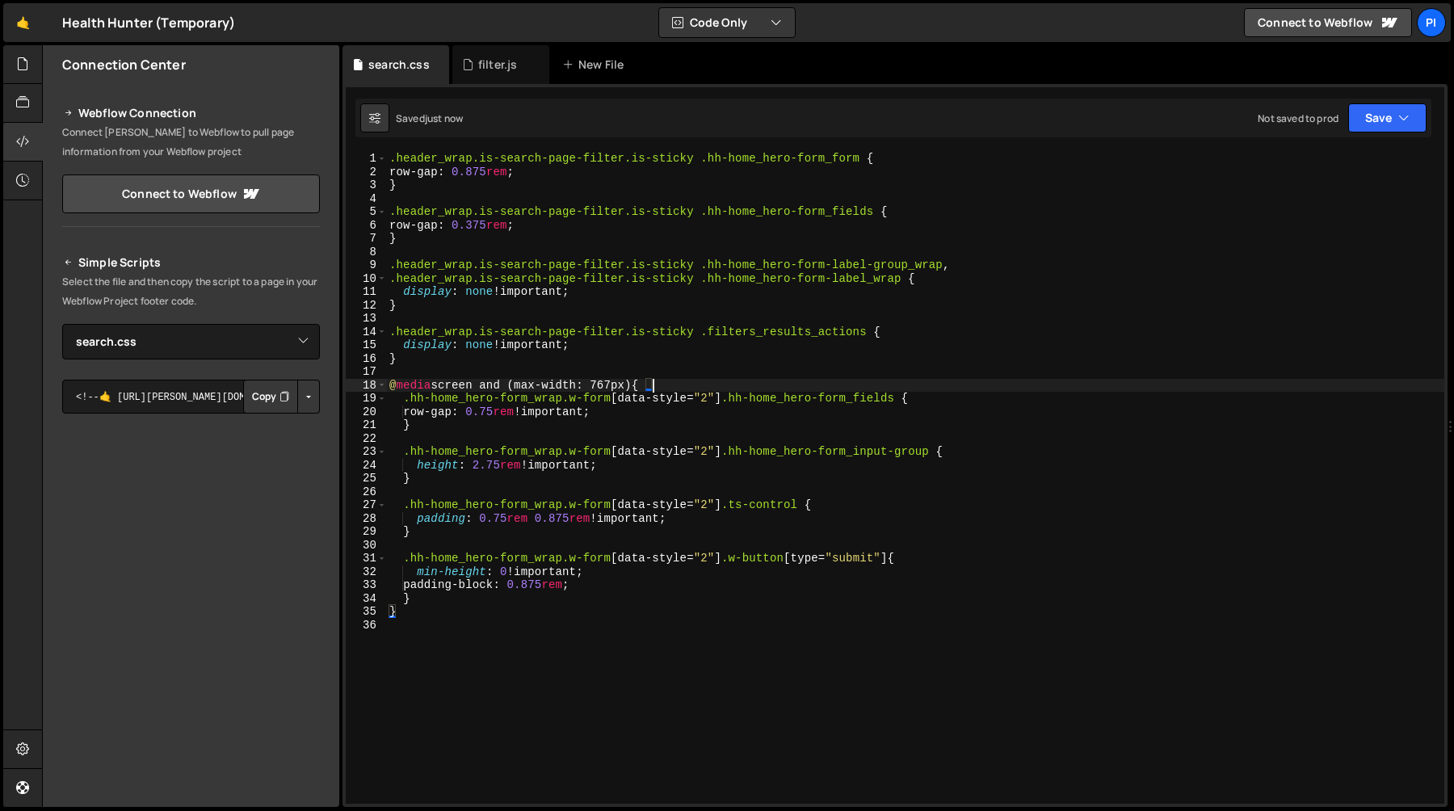
paste textarea "}"
type textarea "}"
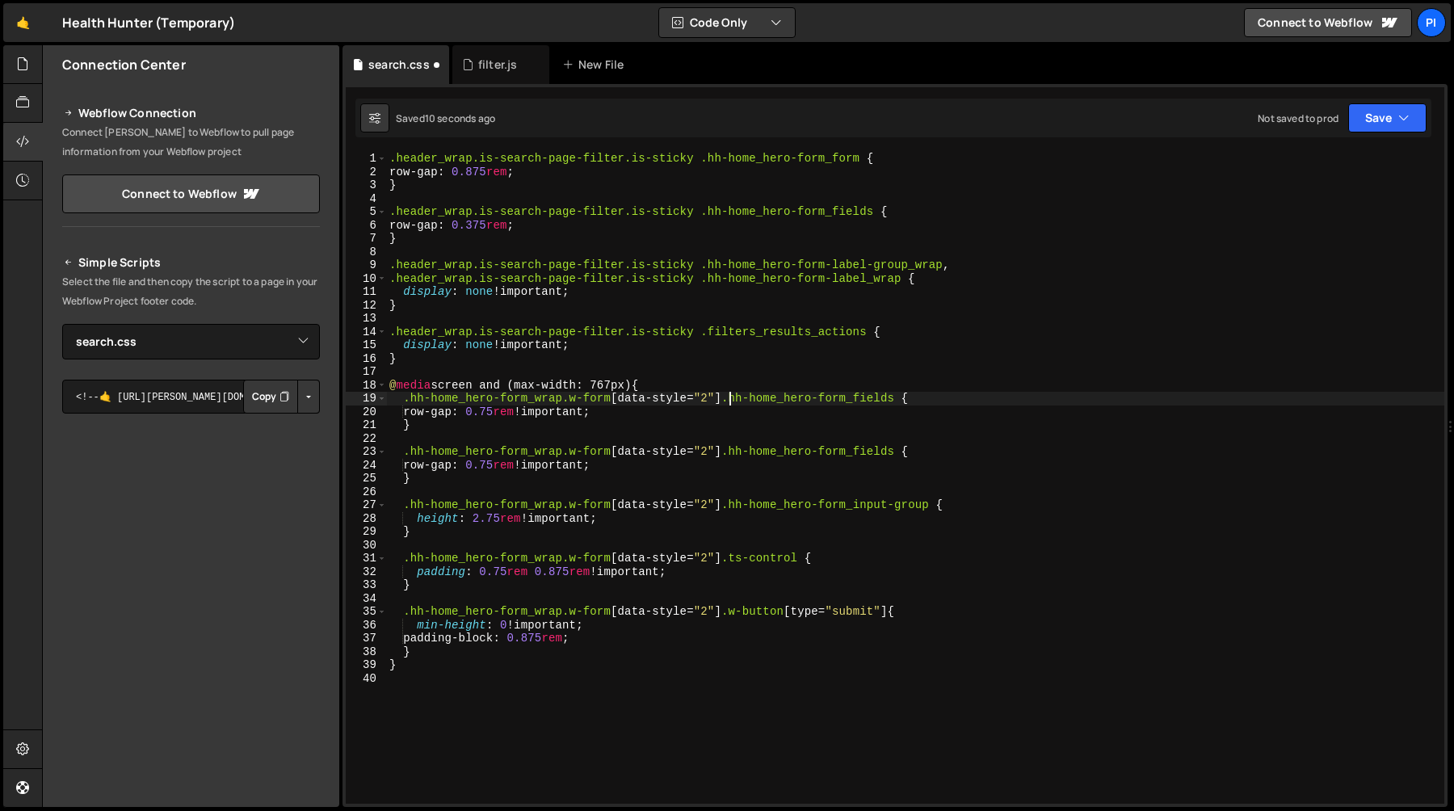
click at [729, 403] on div ".header_wrap.is-search-page-filter.is-sticky .hh-home_hero-form_form { row-gap …" at bounding box center [915, 491] width 1058 height 678
click at [900, 401] on div ".header_wrap.is-search-page-filter.is-sticky .hh-home_hero-form_form { row-gap …" at bounding box center [915, 491] width 1058 height 678
click at [472, 412] on div ".header_wrap.is-search-page-filter.is-sticky .hh-home_hero-form_form { row-gap …" at bounding box center [915, 491] width 1058 height 678
click at [478, 412] on div ".header_wrap.is-search-page-filter.is-sticky .hh-home_hero-form_form { row-gap …" at bounding box center [915, 491] width 1058 height 678
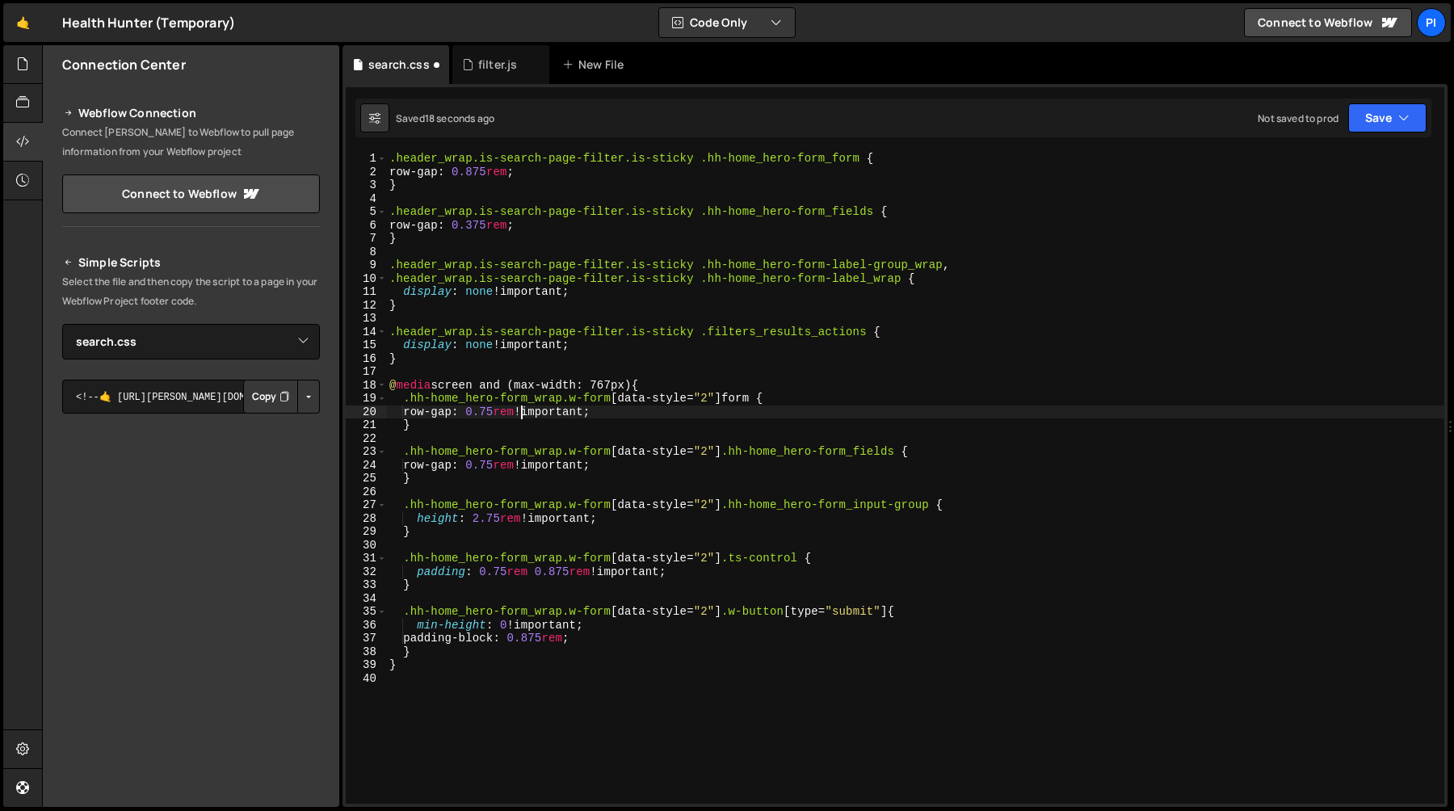
click at [523, 412] on div ".header_wrap.is-search-page-filter.is-sticky .hh-home_hero-form_form { row-gap …" at bounding box center [915, 491] width 1058 height 678
click at [537, 413] on div ".header_wrap.is-search-page-filter.is-sticky .hh-home_hero-form_form { row-gap …" at bounding box center [915, 491] width 1058 height 678
click at [520, 174] on div ".header_wrap.is-search-page-filter.is-sticky .hh-home_hero-form_form { row-gap …" at bounding box center [915, 491] width 1058 height 678
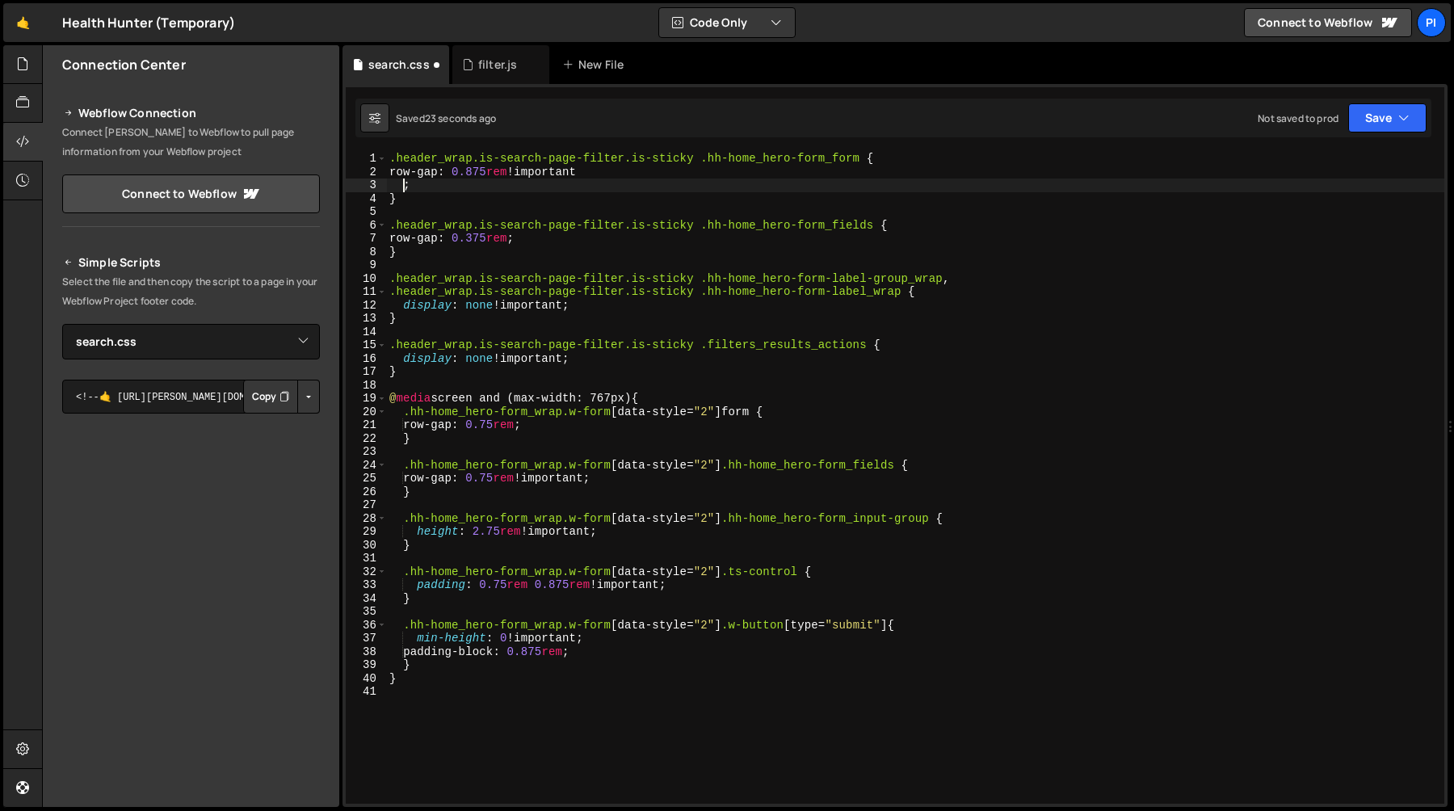
scroll to position [0, 0]
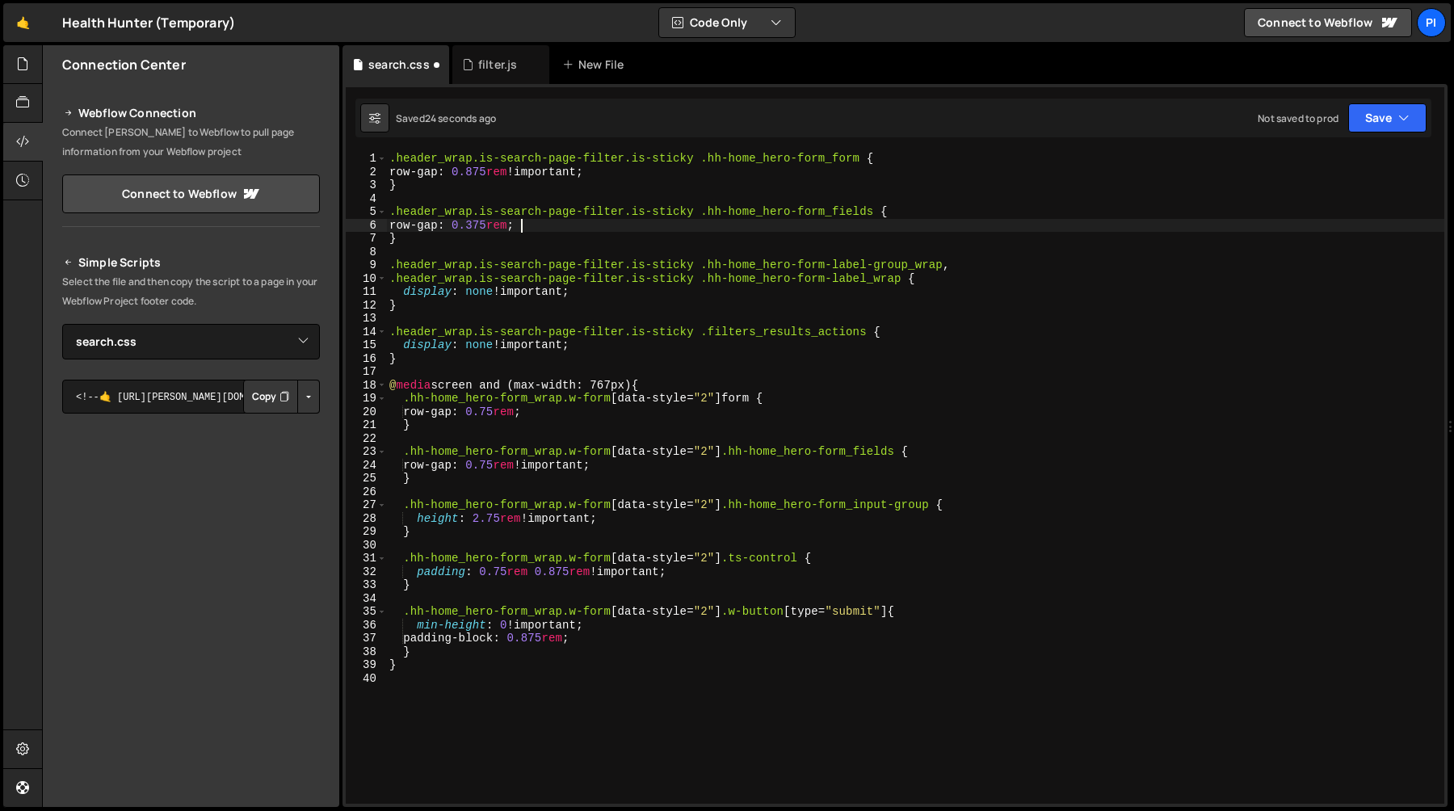
click at [520, 228] on div ".header_wrap.is-search-page-filter.is-sticky .hh-home_hero-form_form { row-gap …" at bounding box center [915, 491] width 1058 height 678
click at [529, 411] on div ".header_wrap.is-search-page-filter.is-sticky .hh-home_hero-form_form { row-gap …" at bounding box center [915, 491] width 1058 height 678
click at [571, 413] on div ".header_wrap.is-search-page-filter.is-sticky .hh-home_hero-form_form { row-gap …" at bounding box center [915, 491] width 1058 height 678
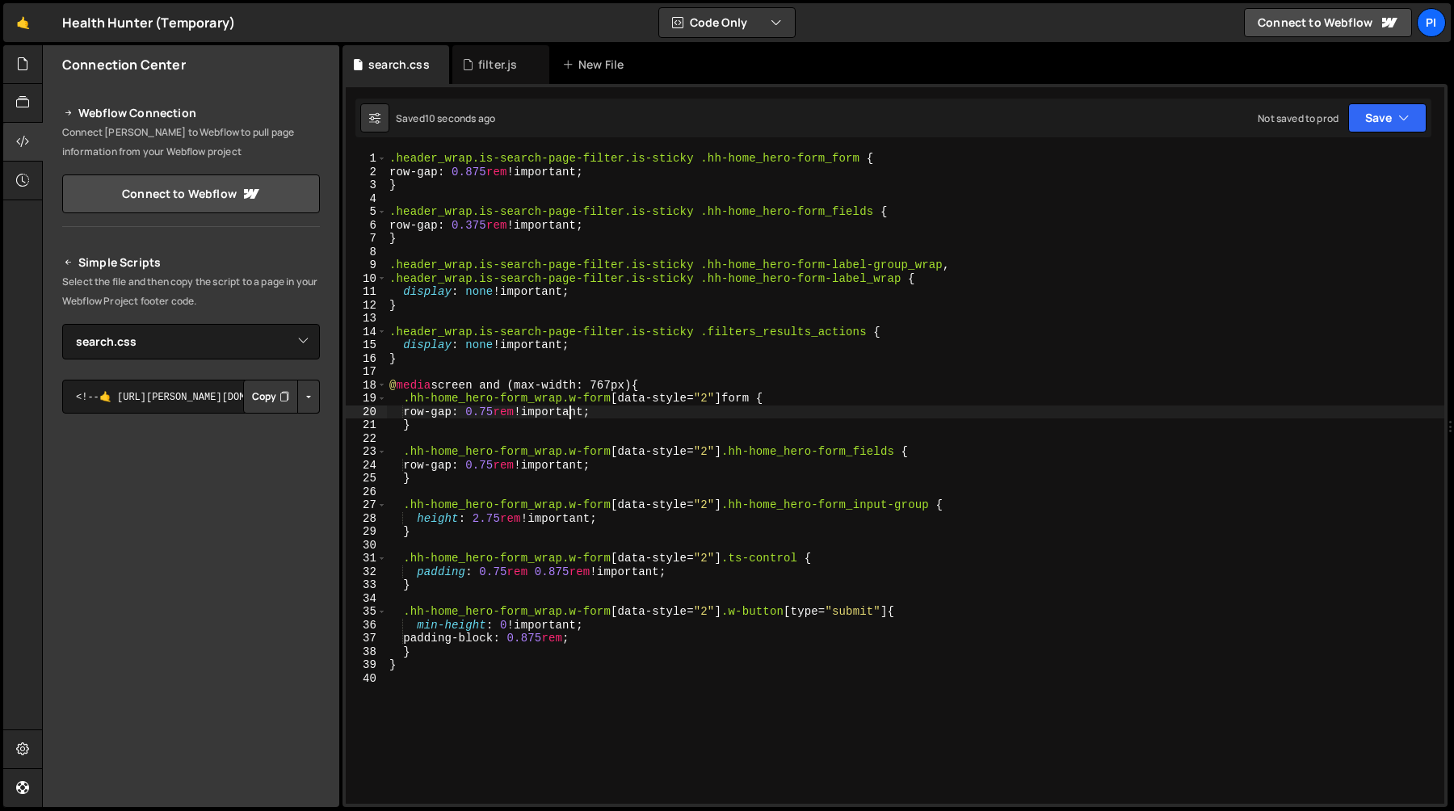
click at [571, 413] on div ".header_wrap.is-search-page-filter.is-sticky .hh-home_hero-form_form { row-gap …" at bounding box center [915, 491] width 1058 height 678
click at [565, 465] on div ".header_wrap.is-search-page-filter.is-sticky .hh-home_hero-form_form { row-gap …" at bounding box center [915, 491] width 1058 height 678
click at [491, 649] on div ".header_wrap.is-search-page-filter.is-sticky .hh-home_hero-form_form { row-gap …" at bounding box center [915, 491] width 1058 height 678
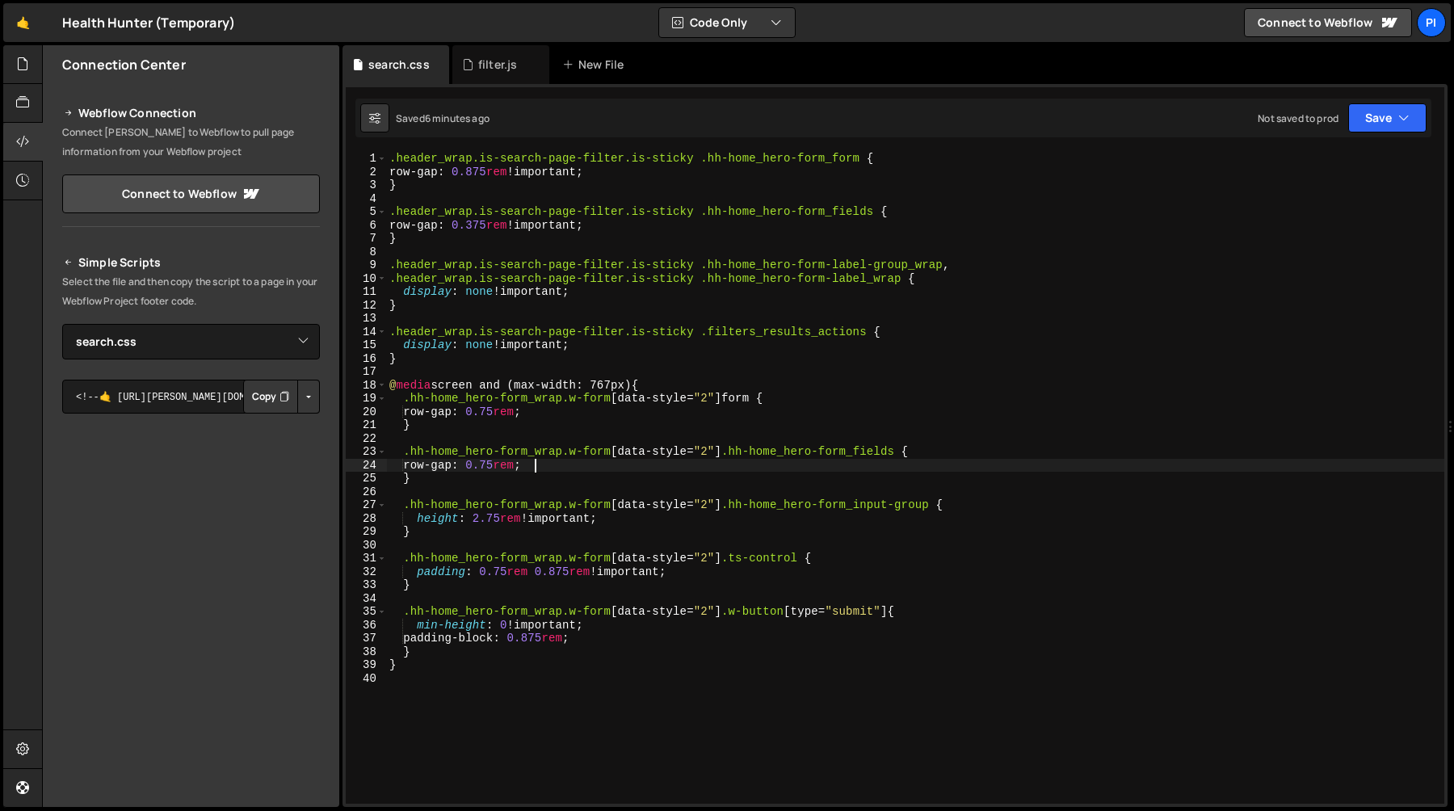
type textarea "}"
paste textarea ".ts-wrapper.multi .ts-control > div"
type textarea ".ts-wrapper.multi .ts-control > div"
type textarea "}"
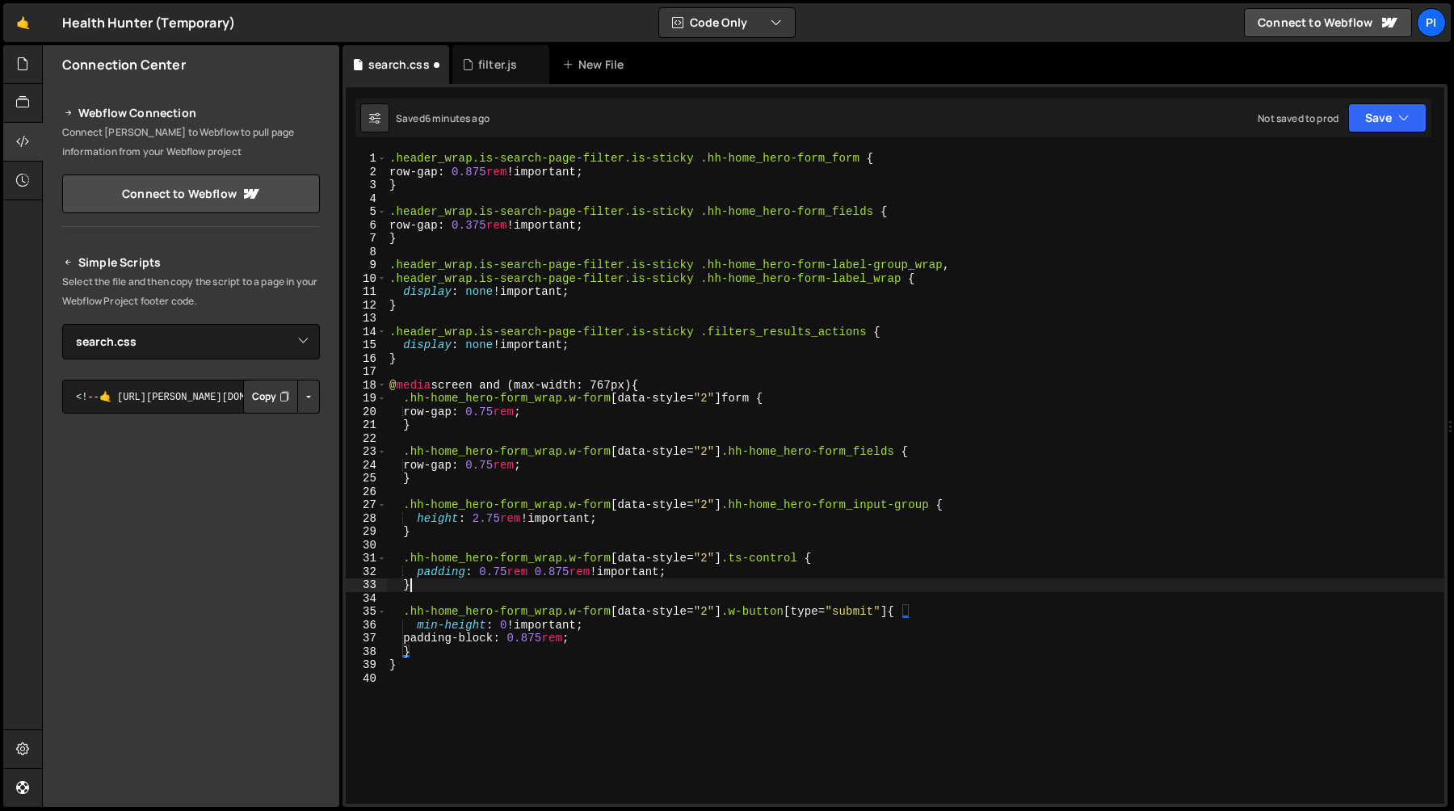
click at [605, 585] on div ".header_wrap.is-search-page-filter.is-sticky .hh-home_hero-form_form { row-gap …" at bounding box center [915, 491] width 1058 height 678
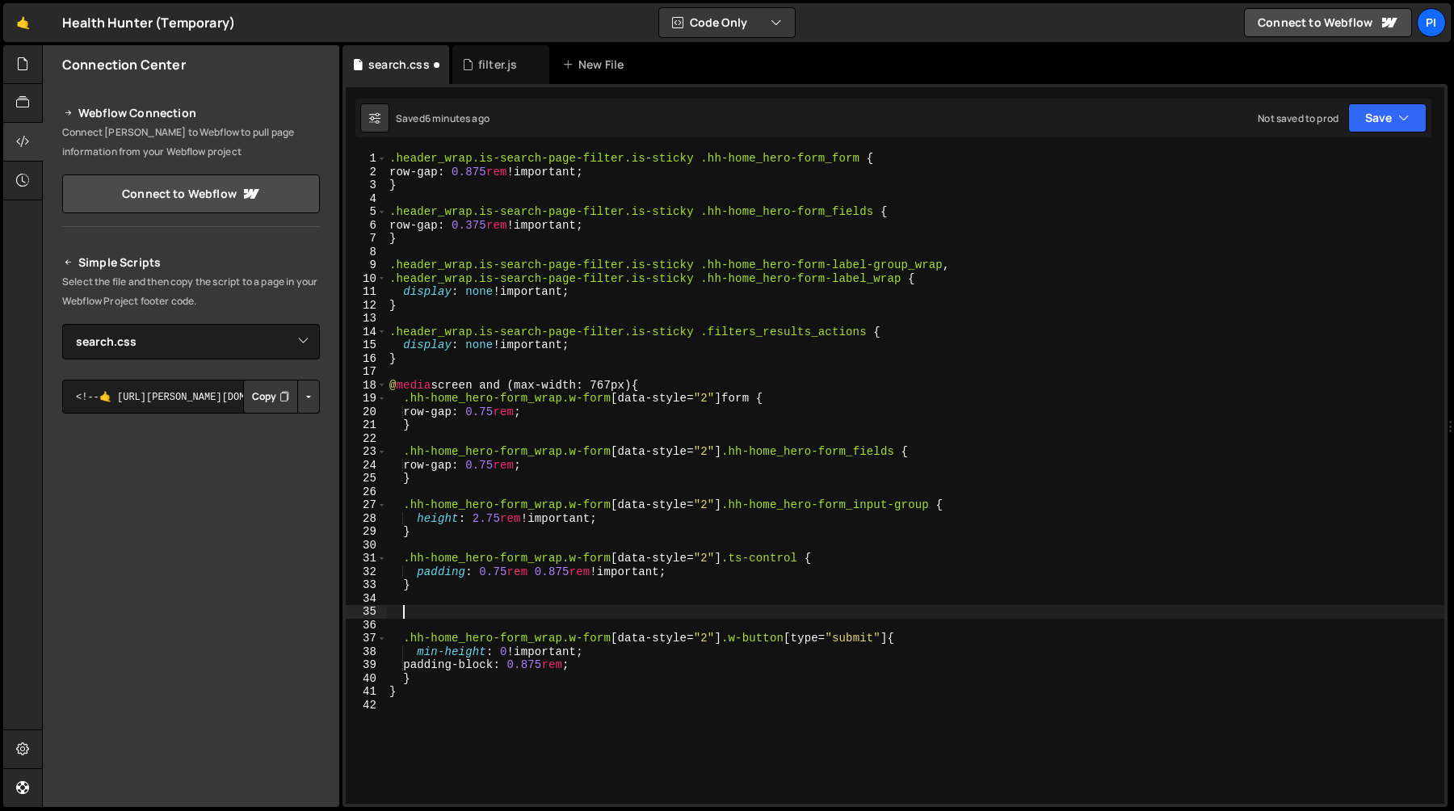
paste textarea ".ts-wrapper.multi .ts-control > div"
click at [721, 557] on div ".header_wrap.is-search-page-filter.is-sticky .hh-home_hero-form_form { row-gap …" at bounding box center [915, 491] width 1058 height 678
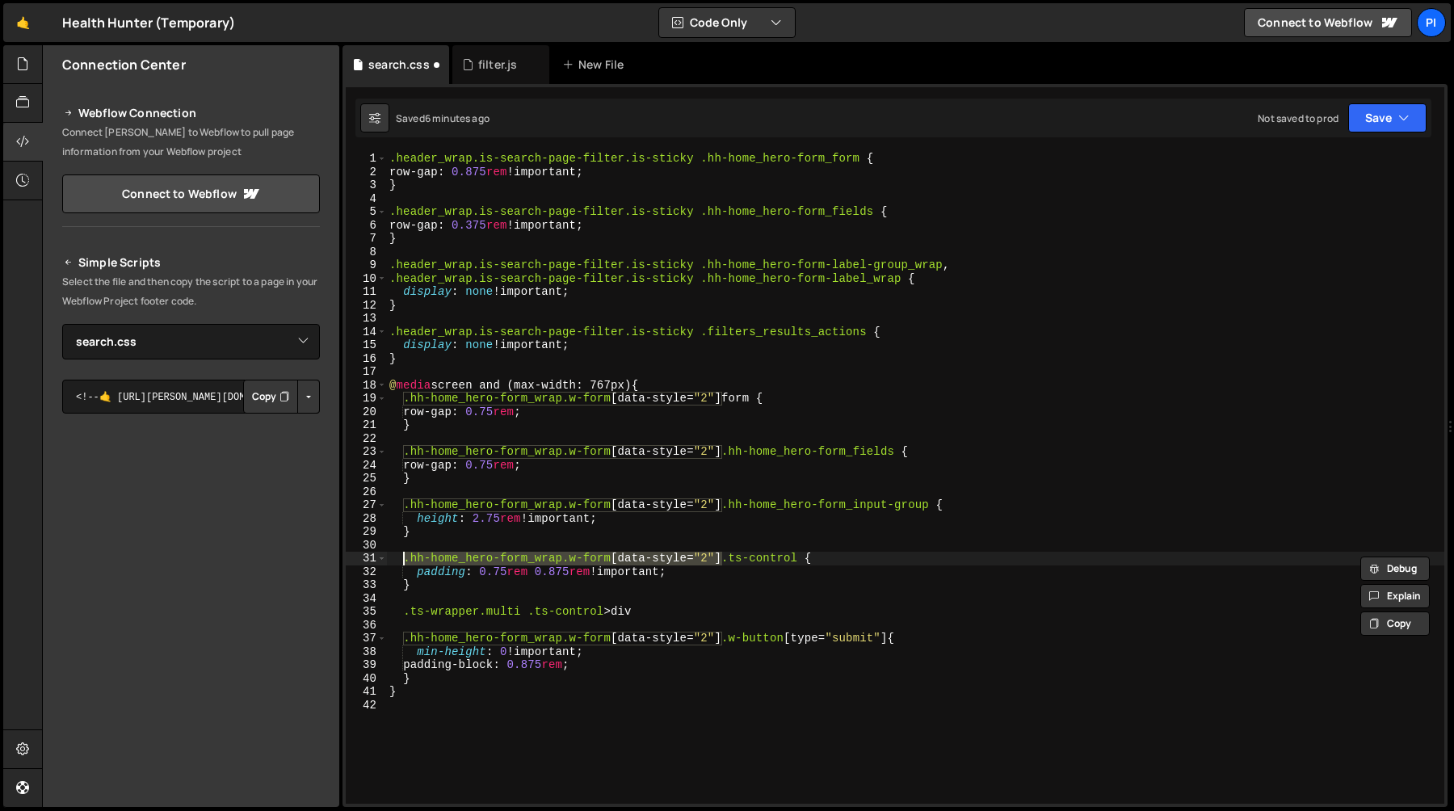
click at [401, 613] on div ".header_wrap.is-search-page-filter.is-sticky .hh-home_hero-form_form { row-gap …" at bounding box center [915, 491] width 1058 height 678
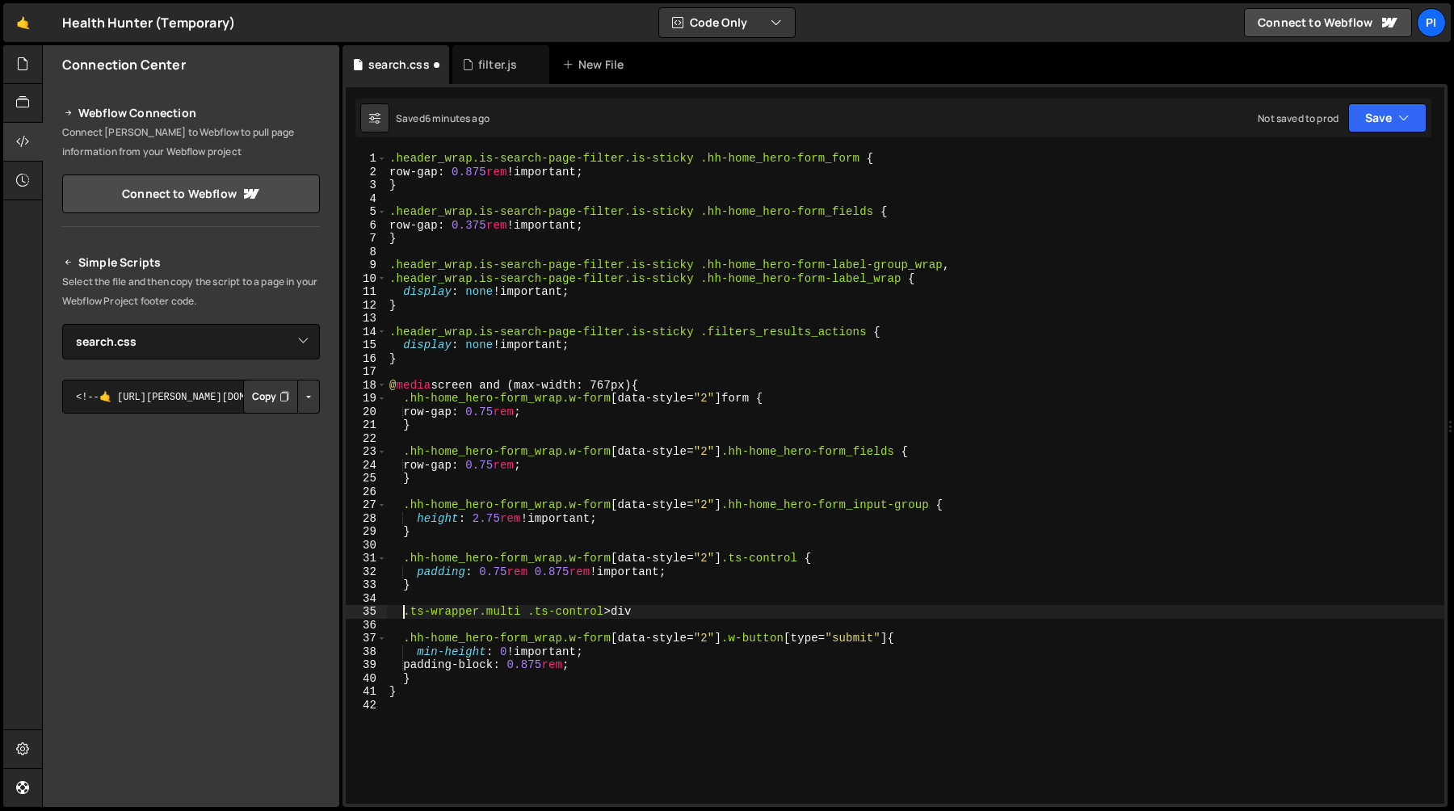
paste textarea "hh-home_hero-form_wrap.w-form[data-style="2"]."
type textarea ".hh-home_hero-form_wrap.w-form[data-style="2"] .ts-wrapper.multi .ts-control > …"
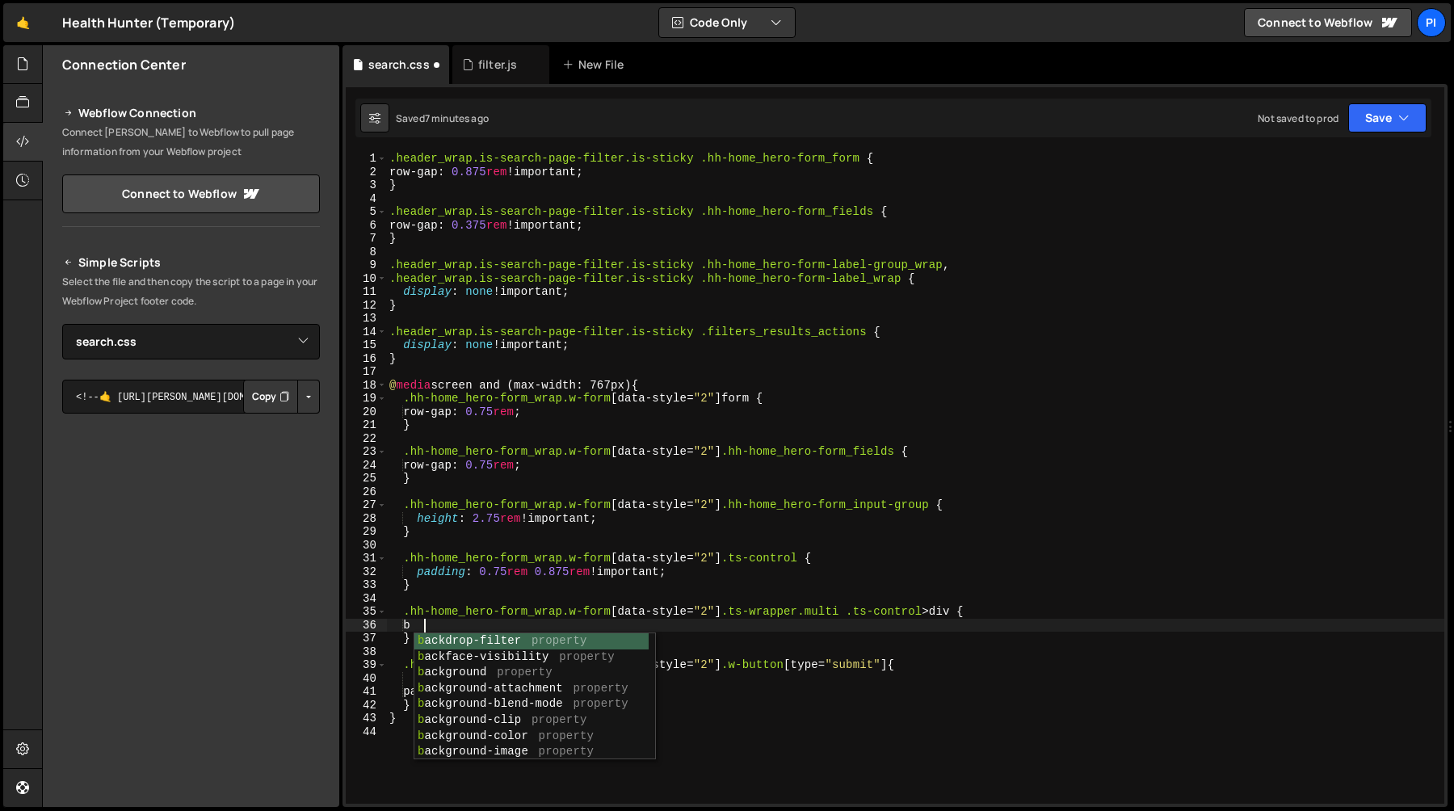
scroll to position [0, 2]
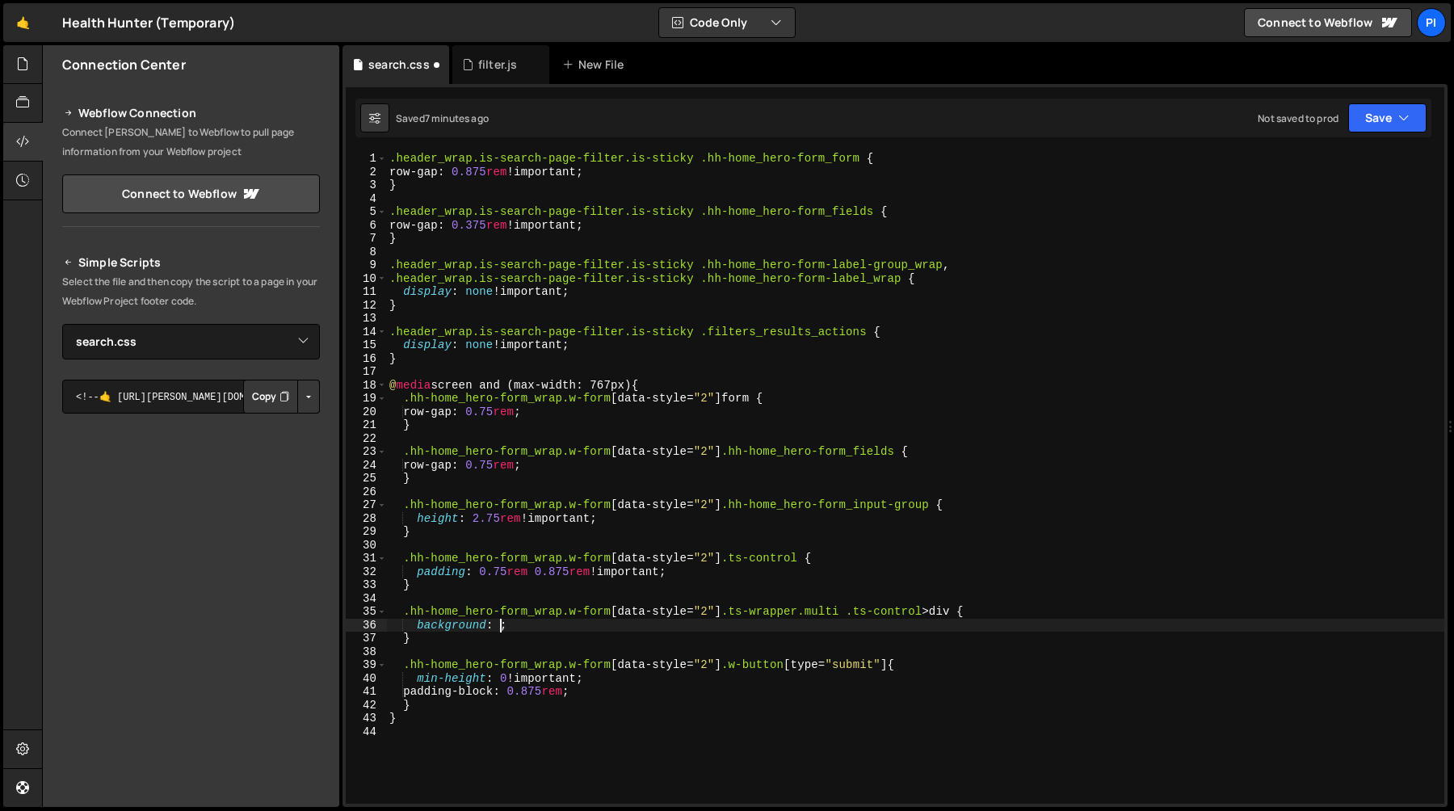
paste textarea "rgba(0, 0, 0, 0.05)"
click at [402, 612] on div ".header_wrap.is-search-page-filter.is-sticky .hh-home_hero-form_form { row-gap …" at bounding box center [915, 491] width 1058 height 678
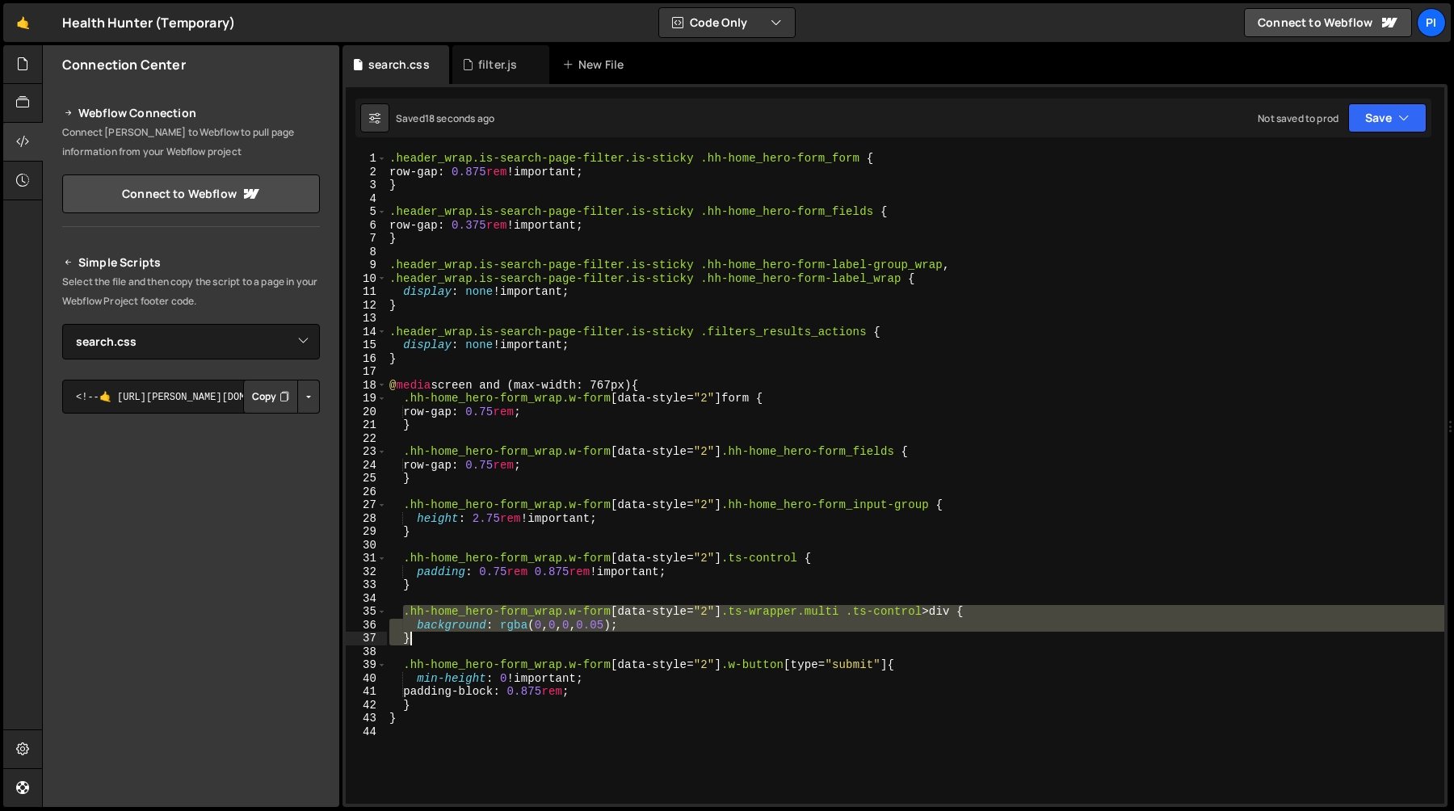
click at [429, 639] on div ".header_wrap.is-search-page-filter.is-sticky .hh-home_hero-form_form { row-gap …" at bounding box center [915, 491] width 1058 height 678
type textarea "background: rgba(0, 0, 0, 0.05); }"
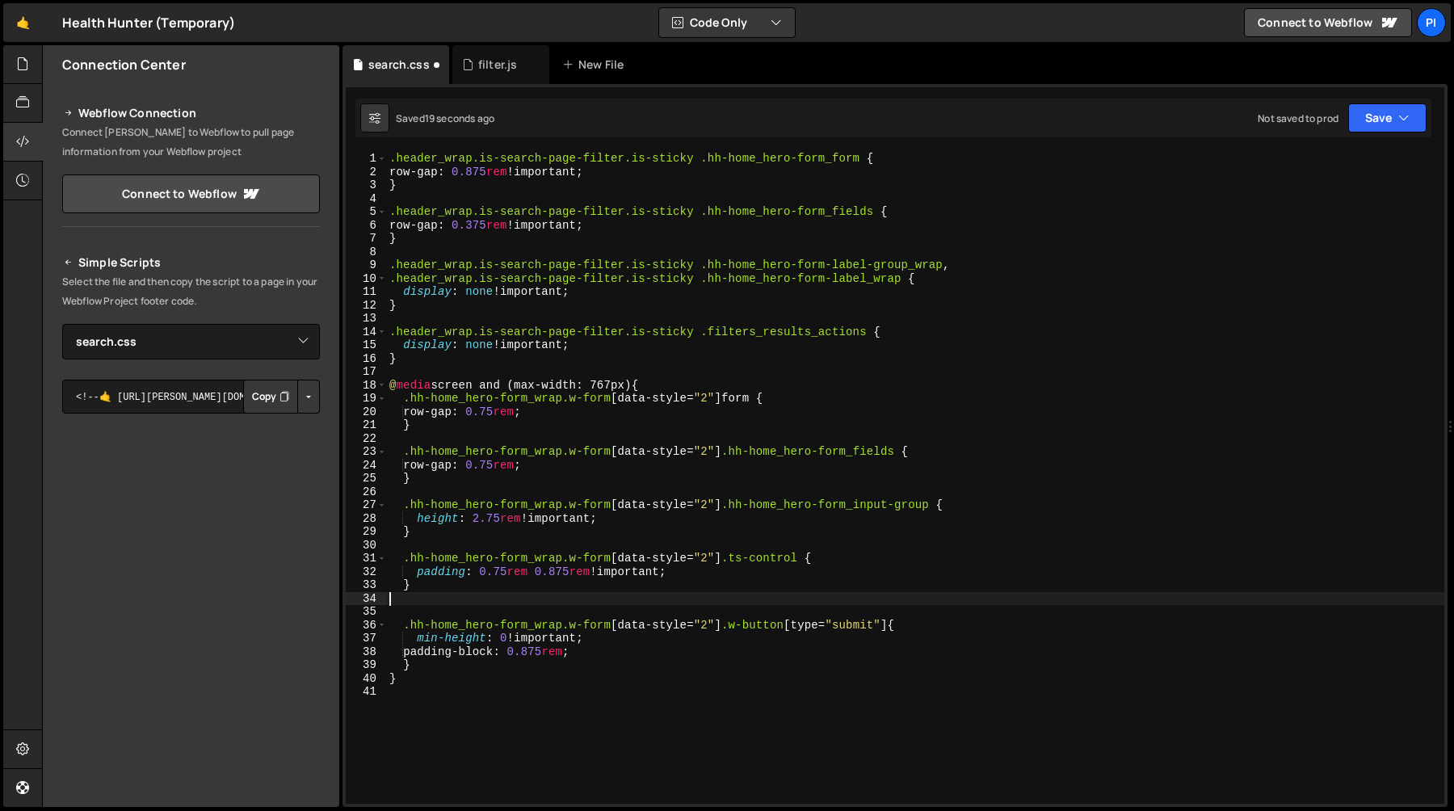
type textarea "}"
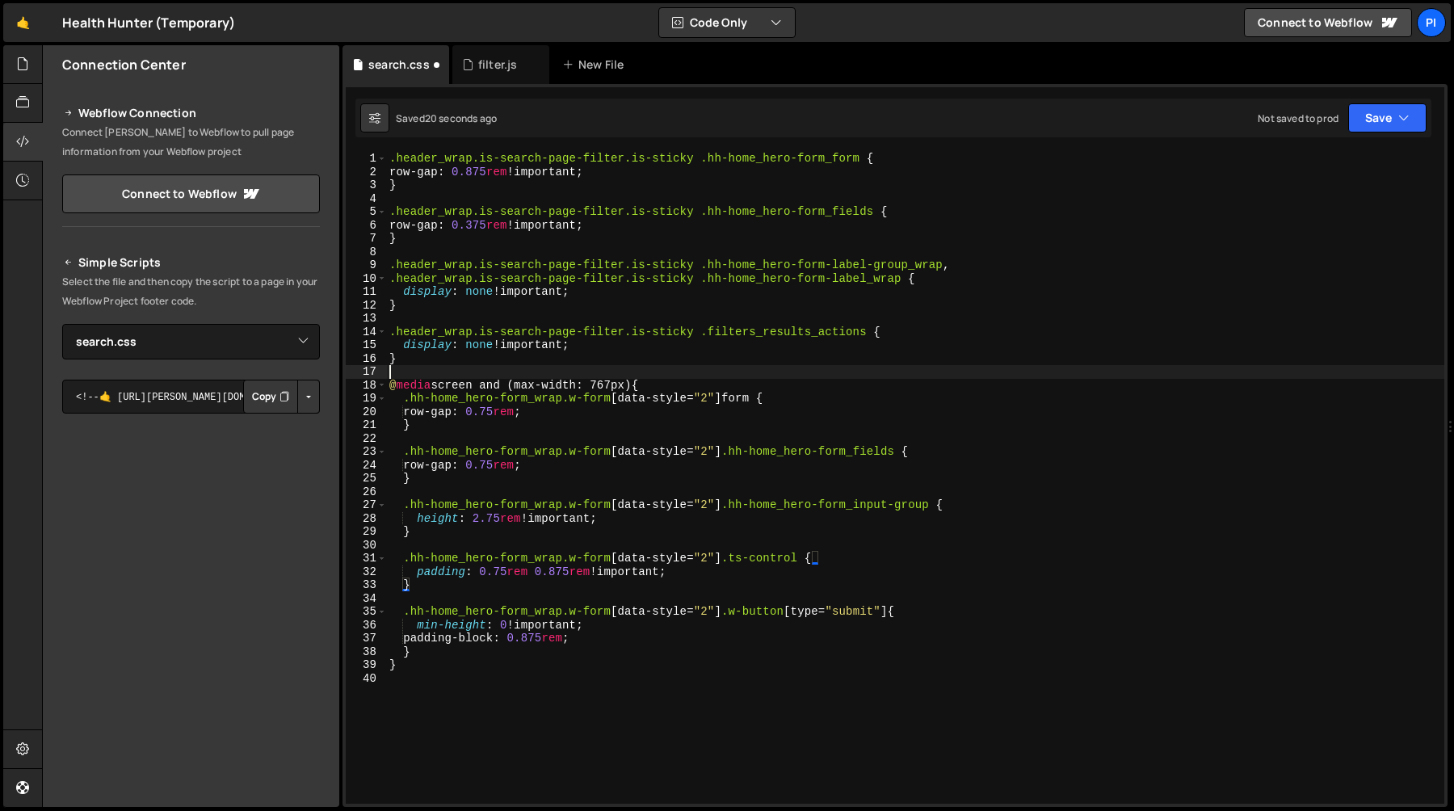
click at [423, 367] on div ".header_wrap.is-search-page-filter.is-sticky .hh-home_hero-form_form { row-gap …" at bounding box center [915, 491] width 1058 height 678
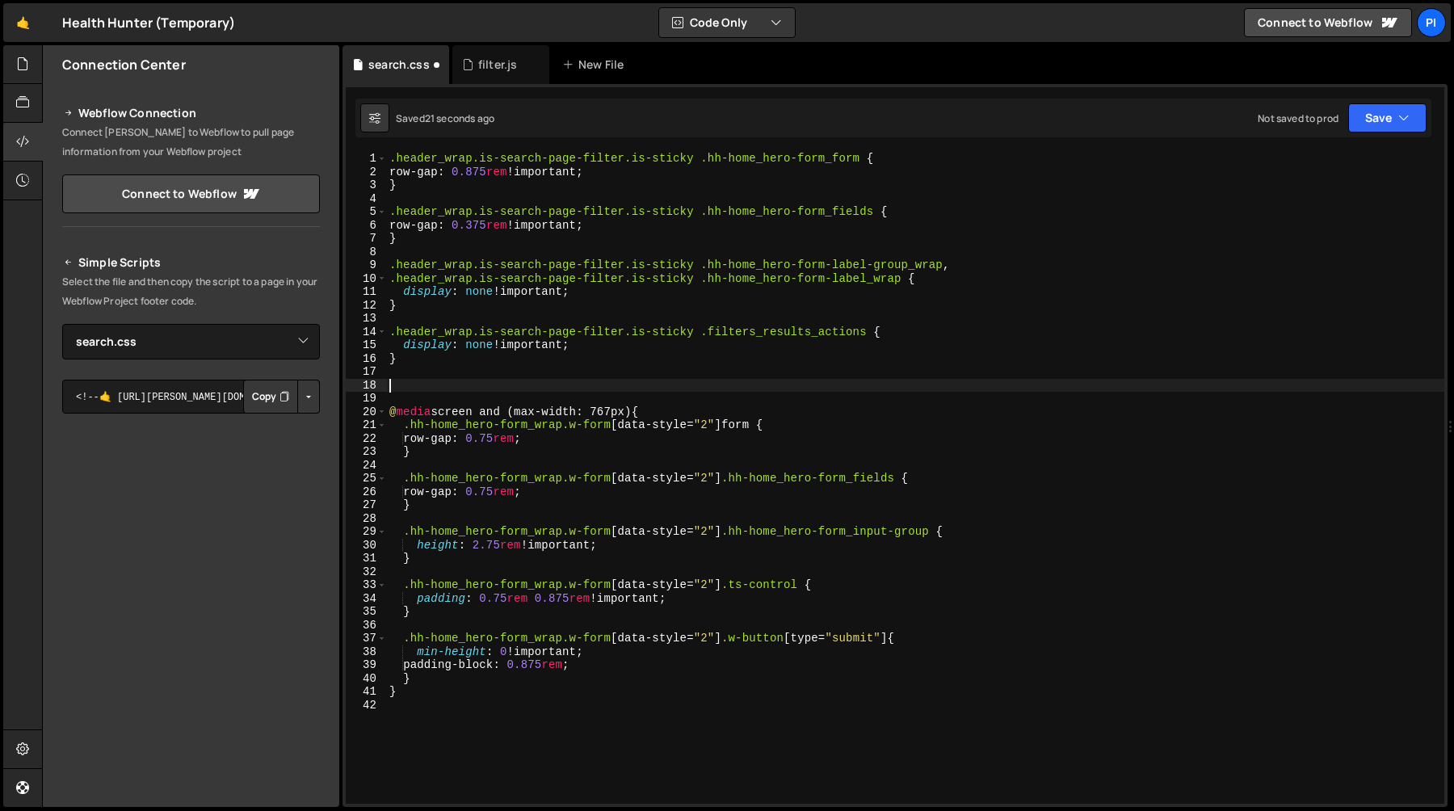
paste textarea "}"
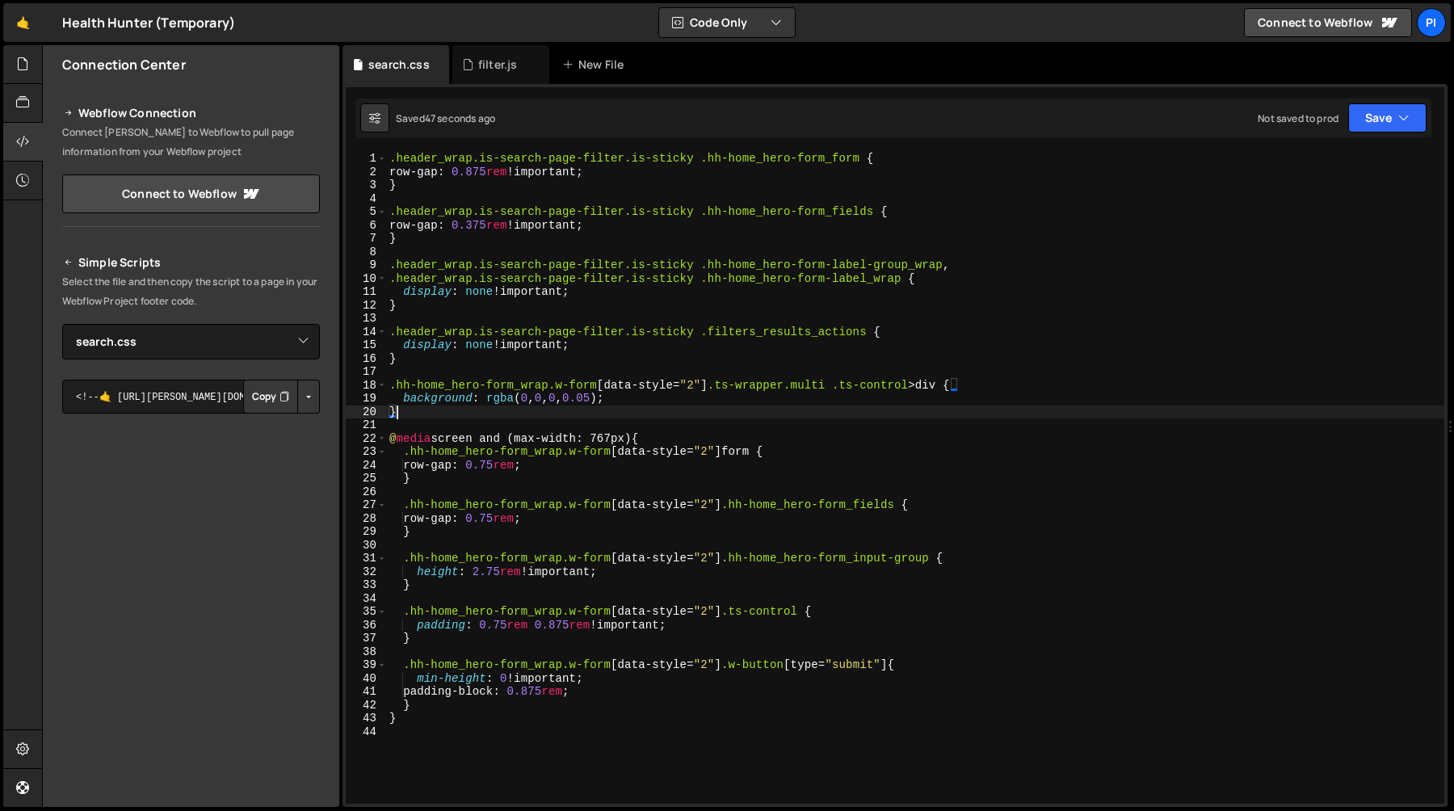
click at [392, 391] on div ".header_wrap.is-search-page-filter.is-sticky .hh-home_hero-form_form { row-gap …" at bounding box center [915, 491] width 1058 height 678
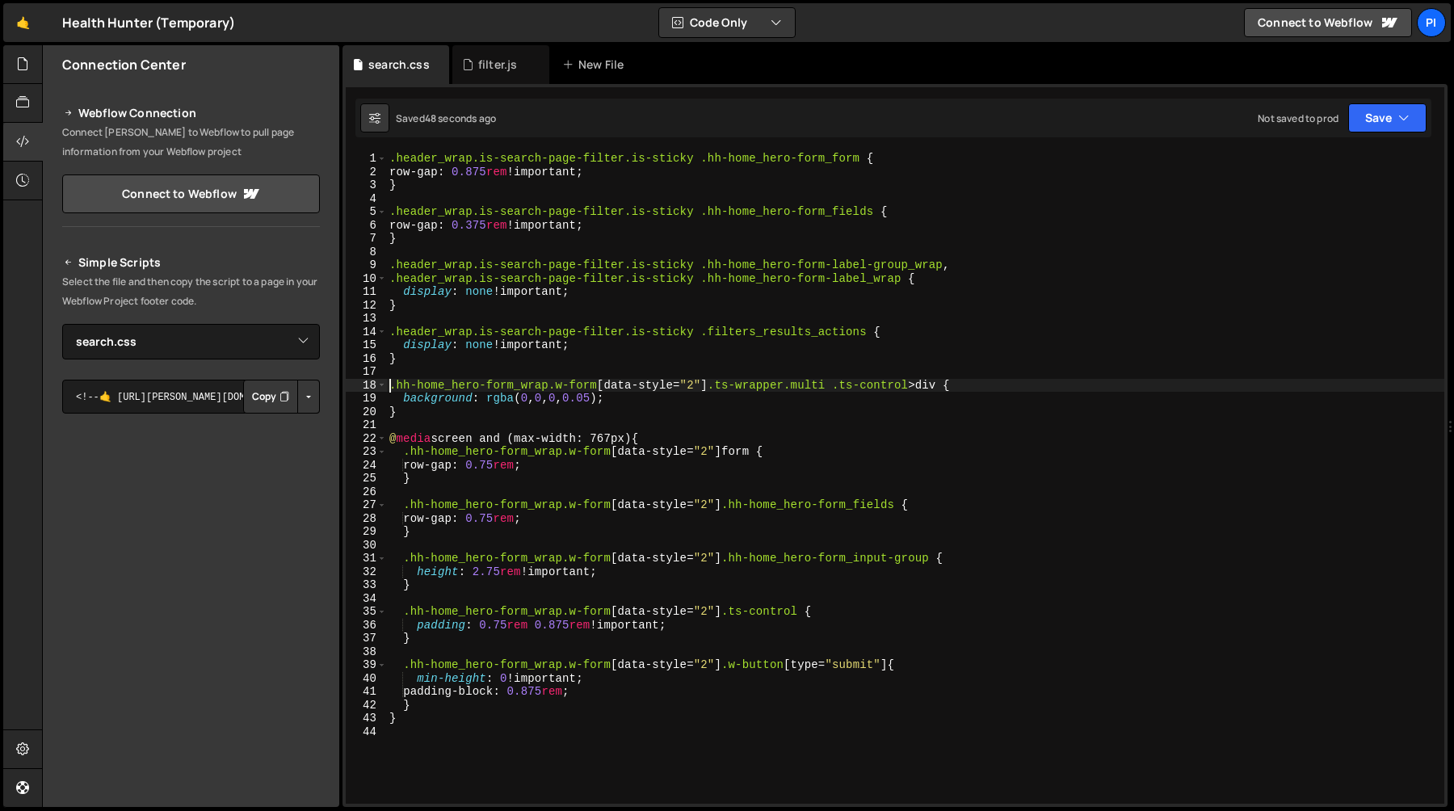
click at [432, 728] on div ".header_wrap.is-search-page-filter.is-sticky .hh-home_hero-form_form { row-gap …" at bounding box center [915, 491] width 1058 height 678
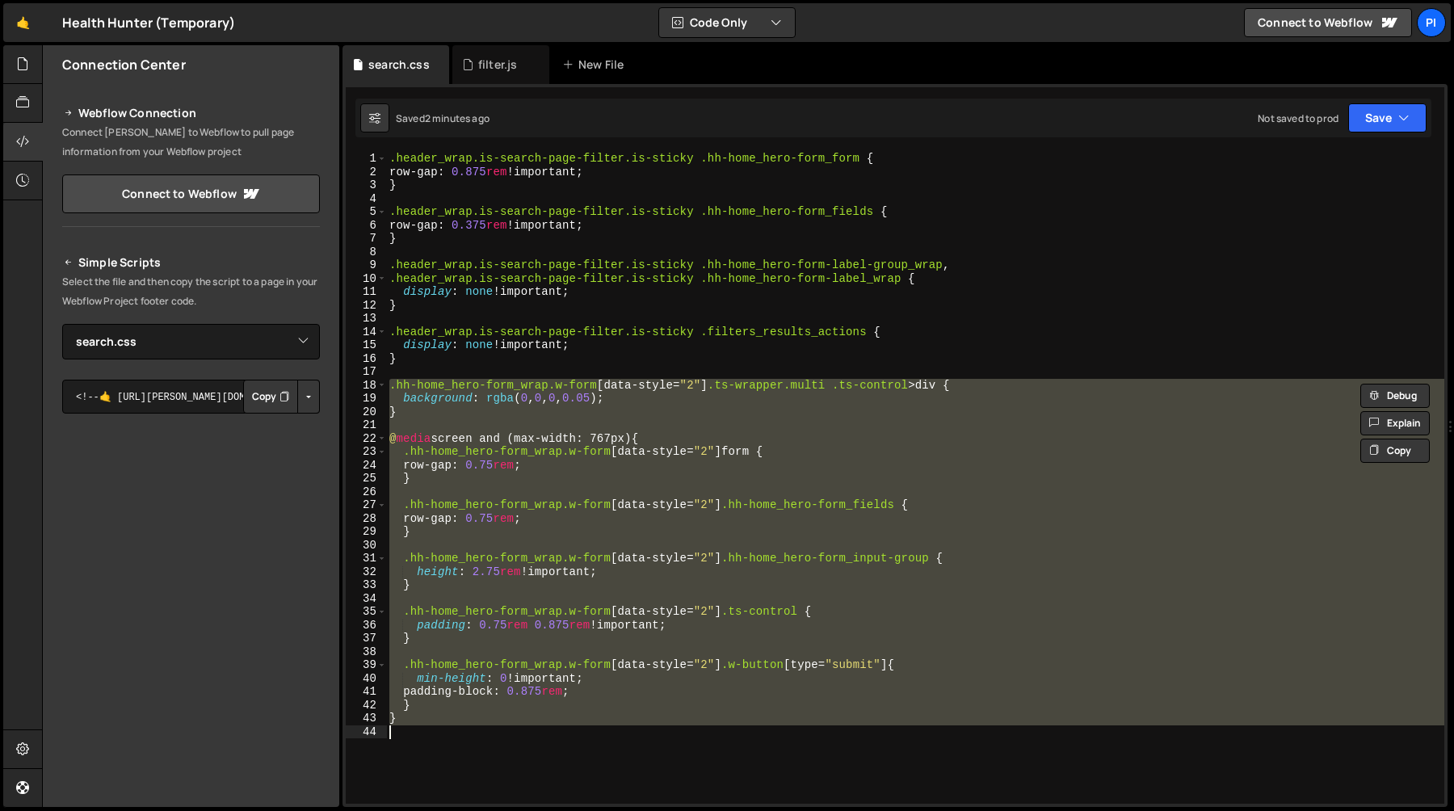
click at [440, 358] on div ".header_wrap.is-search-page-filter.is-sticky .hh-home_hero-form_form { row-gap …" at bounding box center [915, 491] width 1058 height 678
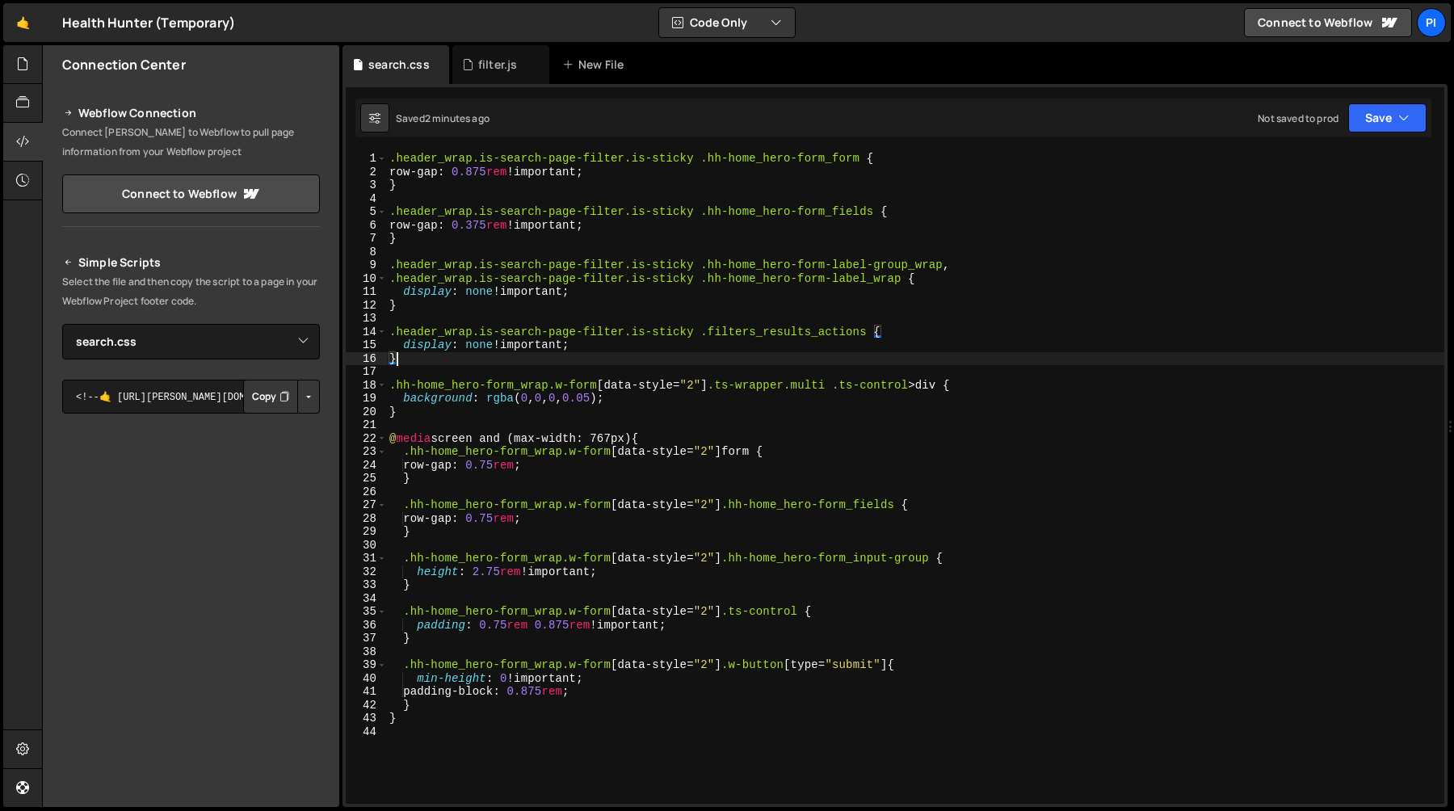
type textarea ".header_wrap.is-search-page-filter.is-sticky .hh-home_hero-form_form { row-gap:…"
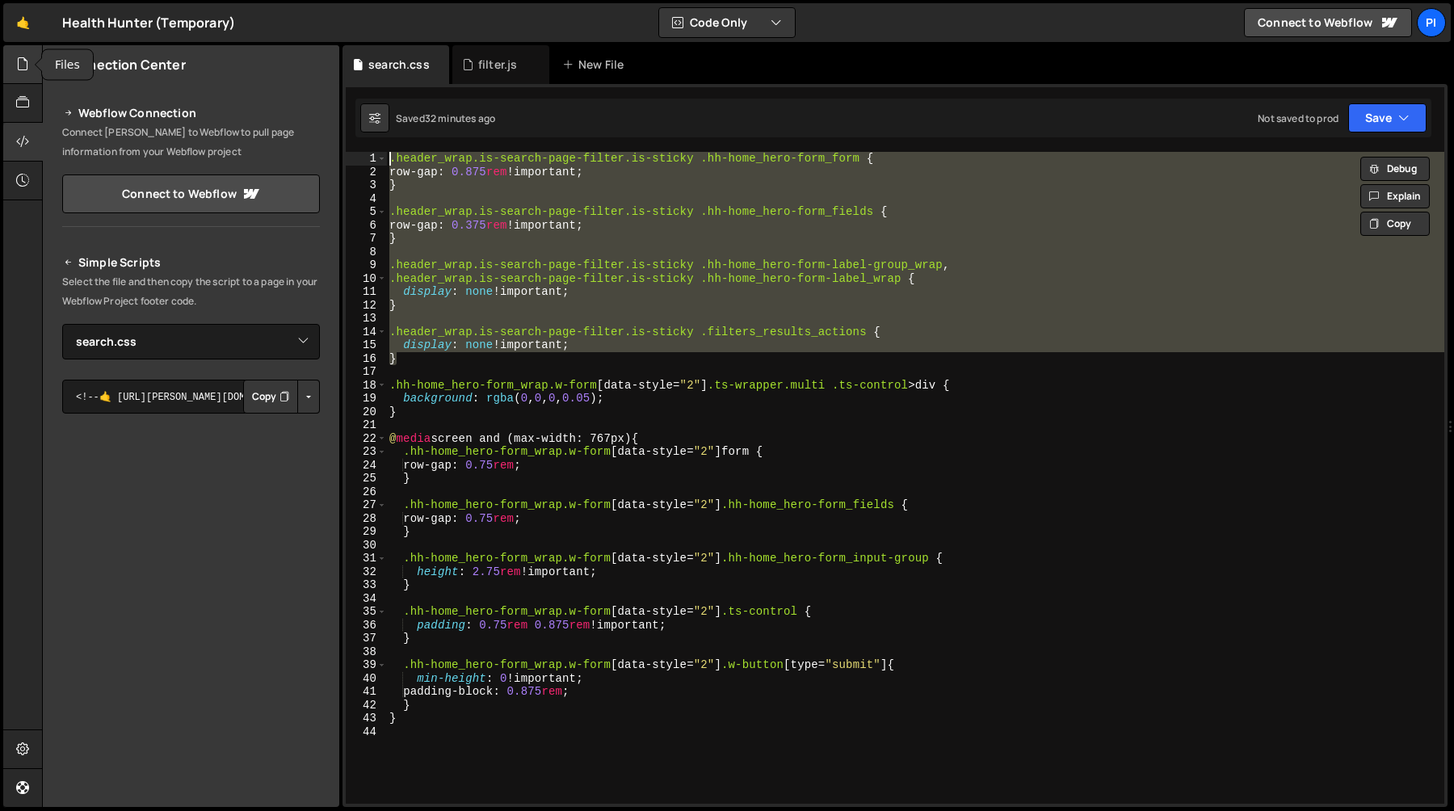
click at [19, 70] on icon at bounding box center [22, 64] width 13 height 18
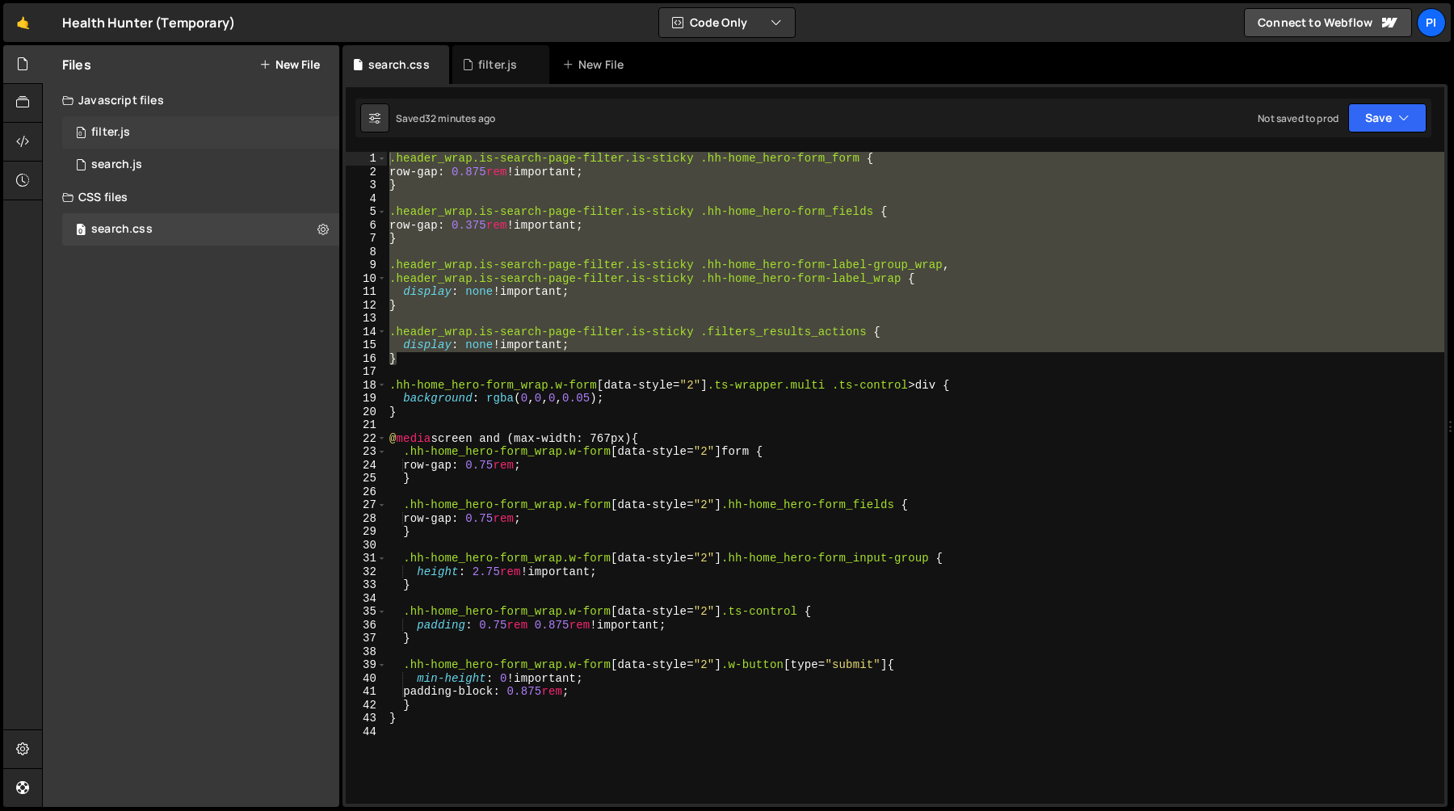
click at [166, 128] on div "0 filter.js 0" at bounding box center [200, 132] width 277 height 32
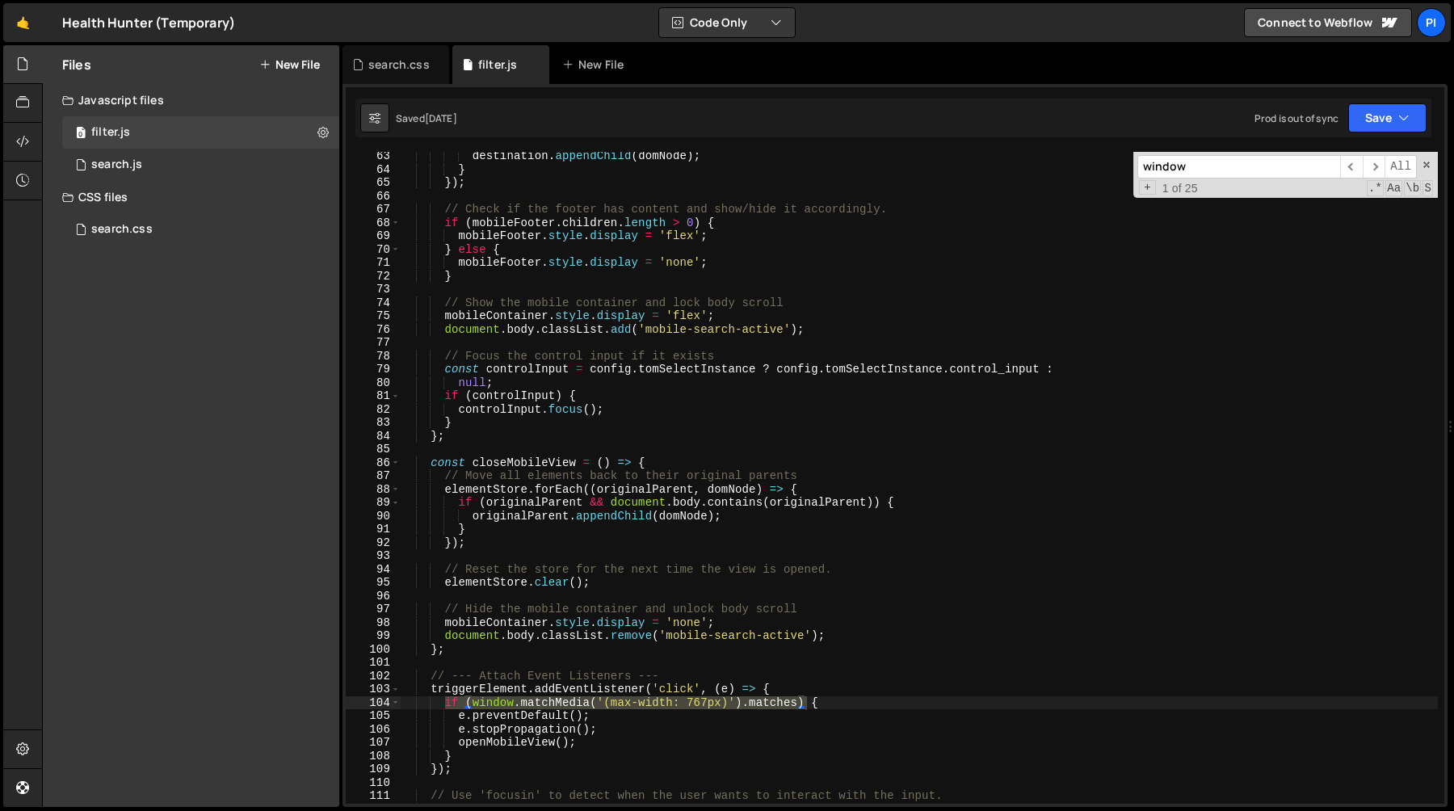
click at [623, 376] on div "destination . appendChild ( domNode ) ; } }) ; // Check if the footer has conte…" at bounding box center [919, 488] width 1038 height 678
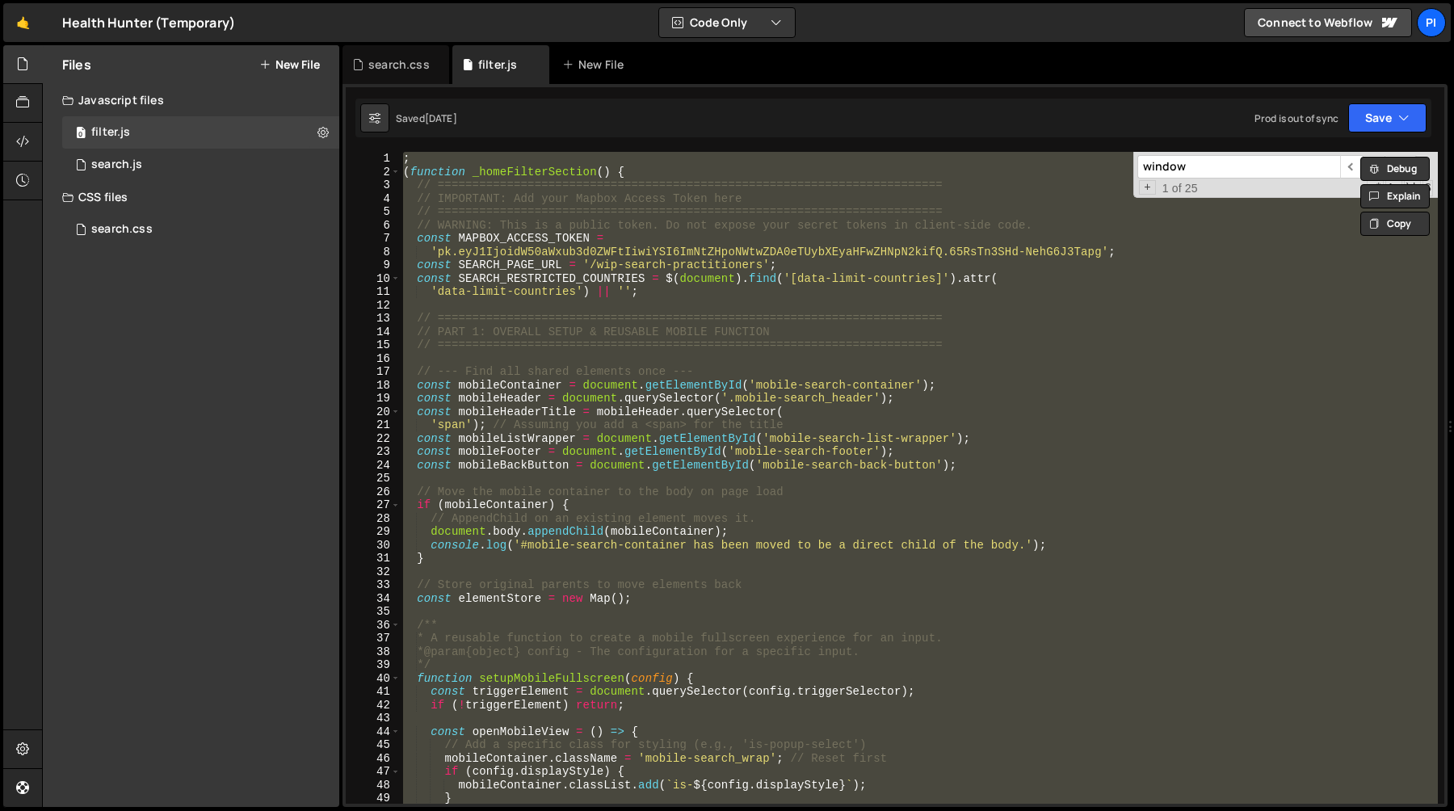
click at [584, 346] on div "; ( function _homeFilterSection ( ) { // ======================================…" at bounding box center [919, 478] width 1038 height 652
type textarea "// ========================================================================="
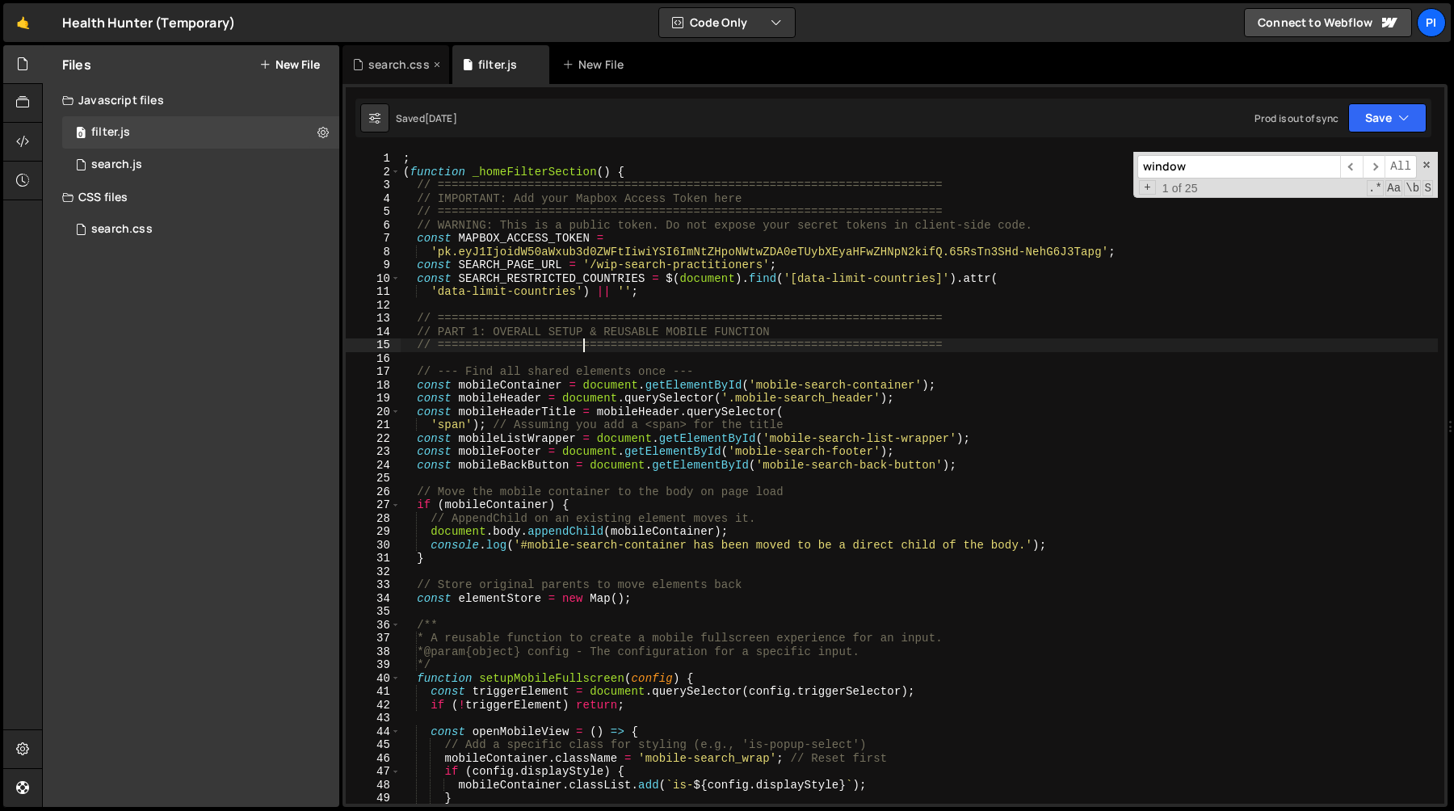
click at [402, 72] on div "search.css" at bounding box center [398, 65] width 61 height 16
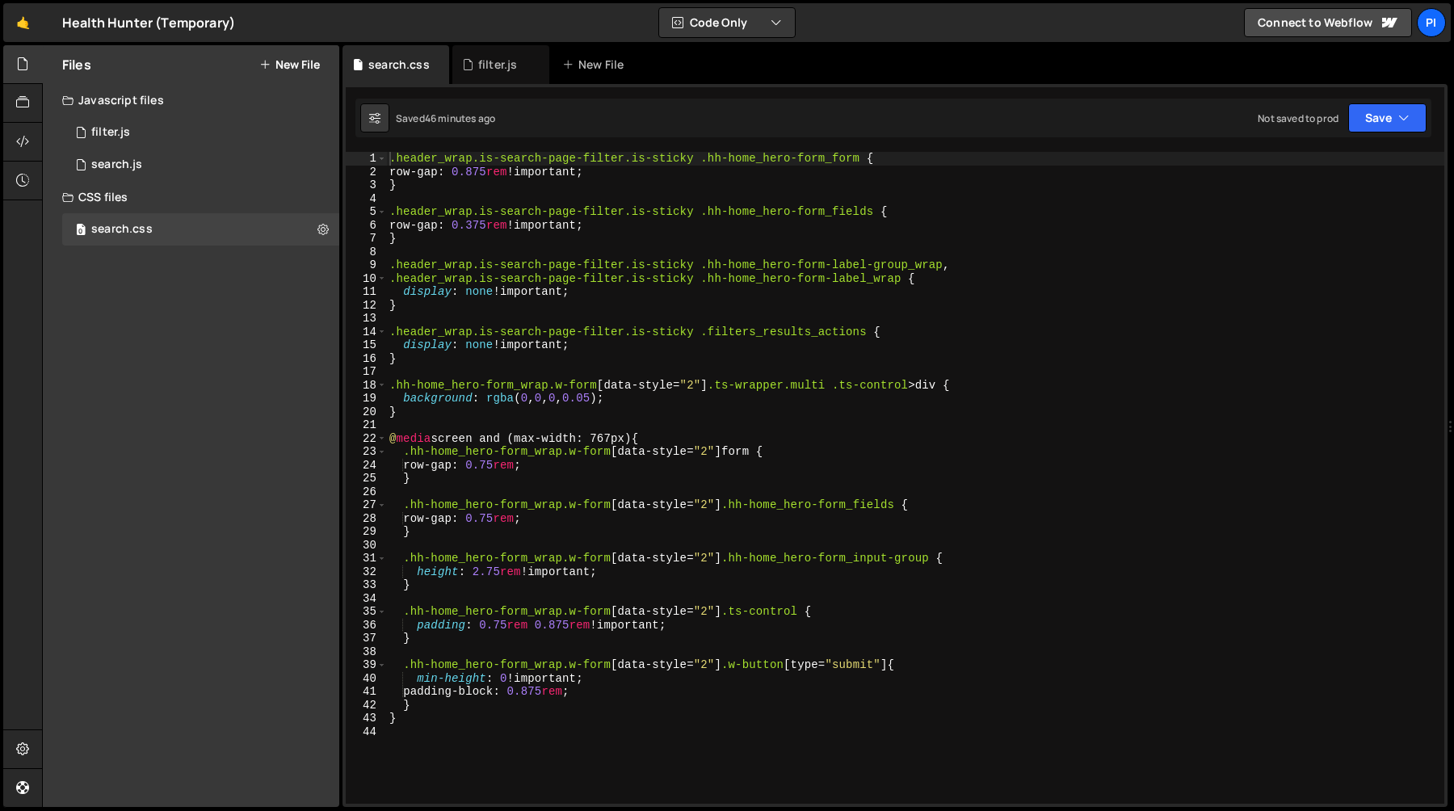
type textarea ".header_wrap.is-search-page-filter.is-sticky .filters_results_actions {"
click at [574, 337] on div ".header_wrap.is-search-page-filter.is-sticky .hh-home_hero-form_form { row-gap …" at bounding box center [915, 491] width 1058 height 678
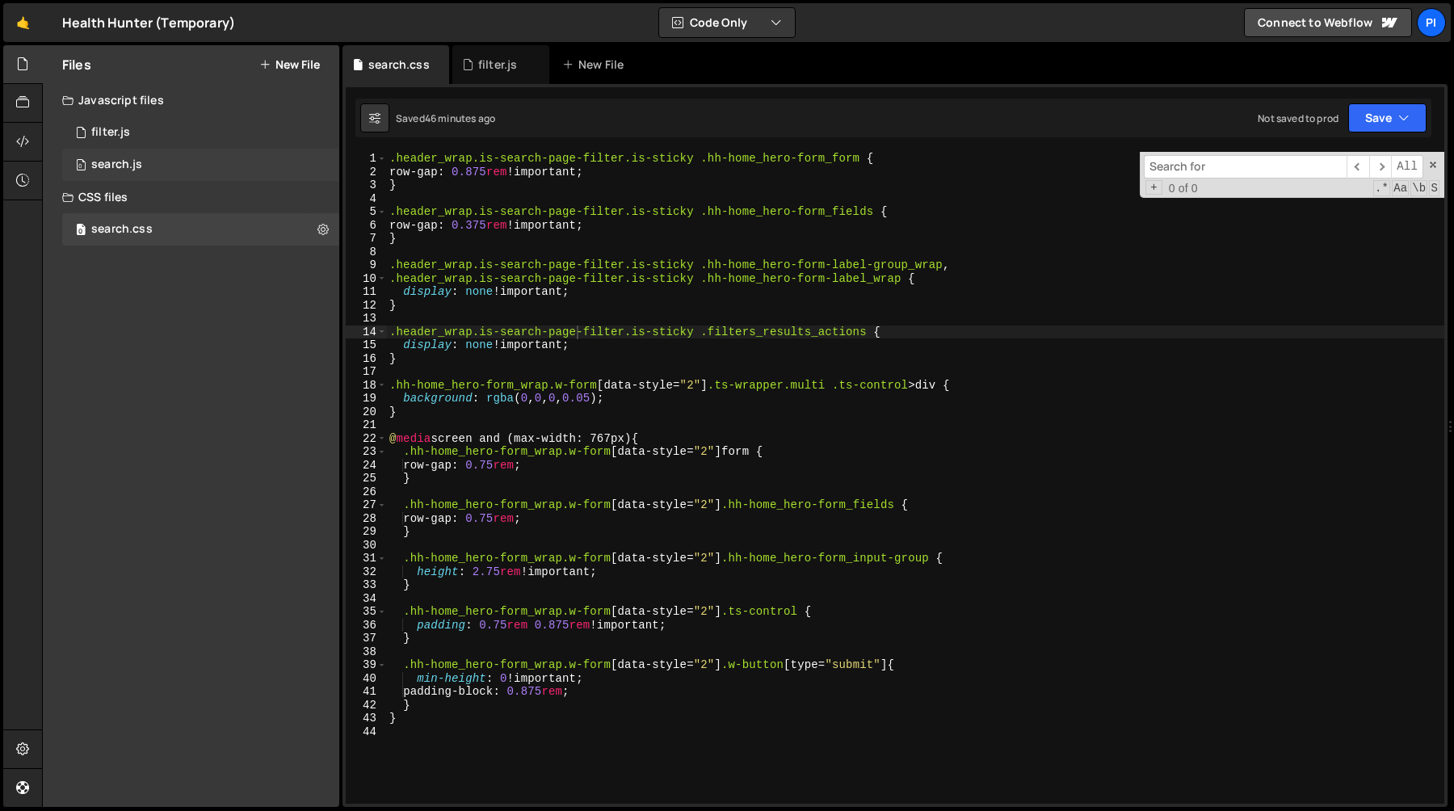
click at [193, 161] on div "0 search.js 0" at bounding box center [200, 165] width 277 height 32
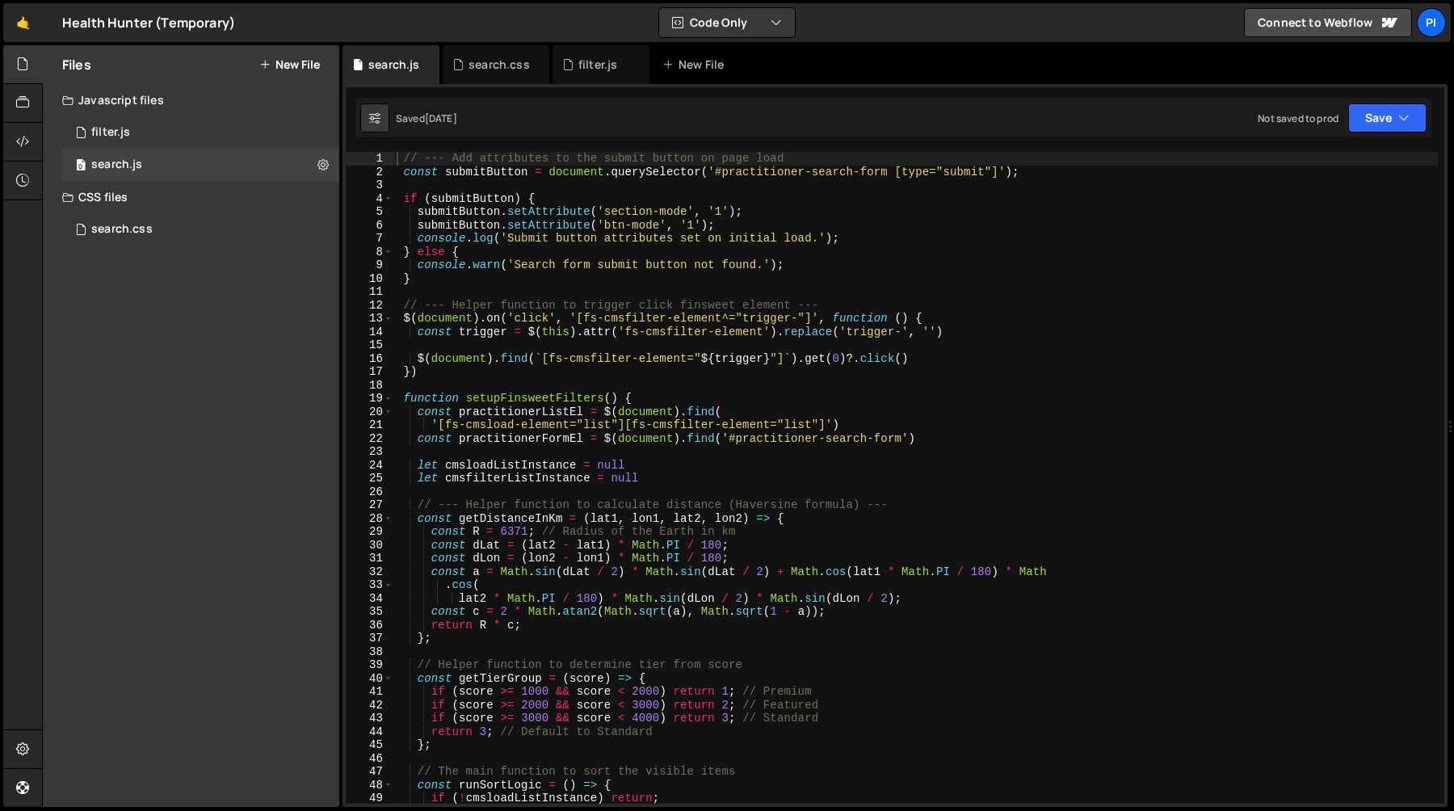
type textarea "submitButton.setAttribute('btn-mode', '1');"
click at [515, 220] on div "// --- Add attributes to the submit button on page load const submitButton = do…" at bounding box center [915, 491] width 1044 height 678
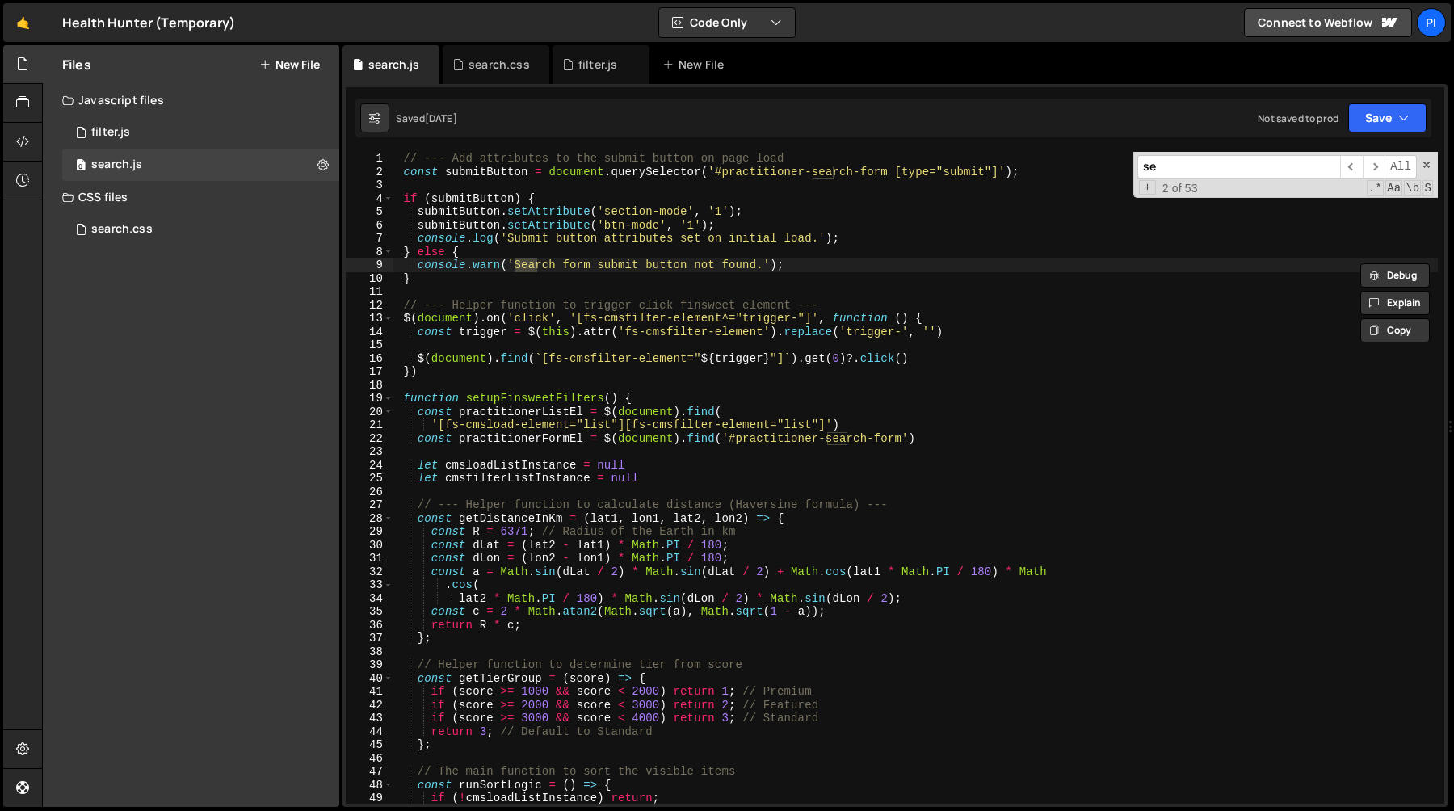
type input "s"
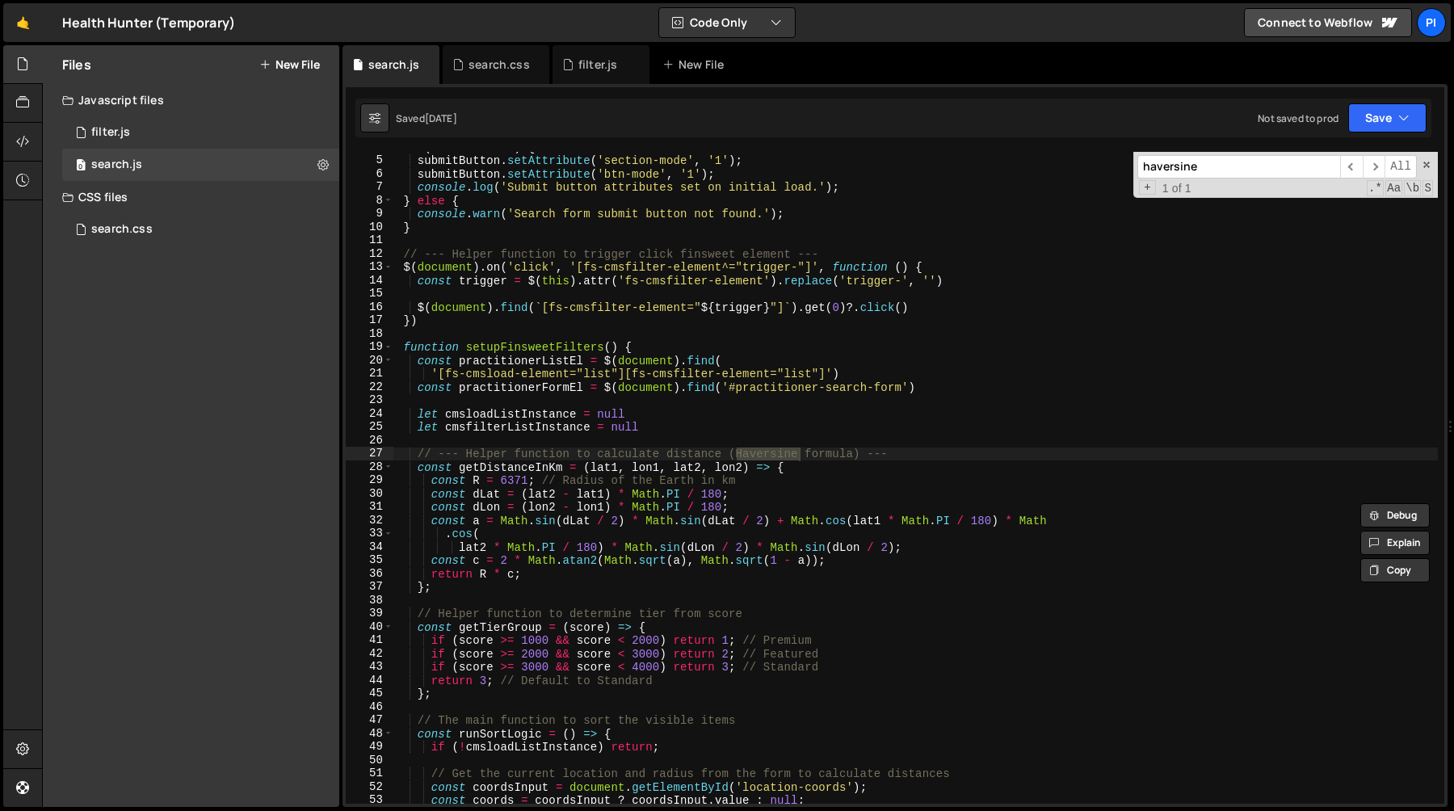
scroll to position [81, 0]
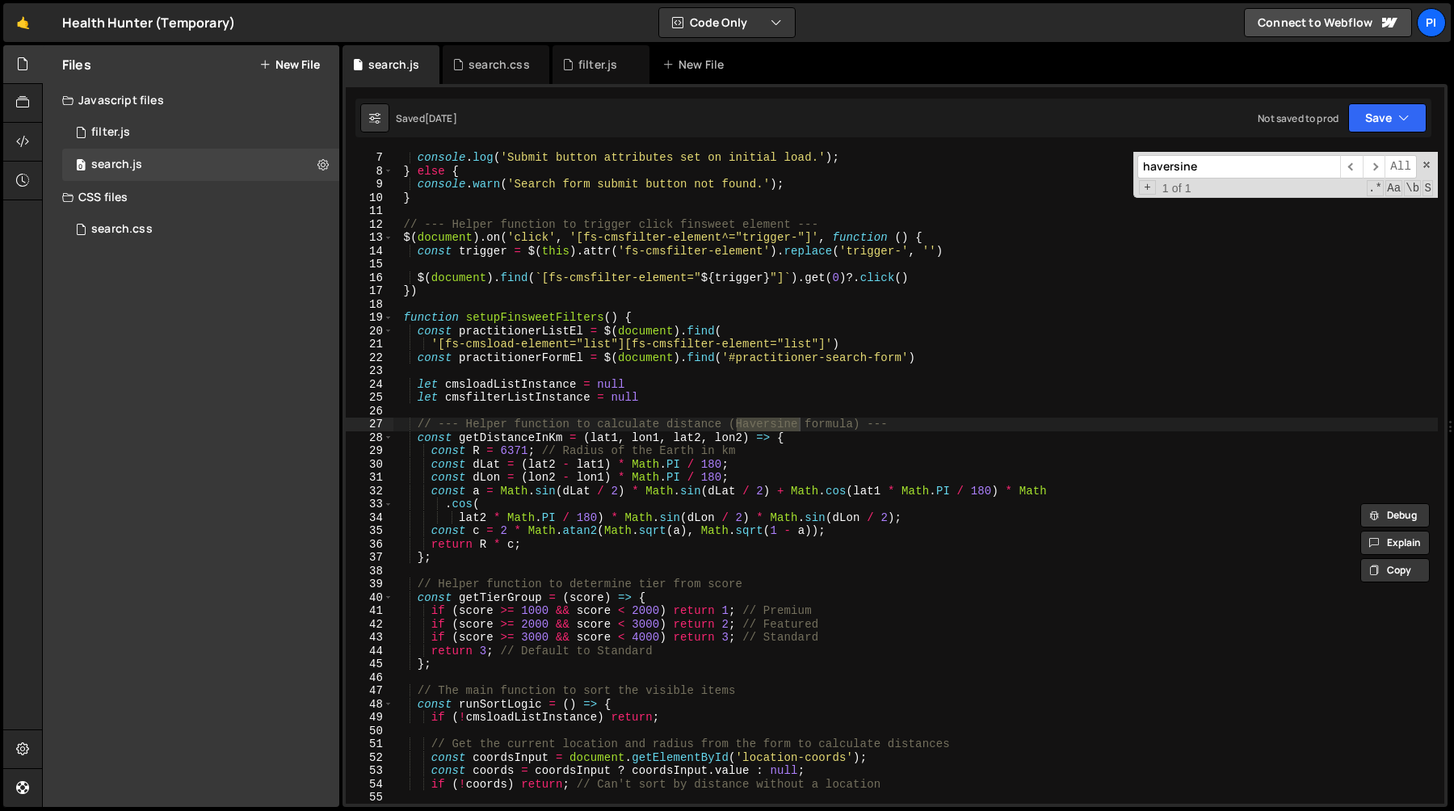
type input "haversine"
click at [413, 424] on div "console . log ( 'Submit button attributes set on initial load.' ) ; } else { co…" at bounding box center [915, 490] width 1044 height 678
click at [451, 565] on div "console . log ( 'Submit button attributes set on initial load.' ) ; } else { co…" at bounding box center [915, 490] width 1044 height 678
type textarea "};"
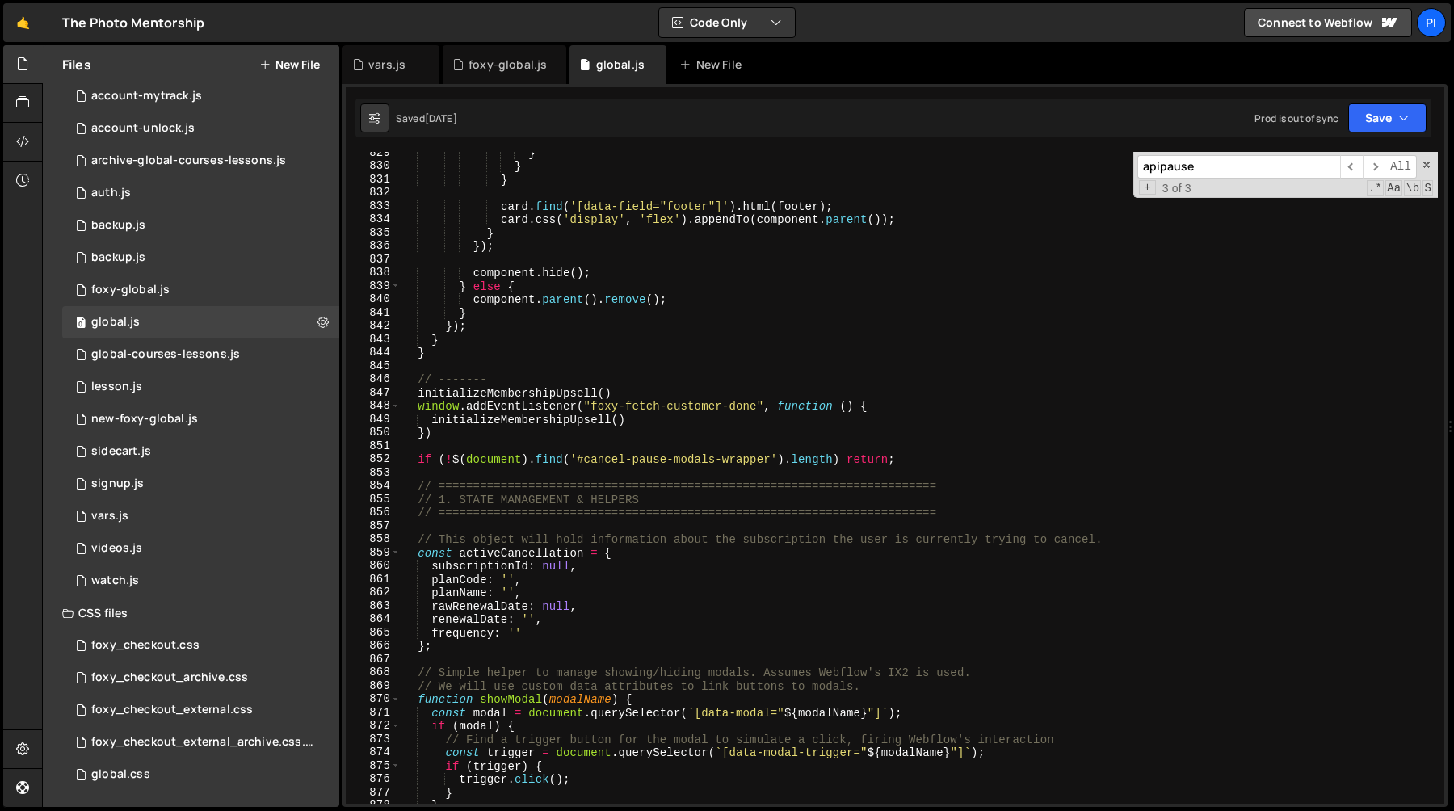
scroll to position [11435, 0]
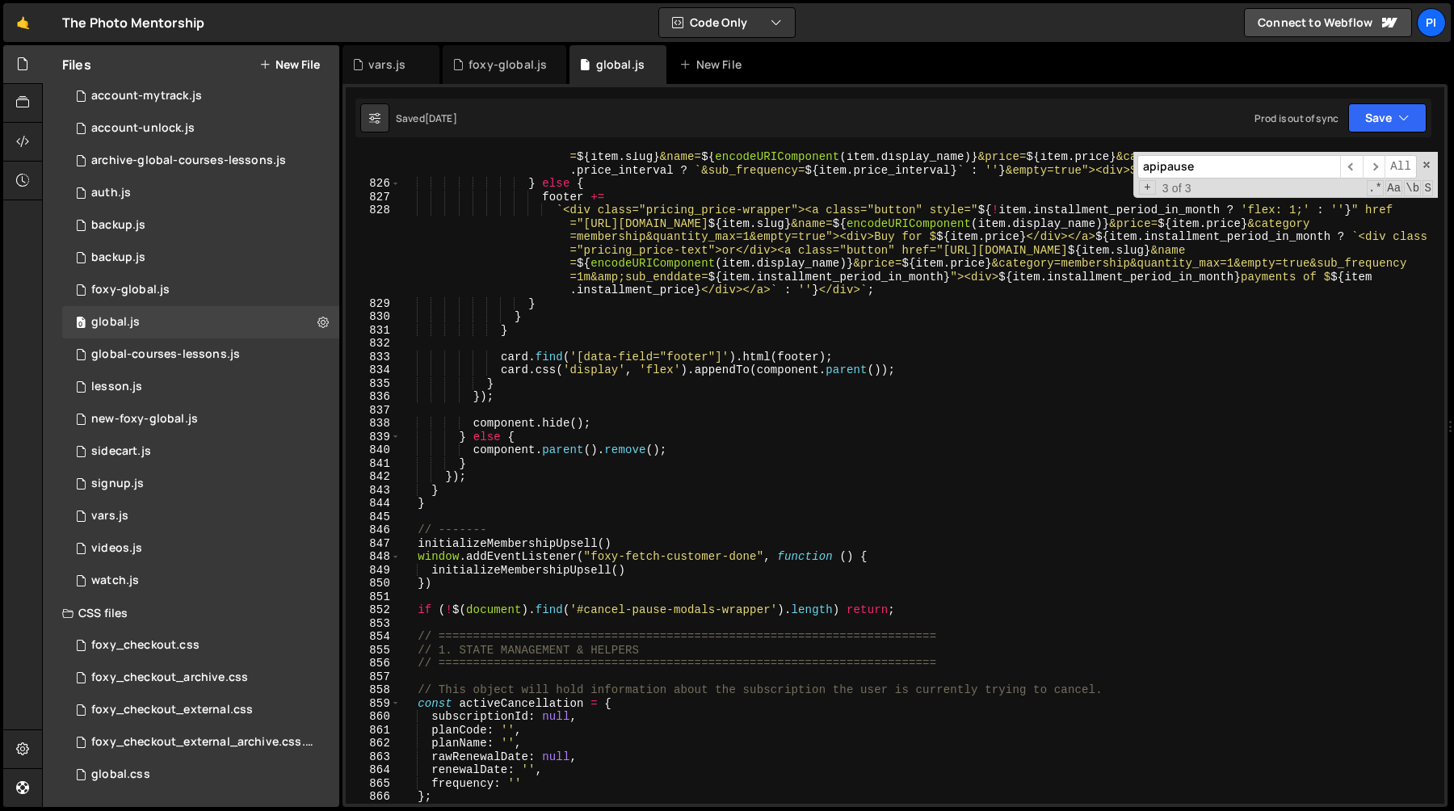
click at [597, 286] on div "` <div class="pricing_price-wrapper"><div class="pricing_price-text">$<span cla…" at bounding box center [919, 483] width 1037 height 719
